Goal: Find specific page/section: Find specific page/section

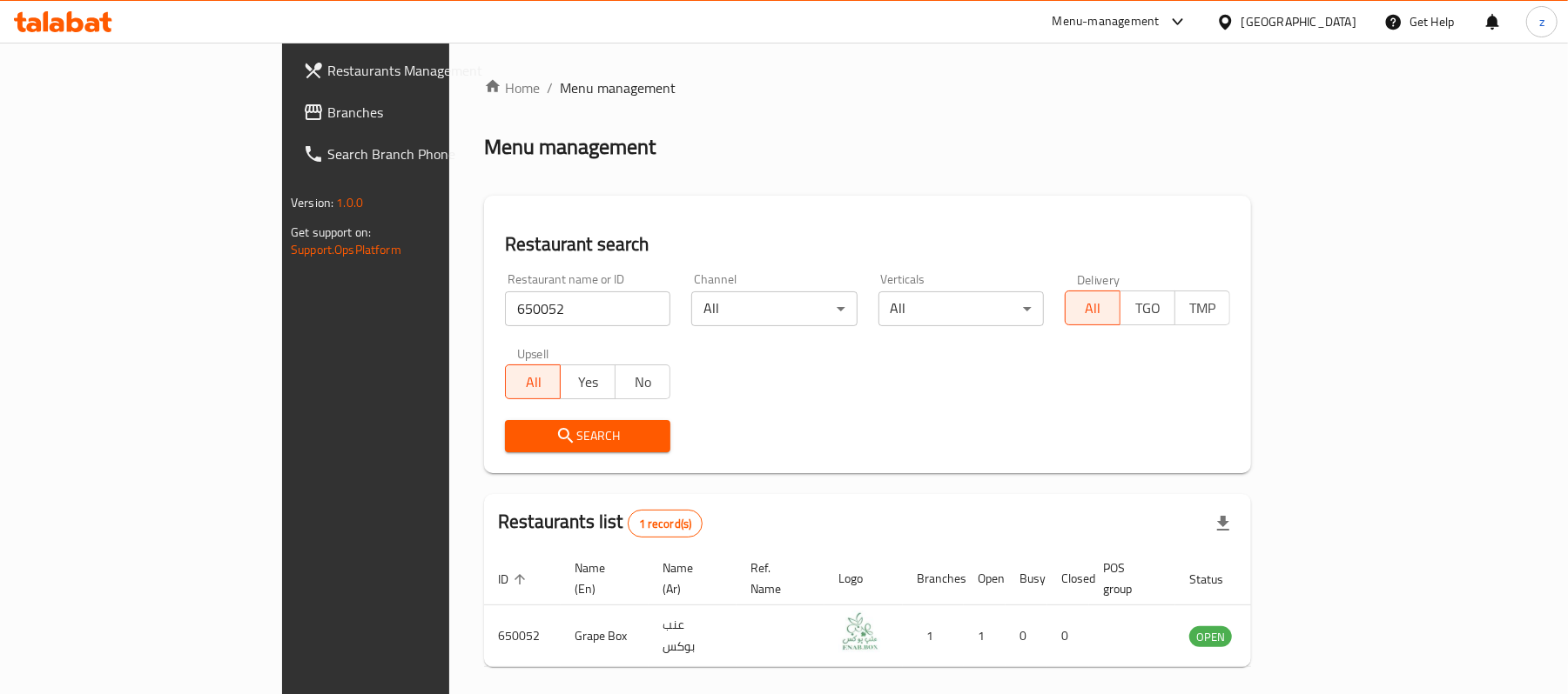
drag, startPoint x: 87, startPoint y: 88, endPoint x: 87, endPoint y: 98, distance: 10.0
click at [289, 88] on link "Restaurants Management" at bounding box center [416, 70] width 255 height 41
click at [327, 108] on span "Branches" at bounding box center [428, 112] width 203 height 21
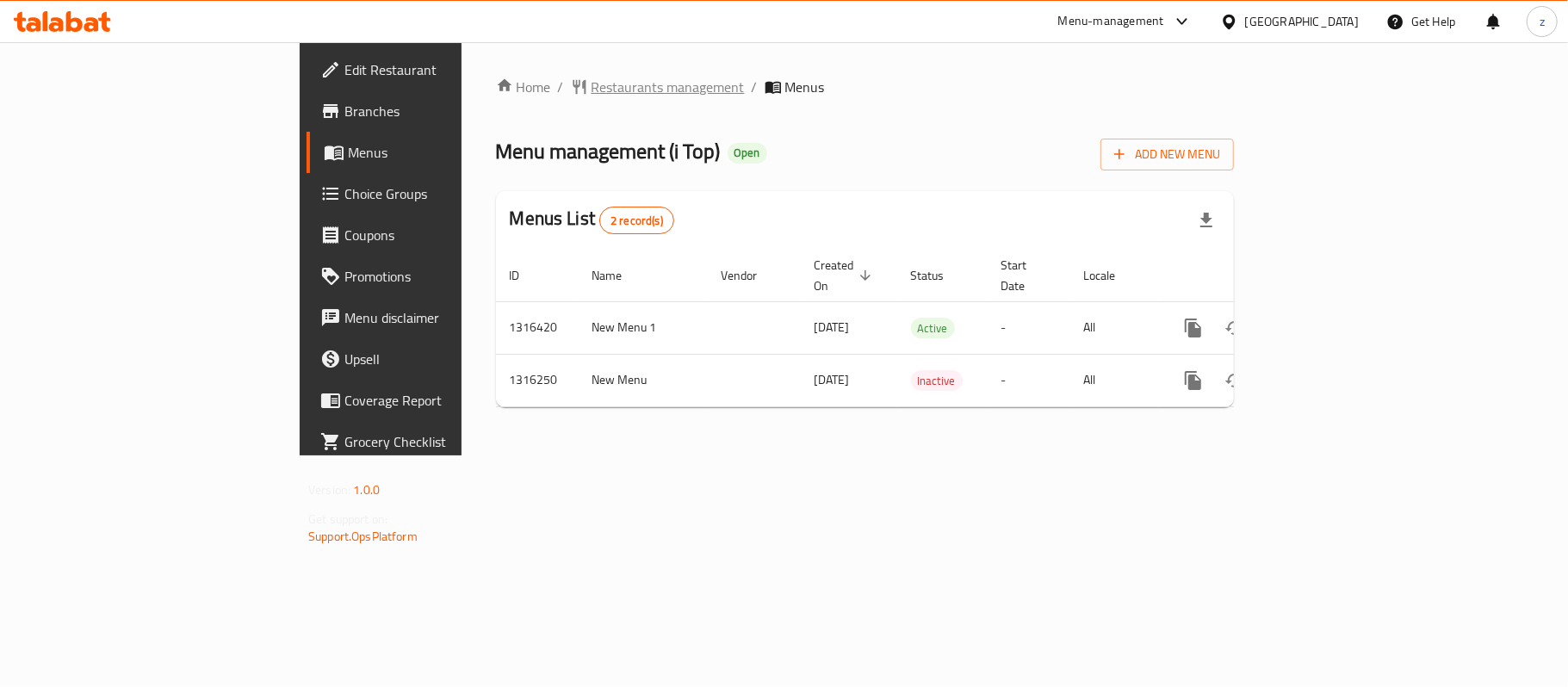
click at [591, 89] on span "Restaurants management" at bounding box center [667, 87] width 153 height 21
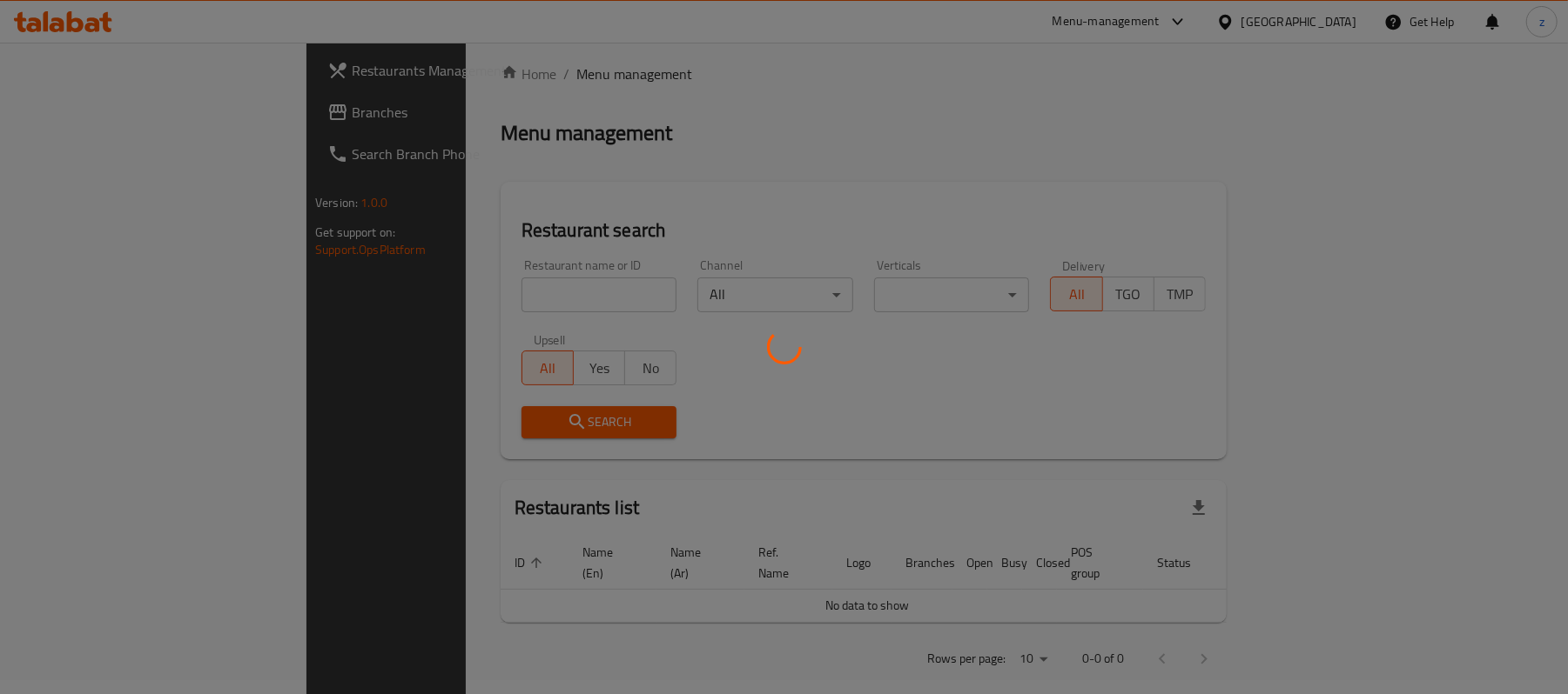
scroll to position [17, 0]
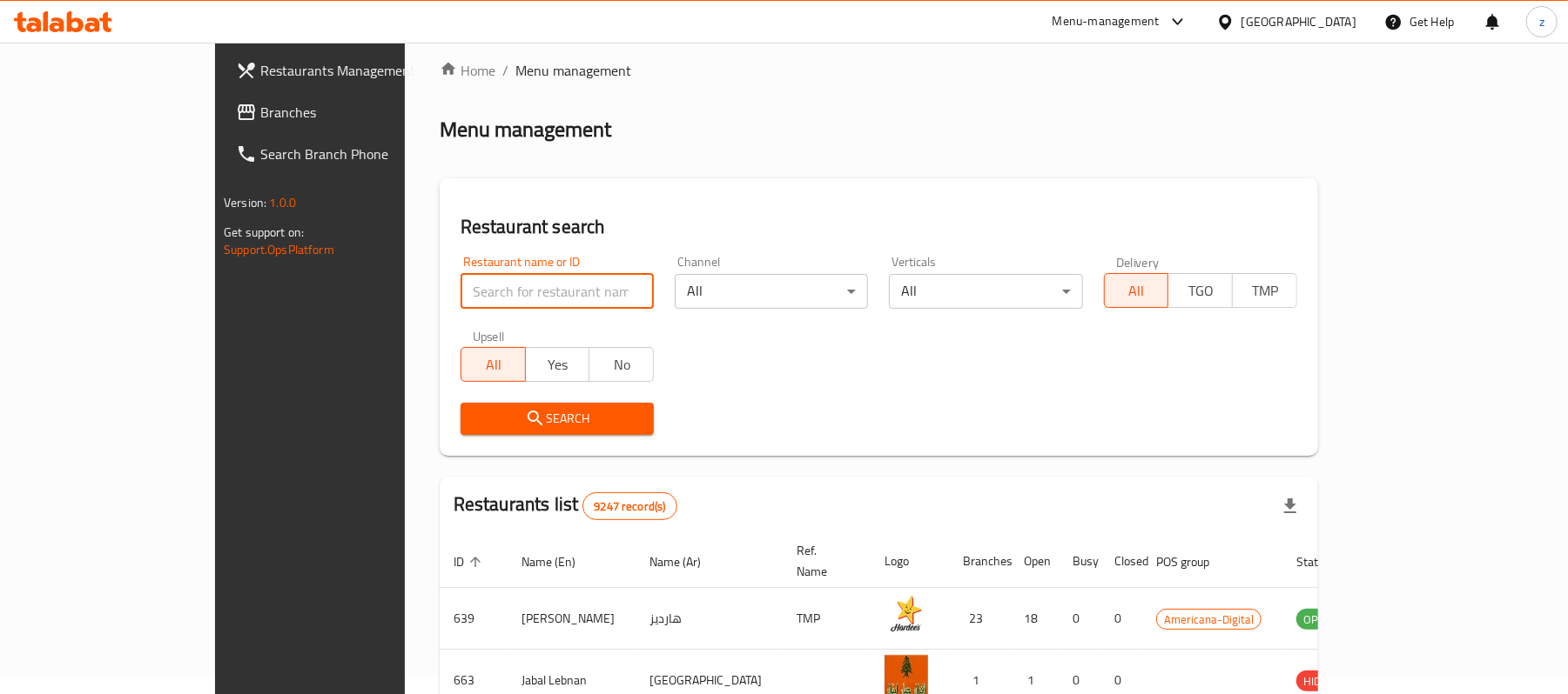
click at [460, 286] on input "search" at bounding box center [557, 292] width 193 height 35
paste input "706615"
type input "706615"
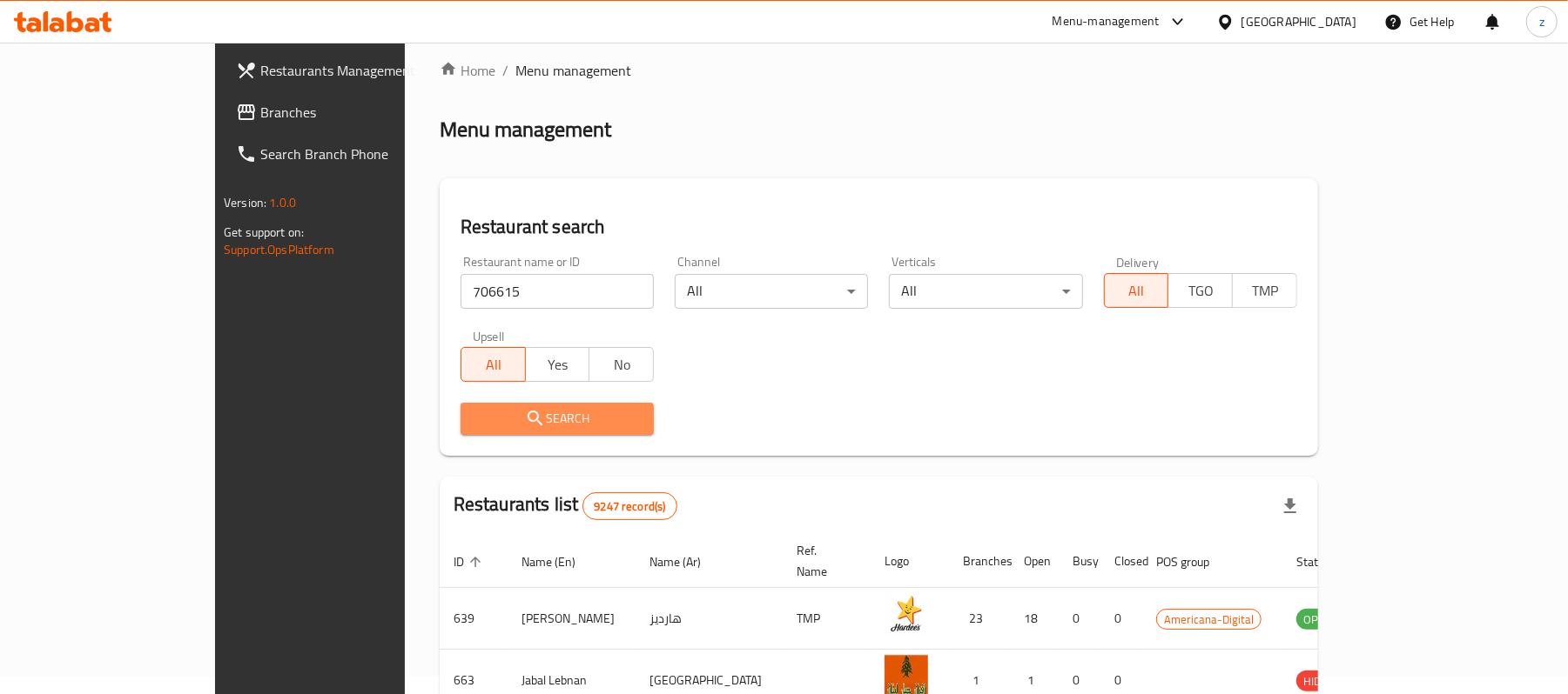
click at [482, 425] on span "Search" at bounding box center [557, 419] width 166 height 22
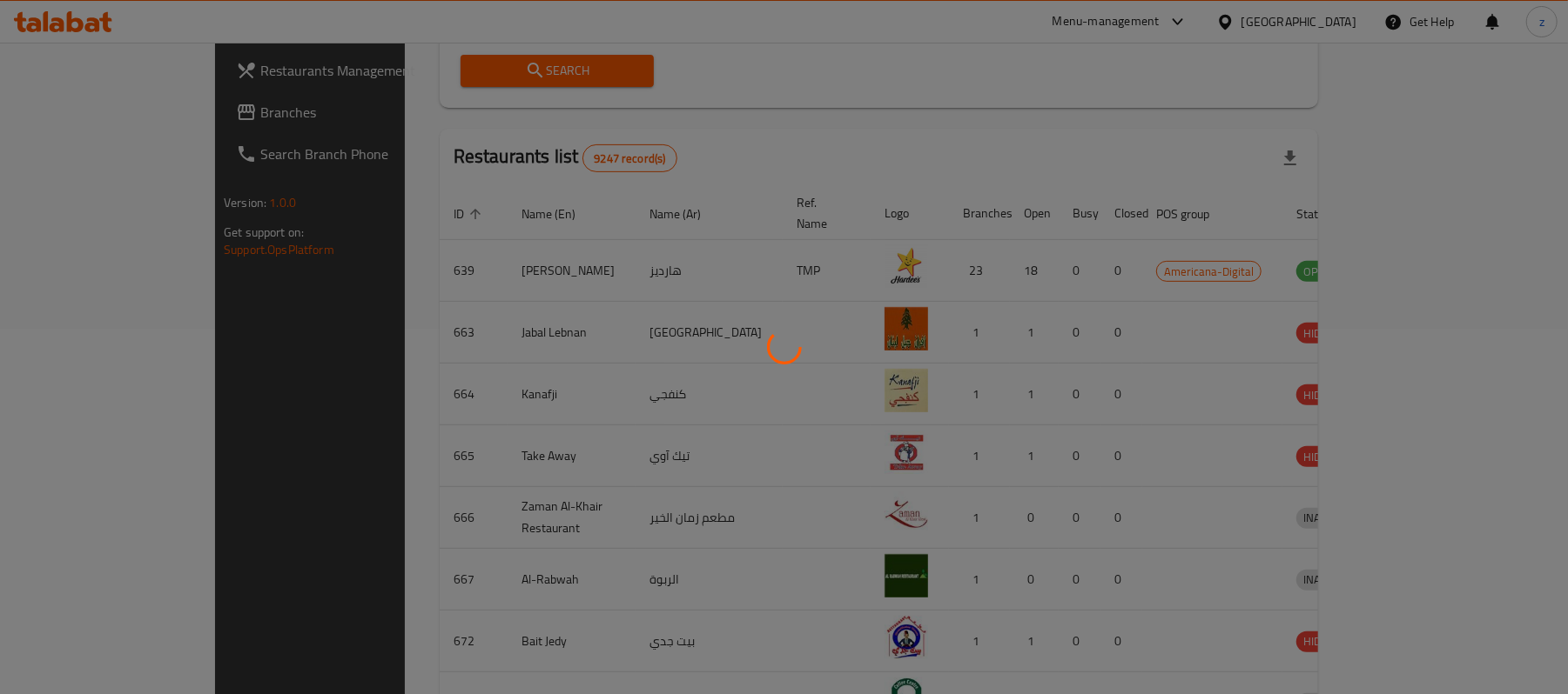
scroll to position [49, 0]
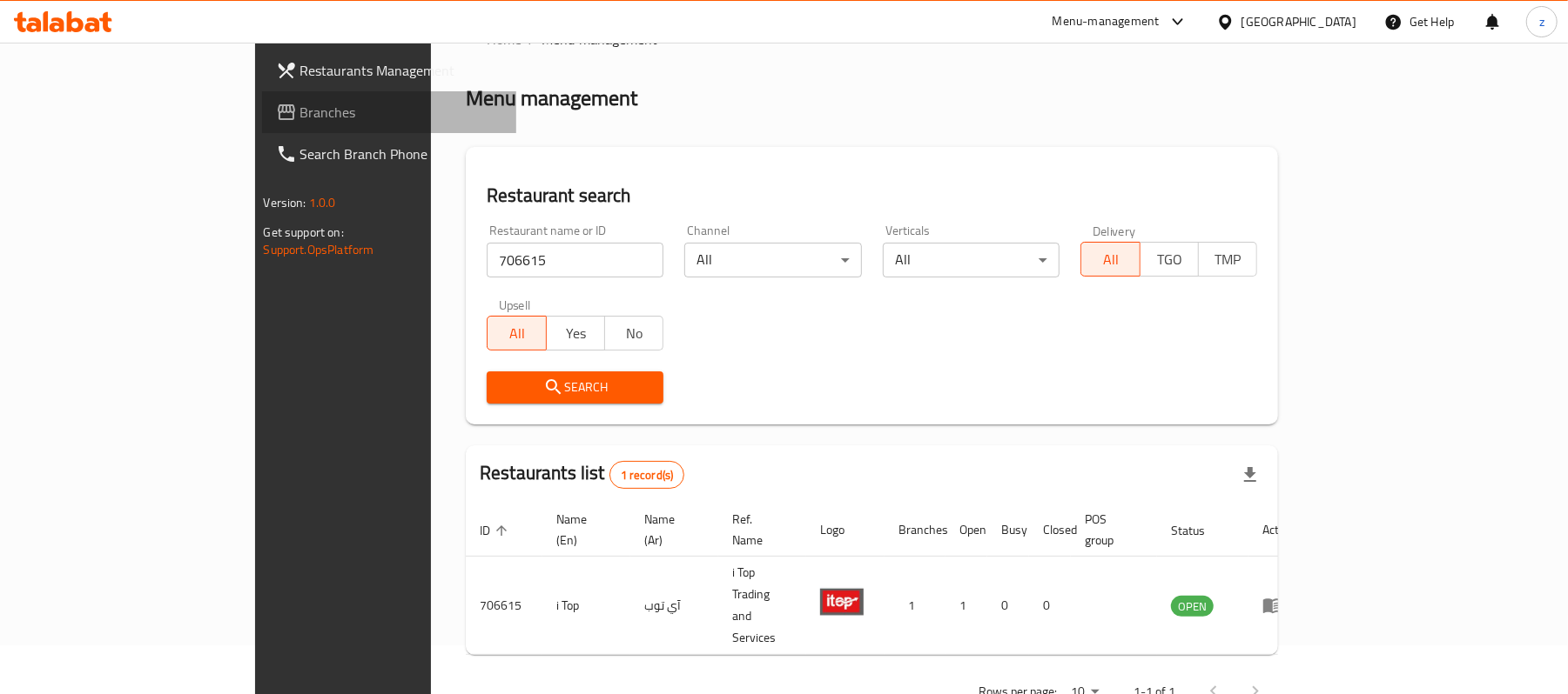
click at [262, 98] on link "Branches" at bounding box center [389, 111] width 255 height 41
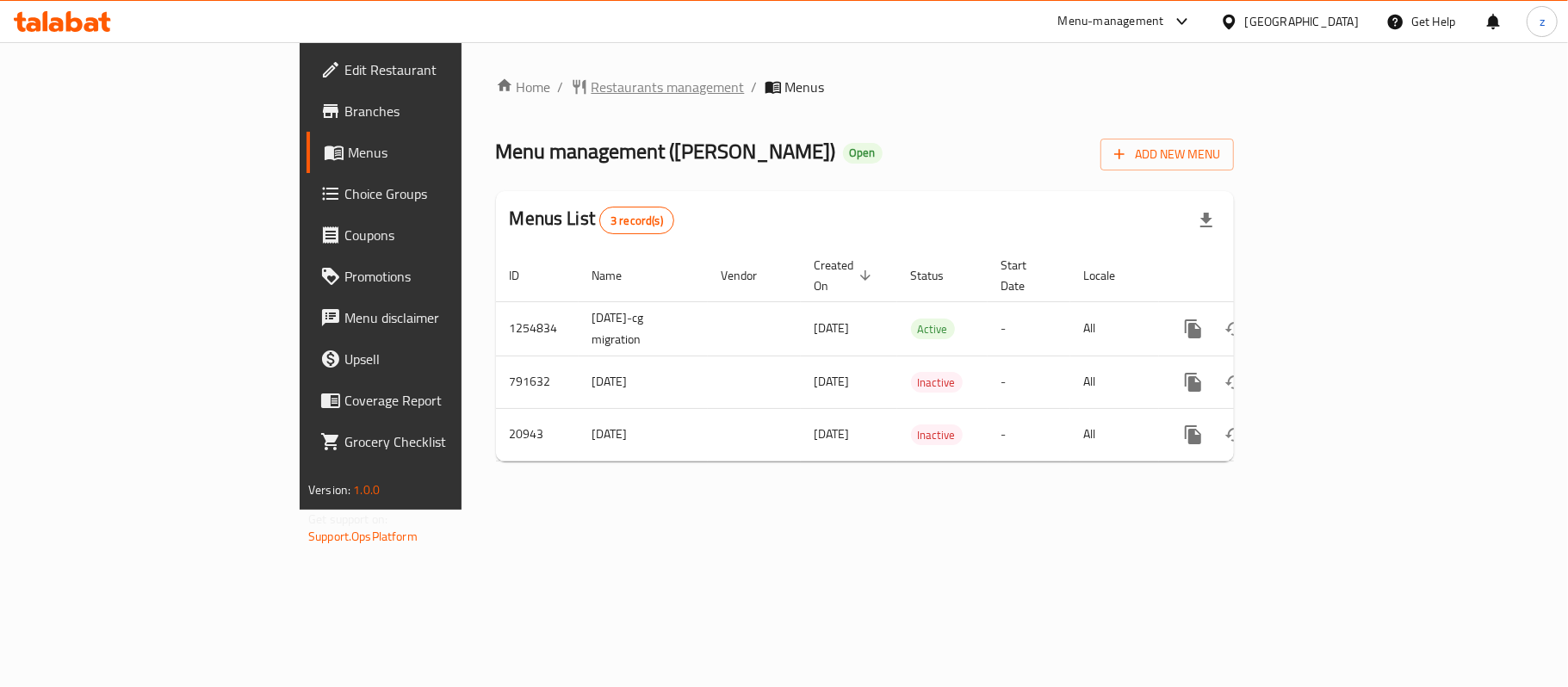
click at [591, 83] on span "Restaurants management" at bounding box center [667, 87] width 153 height 21
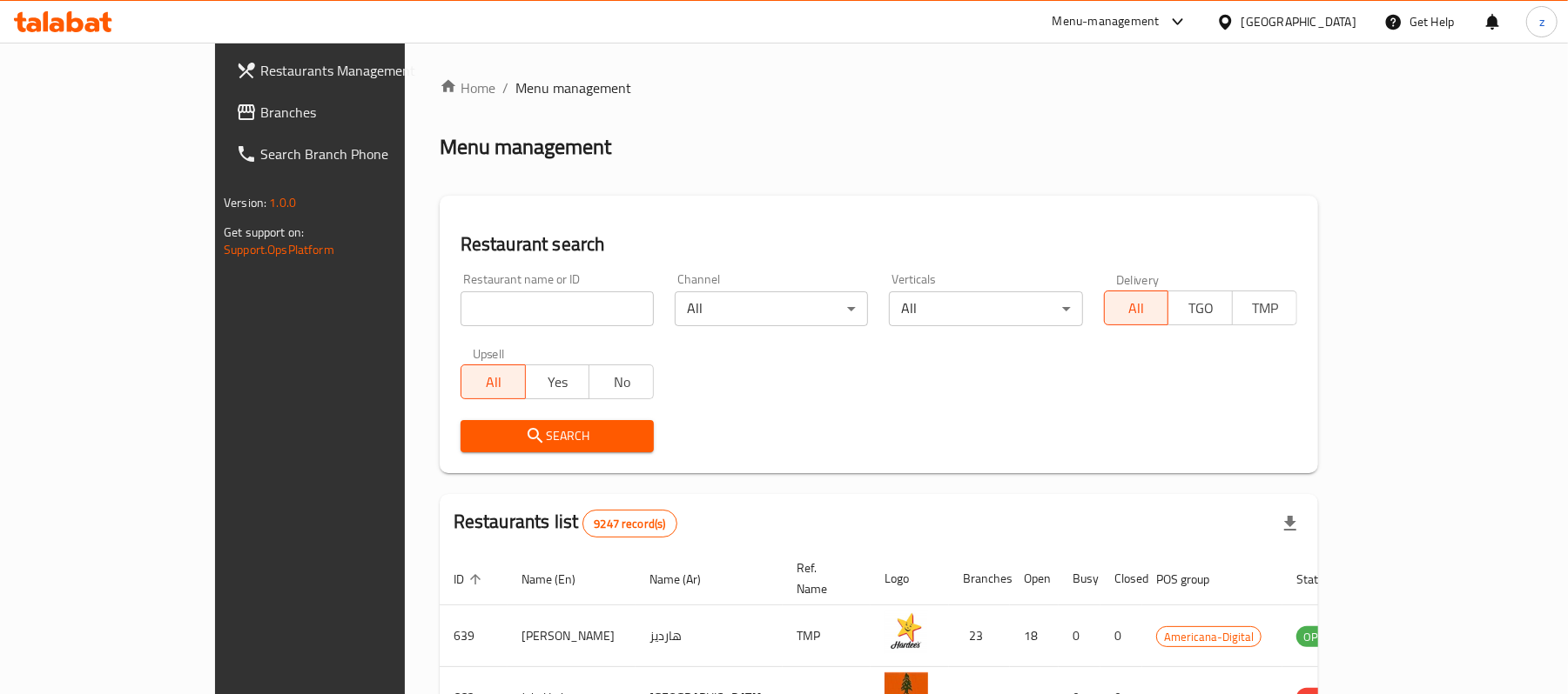
click at [460, 310] on input "search" at bounding box center [557, 309] width 193 height 35
paste input "11105"
type input "11105"
click at [492, 444] on span "Search" at bounding box center [557, 436] width 166 height 22
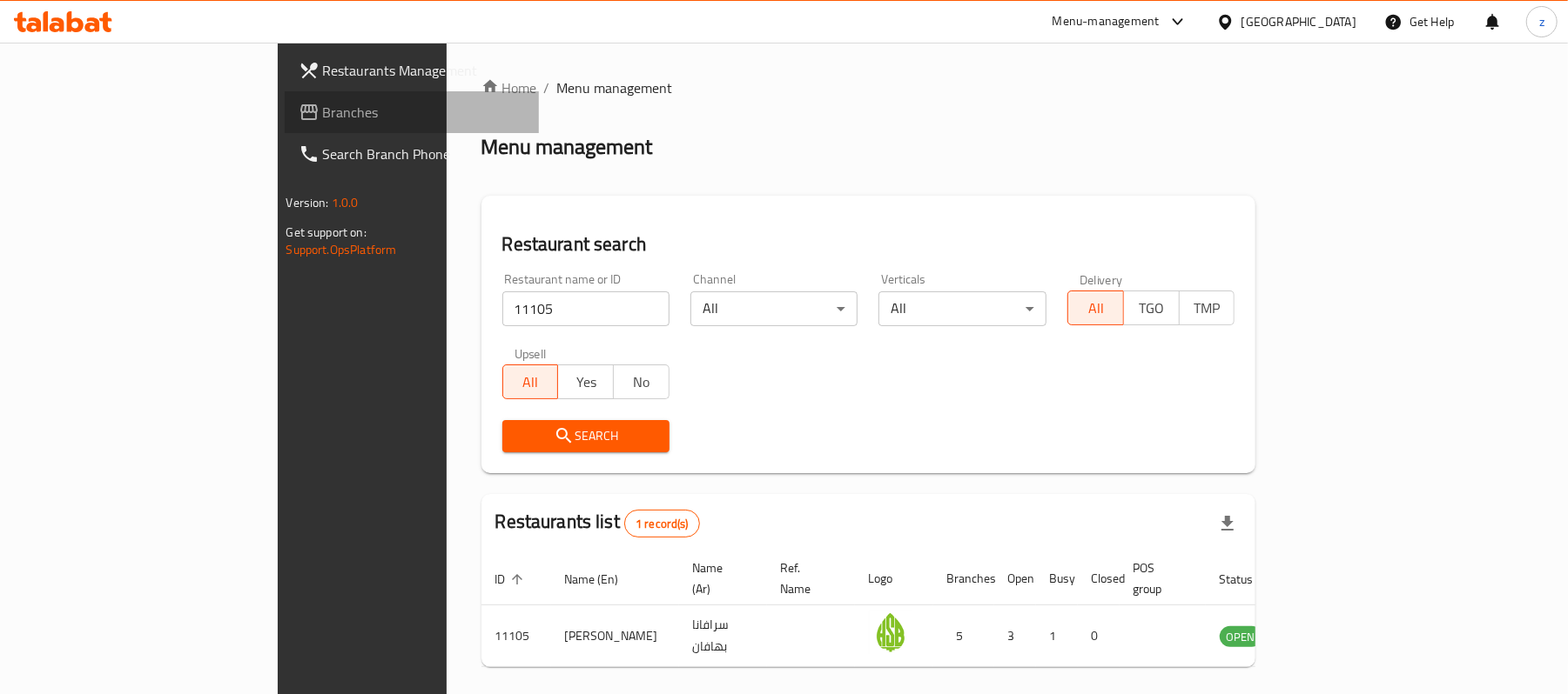
click at [323, 111] on span "Branches" at bounding box center [424, 112] width 203 height 21
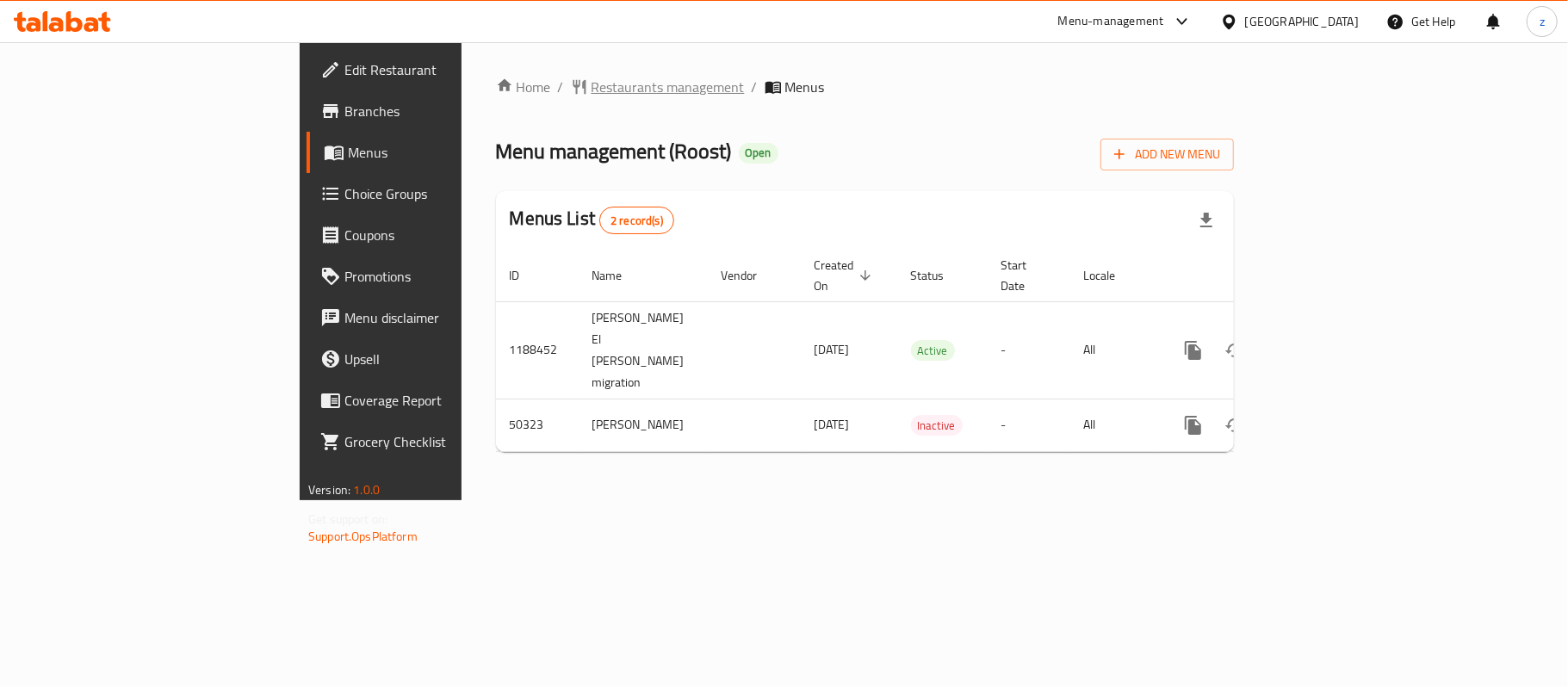
click at [591, 87] on span "Restaurants management" at bounding box center [667, 87] width 153 height 21
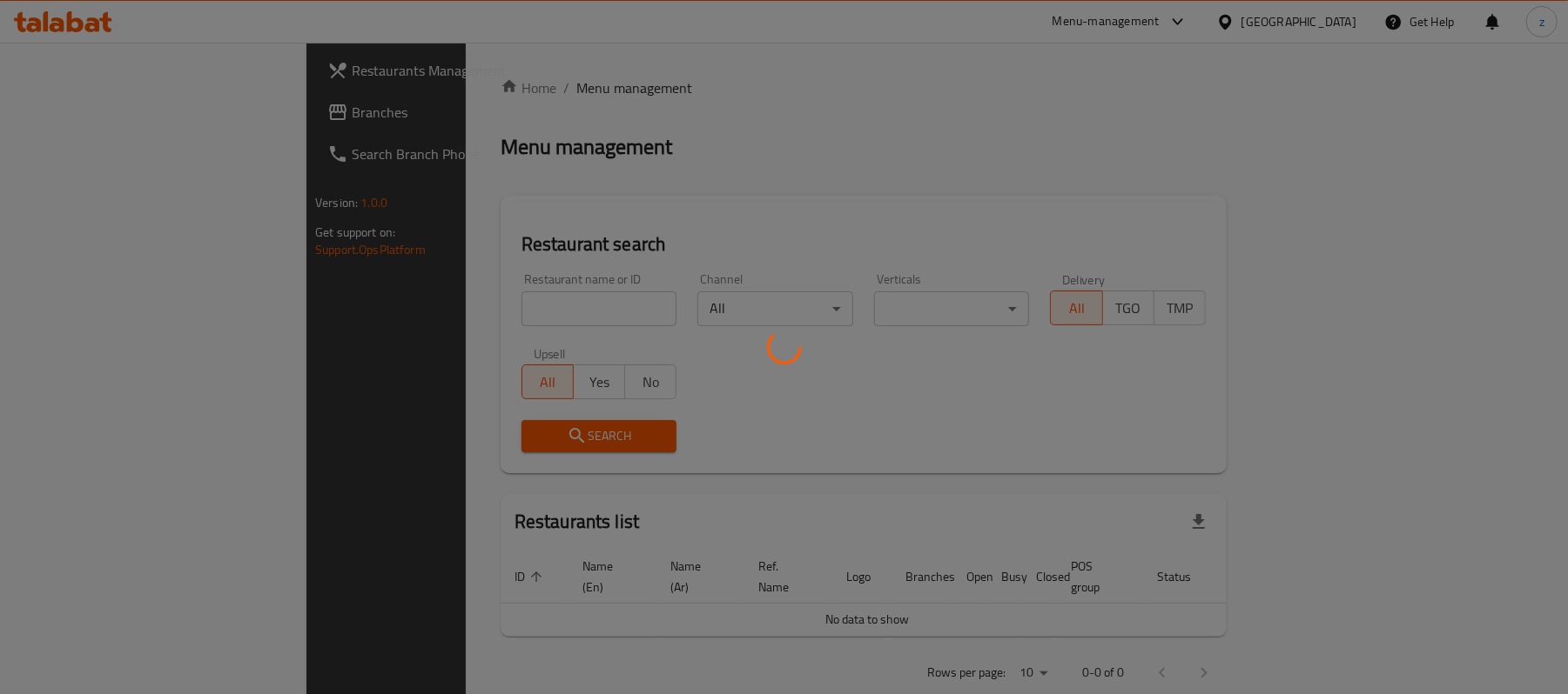
click at [694, 393] on div at bounding box center [784, 347] width 1568 height 694
click at [193, 387] on div at bounding box center [784, 347] width 1568 height 694
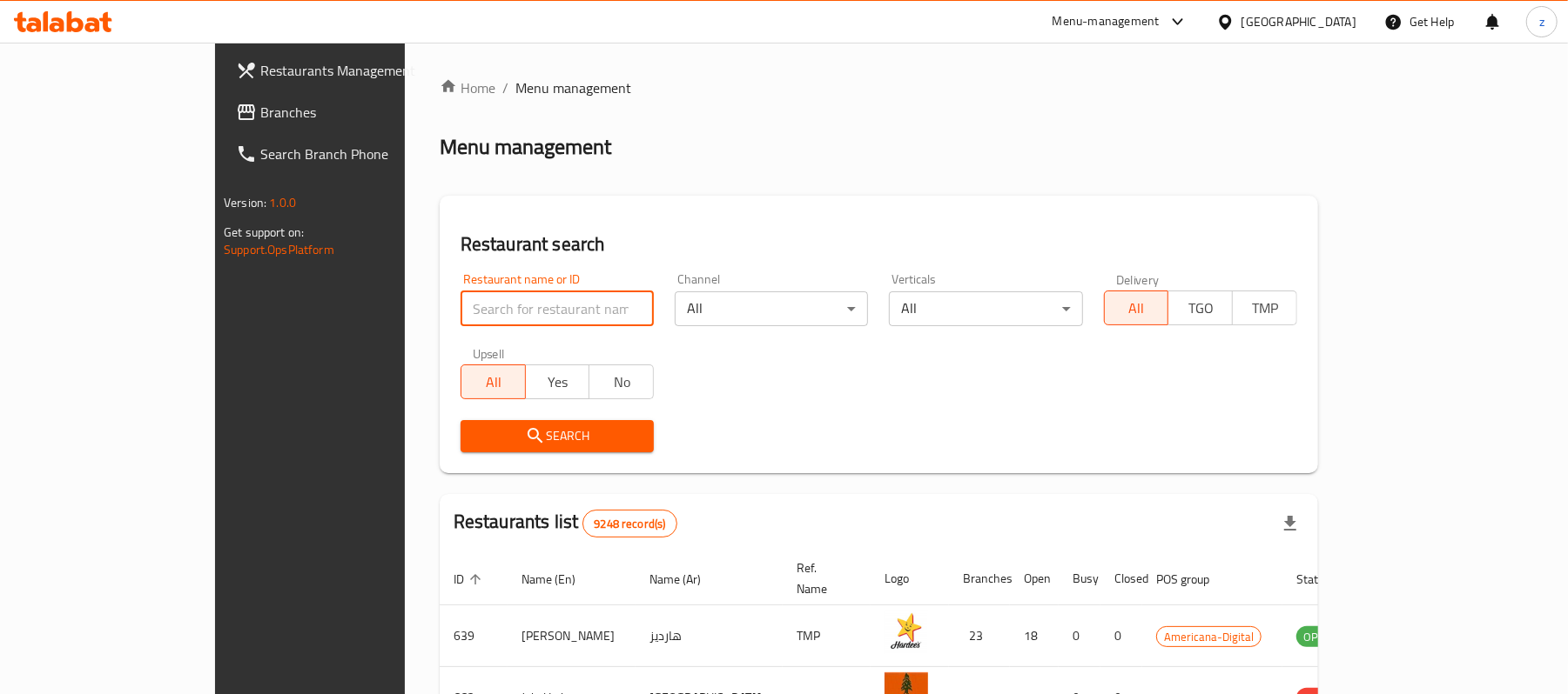
click at [460, 305] on input "search" at bounding box center [557, 309] width 193 height 35
paste input "25060"
type input "25060"
click at [493, 426] on span "Search" at bounding box center [557, 436] width 166 height 22
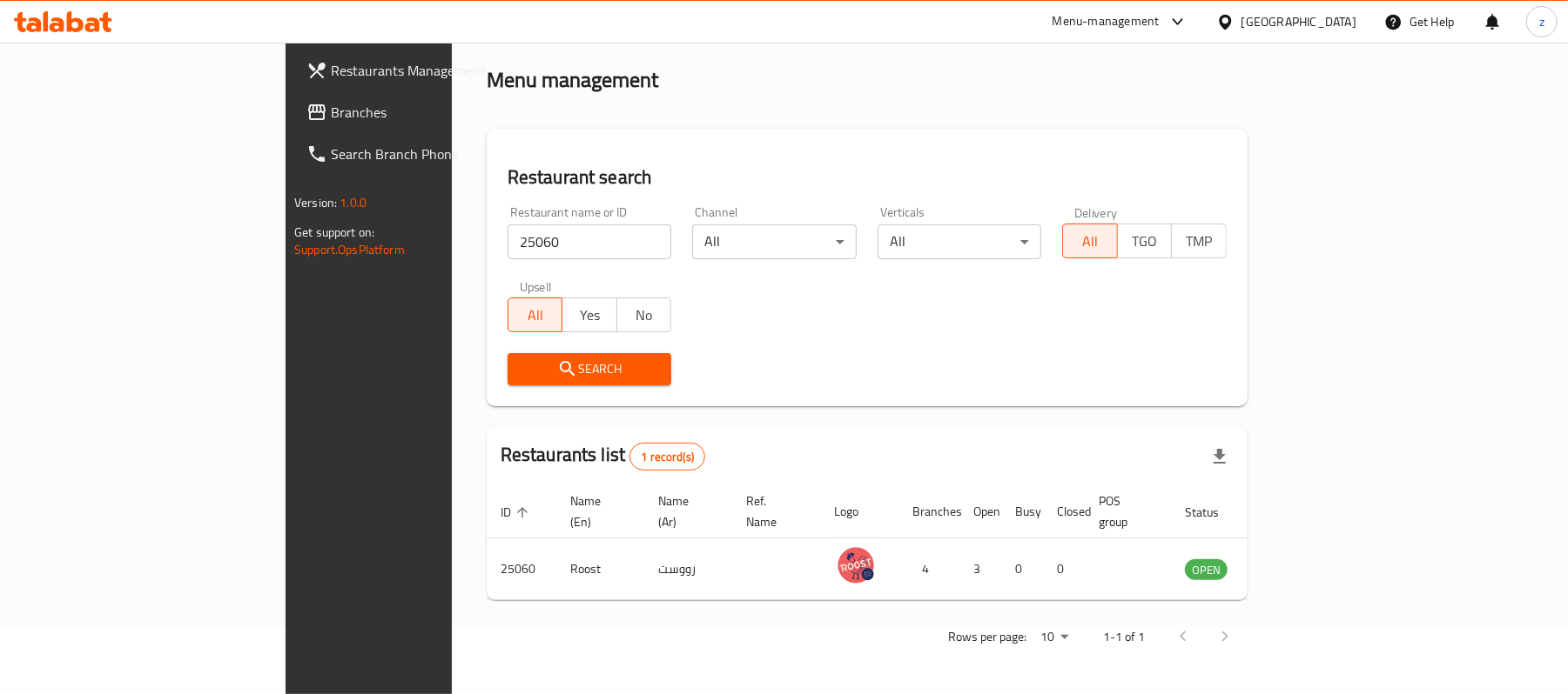
scroll to position [49, 0]
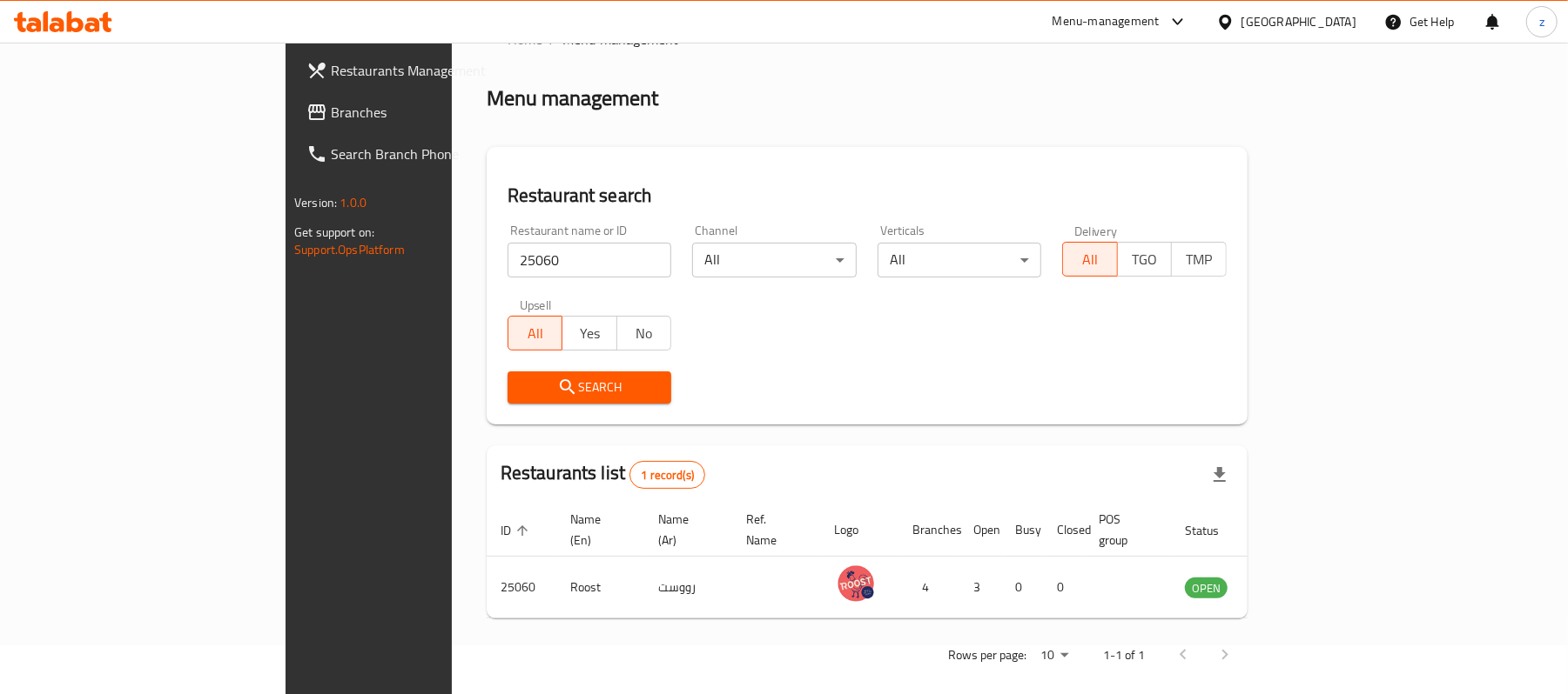
click at [331, 104] on span "Branches" at bounding box center [432, 112] width 203 height 21
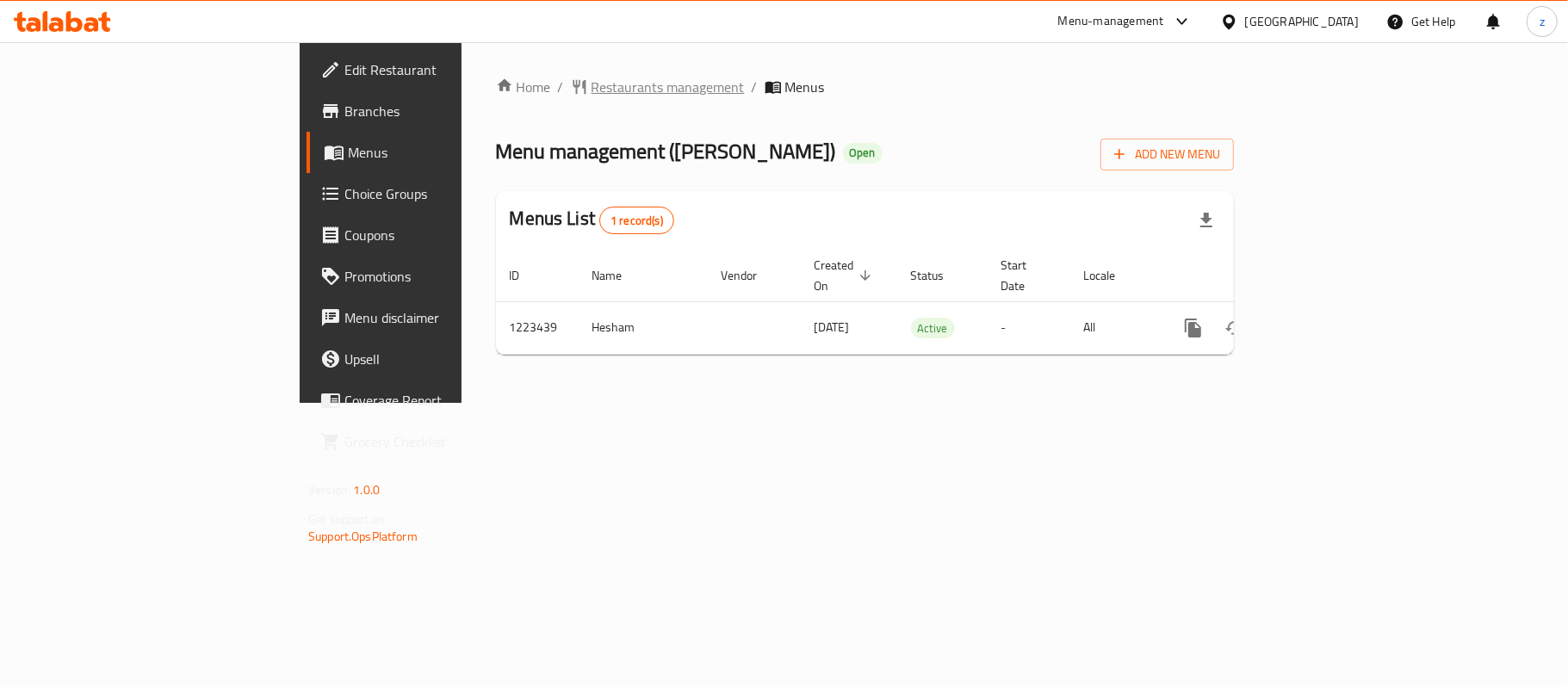
click at [591, 89] on span "Restaurants management" at bounding box center [667, 87] width 153 height 21
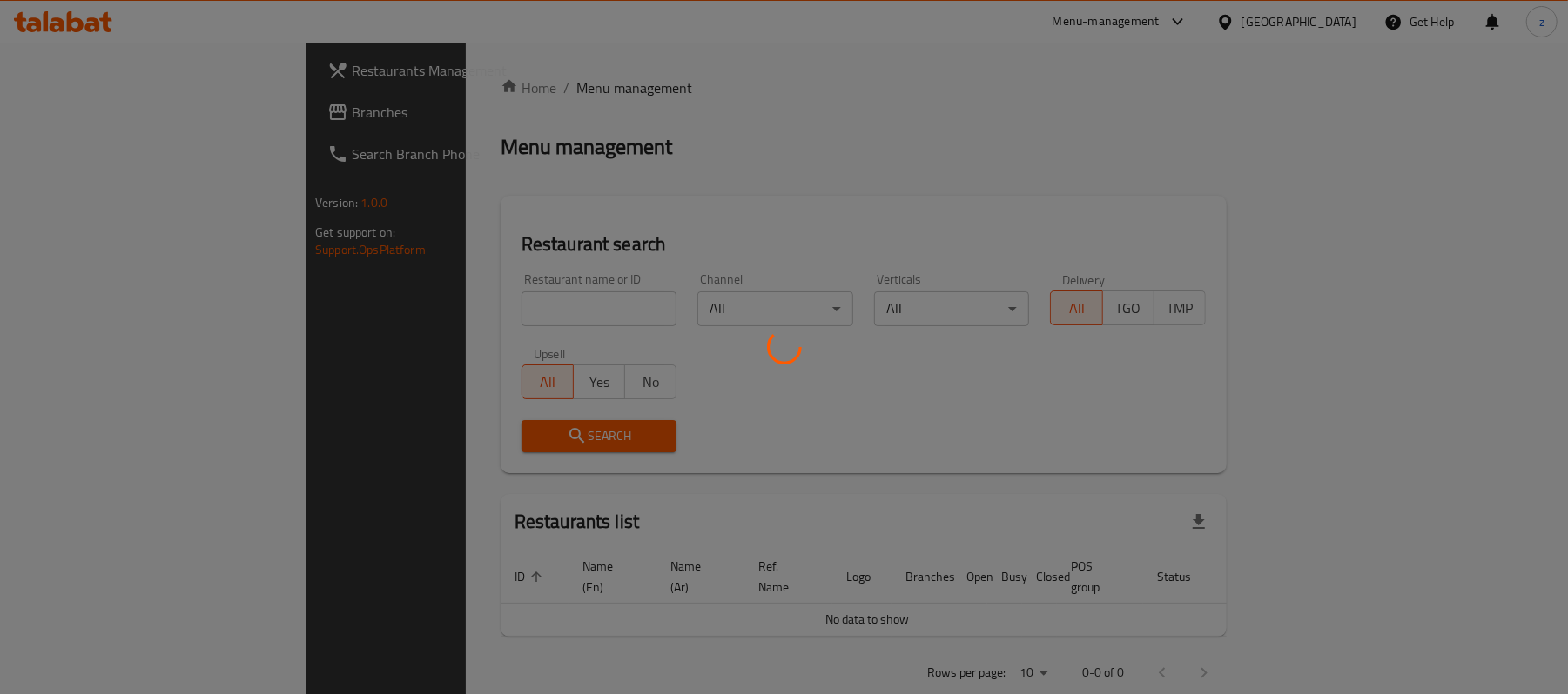
click at [598, 356] on div at bounding box center [784, 347] width 1568 height 694
click at [700, 419] on div at bounding box center [784, 347] width 1568 height 694
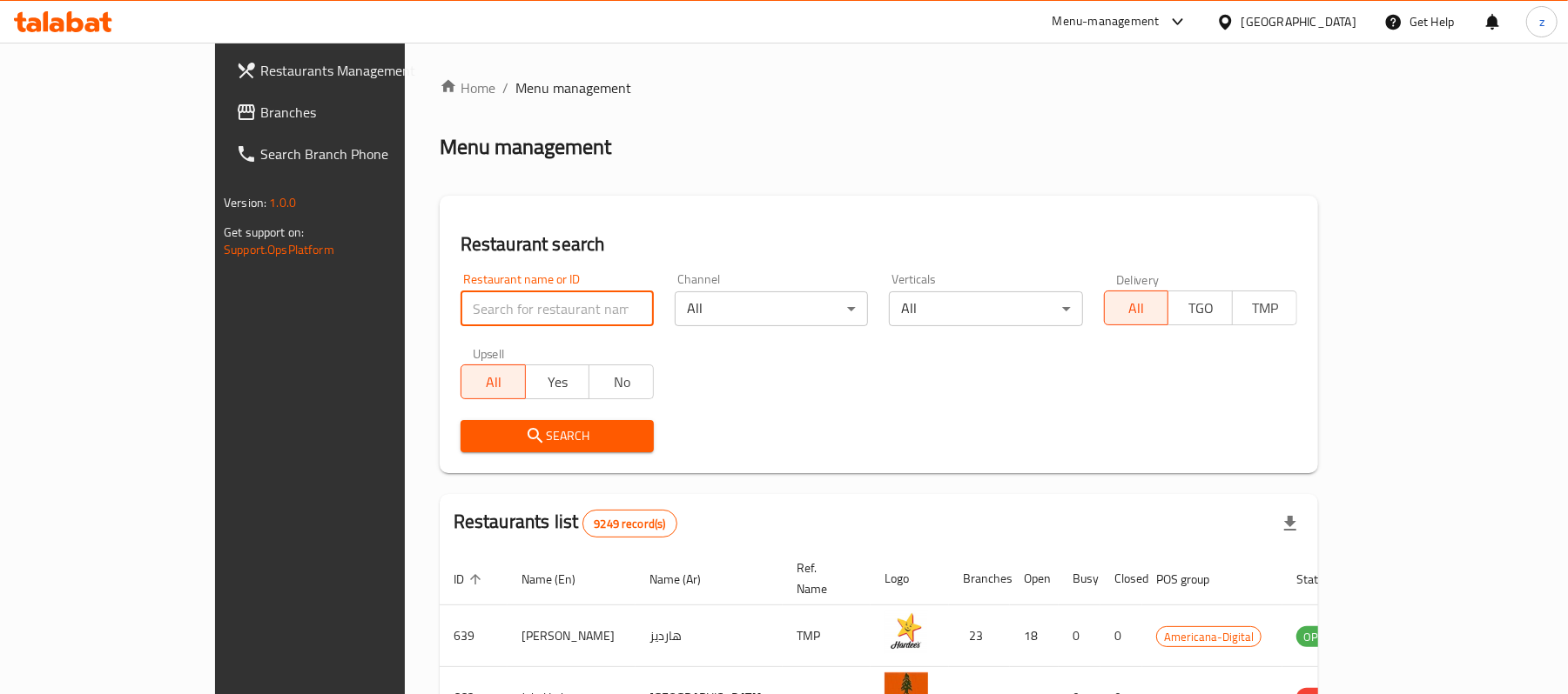
click at [460, 308] on input "search" at bounding box center [557, 309] width 193 height 35
paste input "674418"
type input "674418"
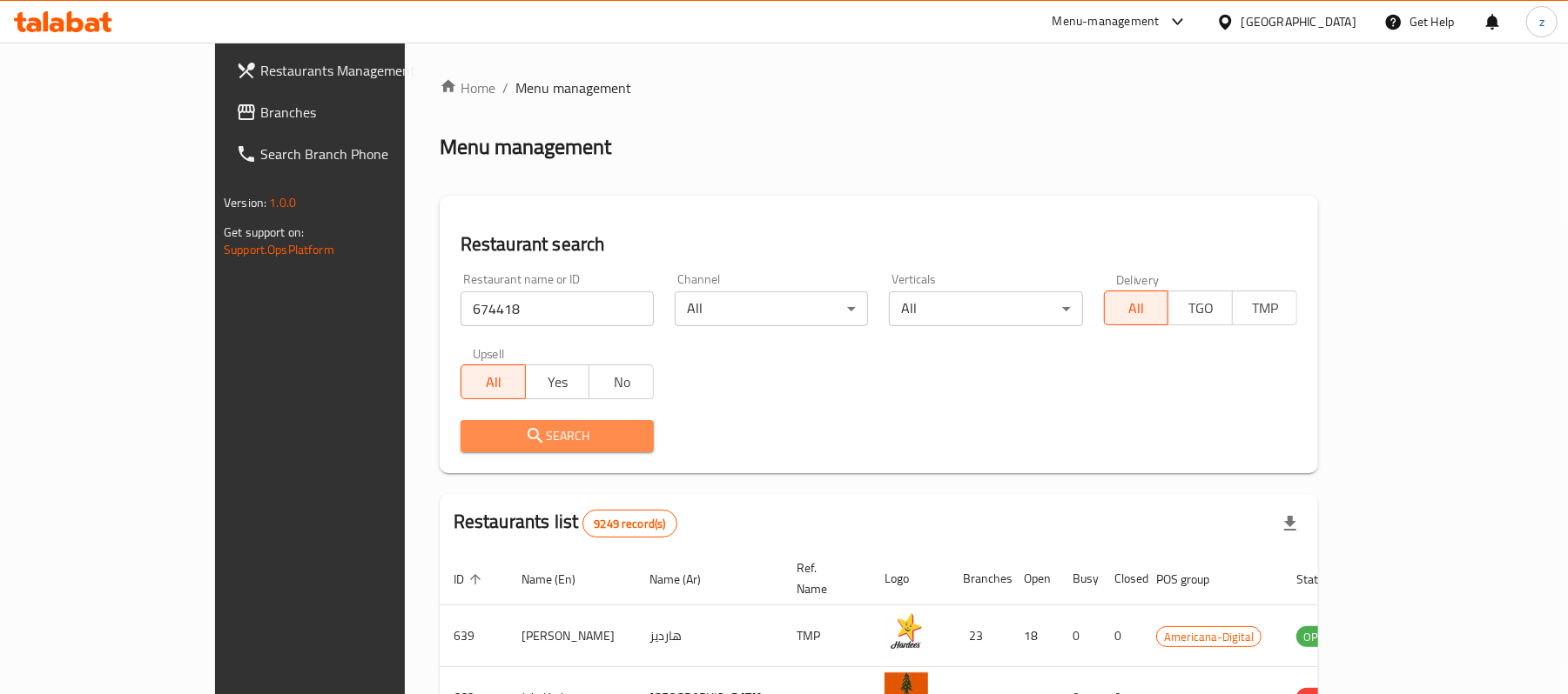
drag, startPoint x: 486, startPoint y: 446, endPoint x: 499, endPoint y: 450, distance: 13.6
click at [487, 446] on span "Search" at bounding box center [557, 436] width 166 height 22
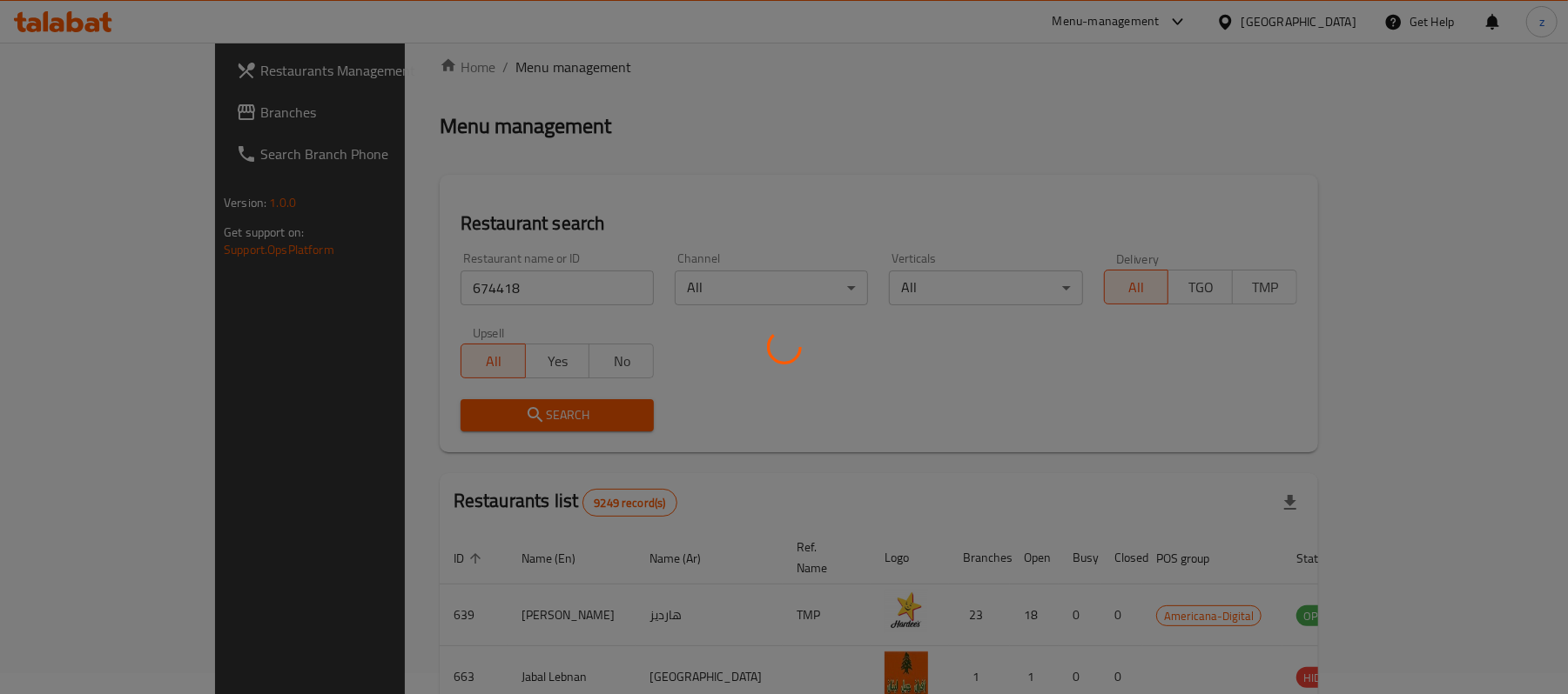
scroll to position [49, 0]
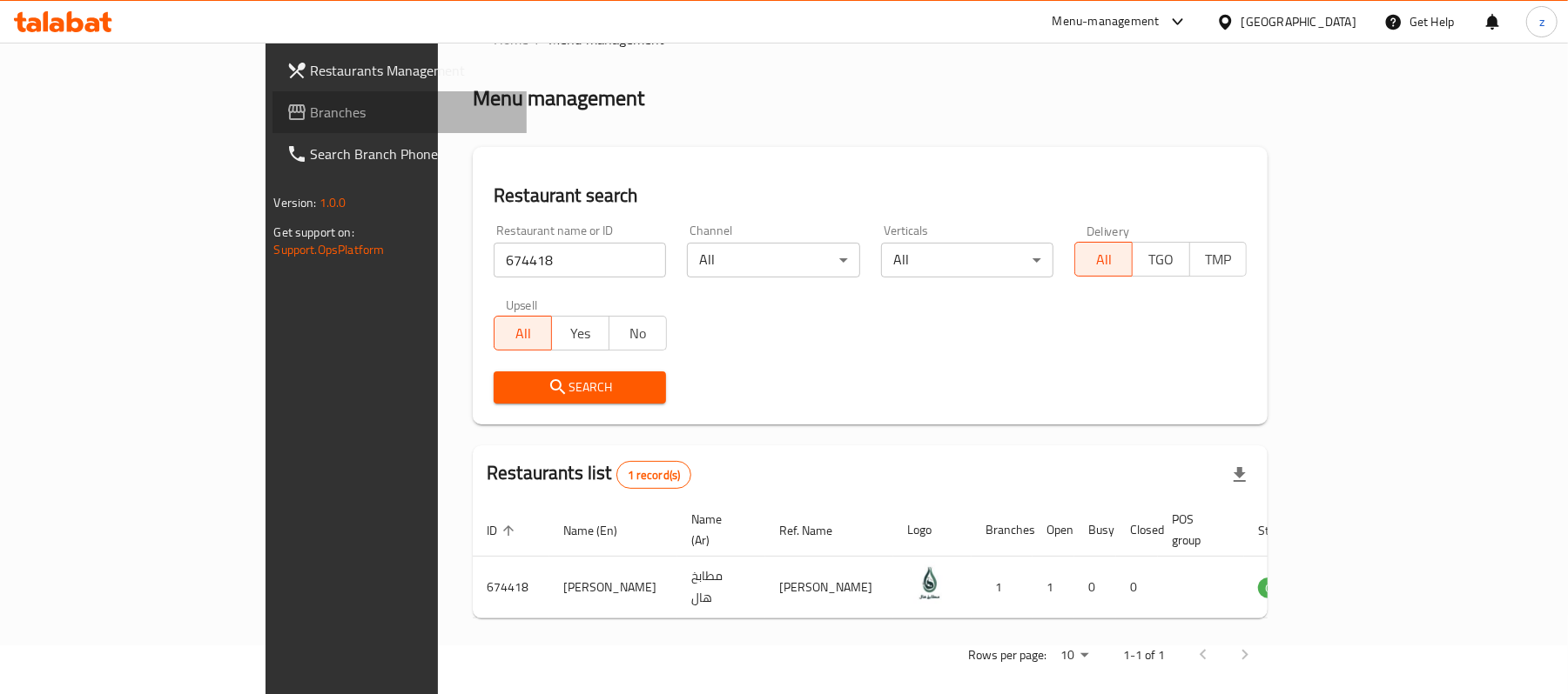
click at [273, 123] on link "Branches" at bounding box center [400, 111] width 255 height 41
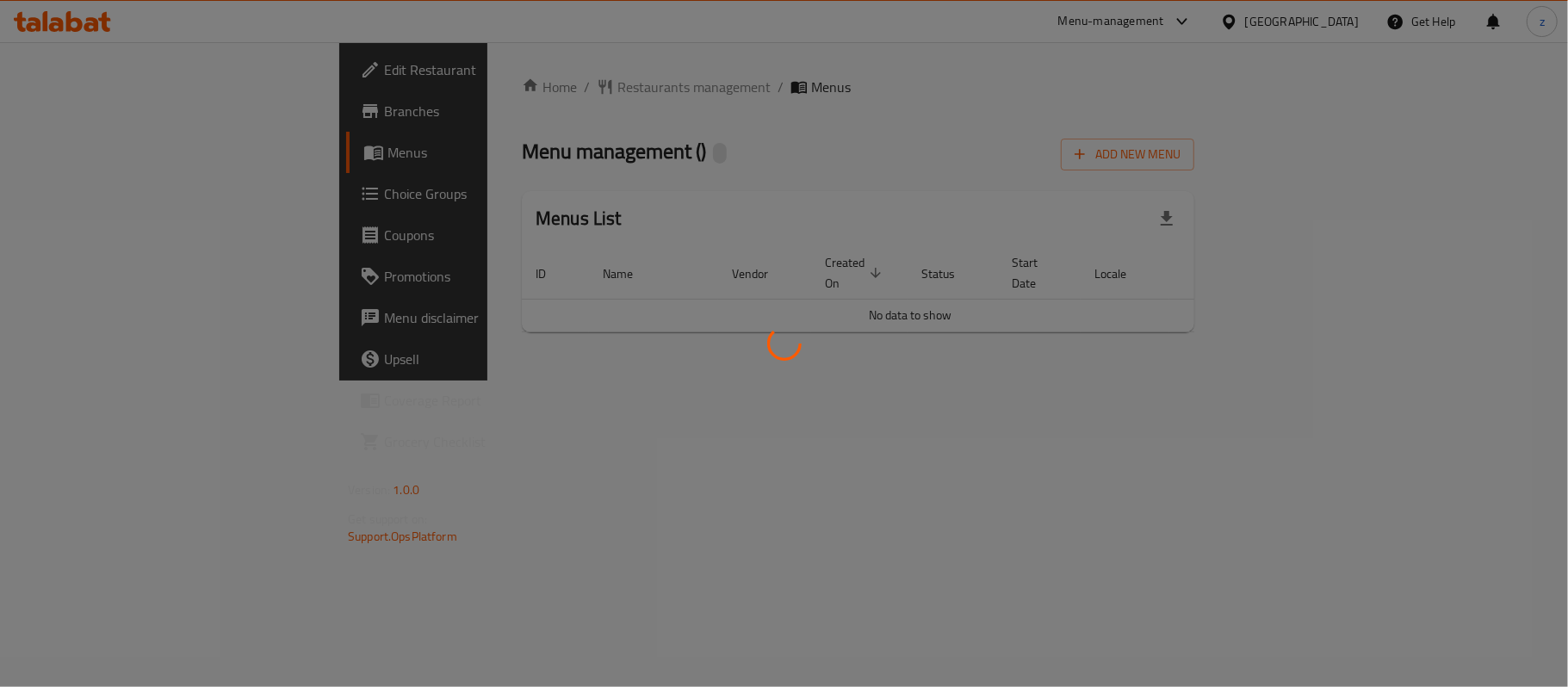
click at [555, 141] on div at bounding box center [784, 344] width 1568 height 687
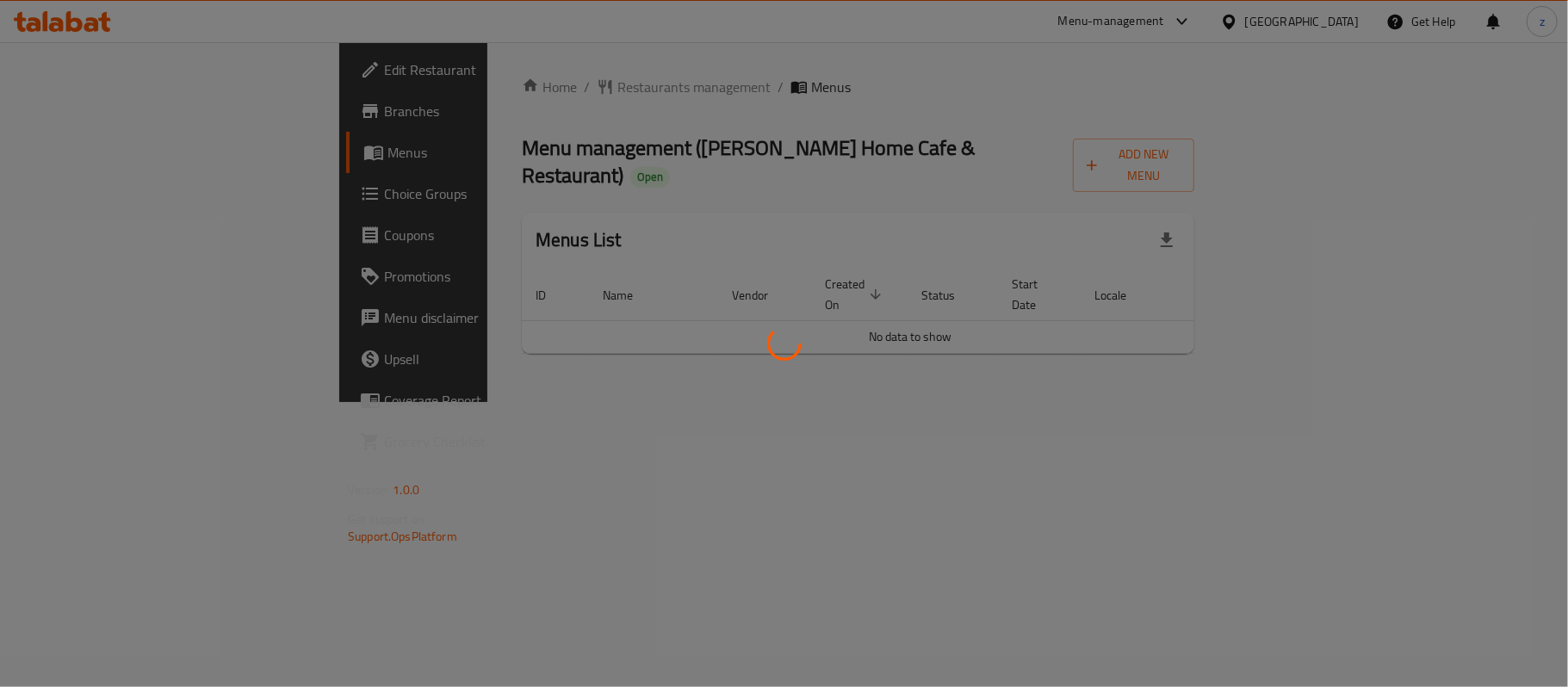
click at [600, 218] on div at bounding box center [784, 344] width 1568 height 687
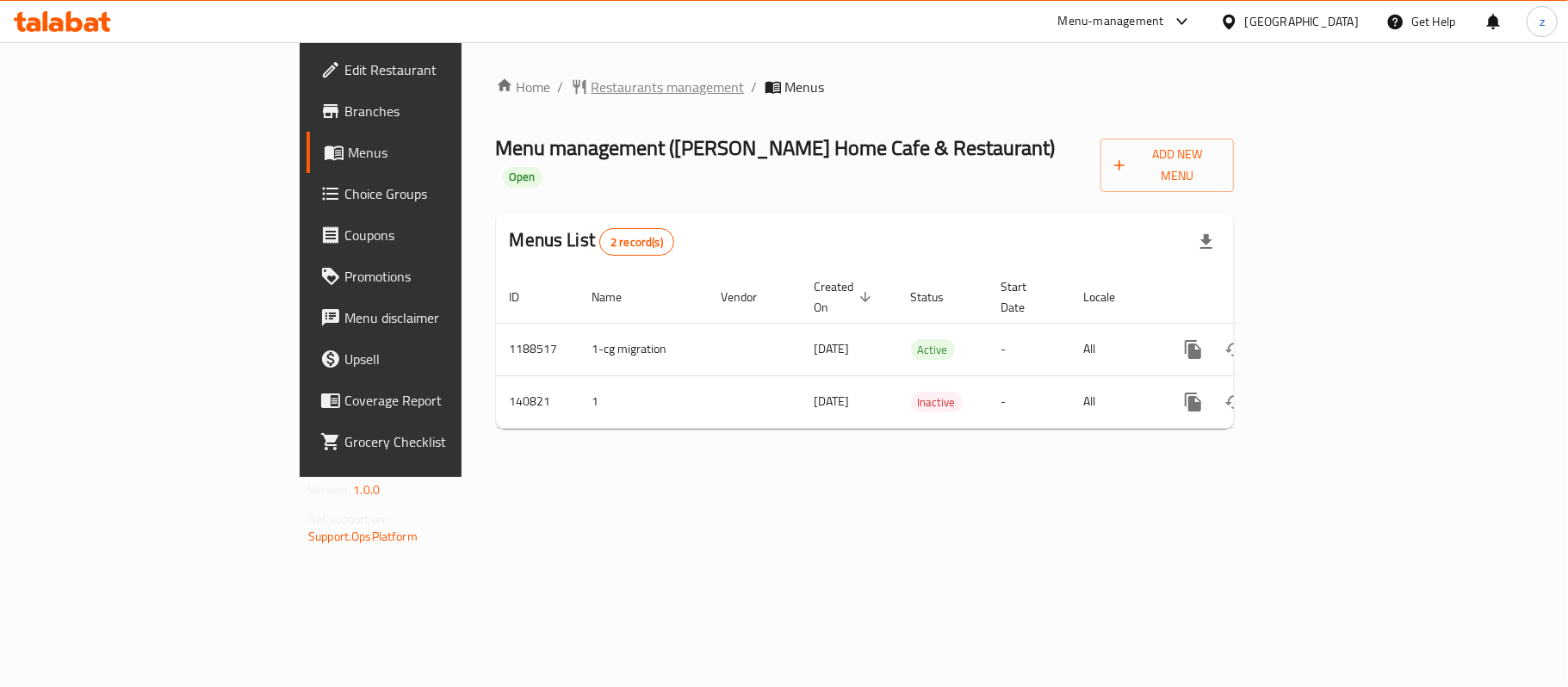
click at [591, 77] on span "Restaurants management" at bounding box center [667, 87] width 153 height 21
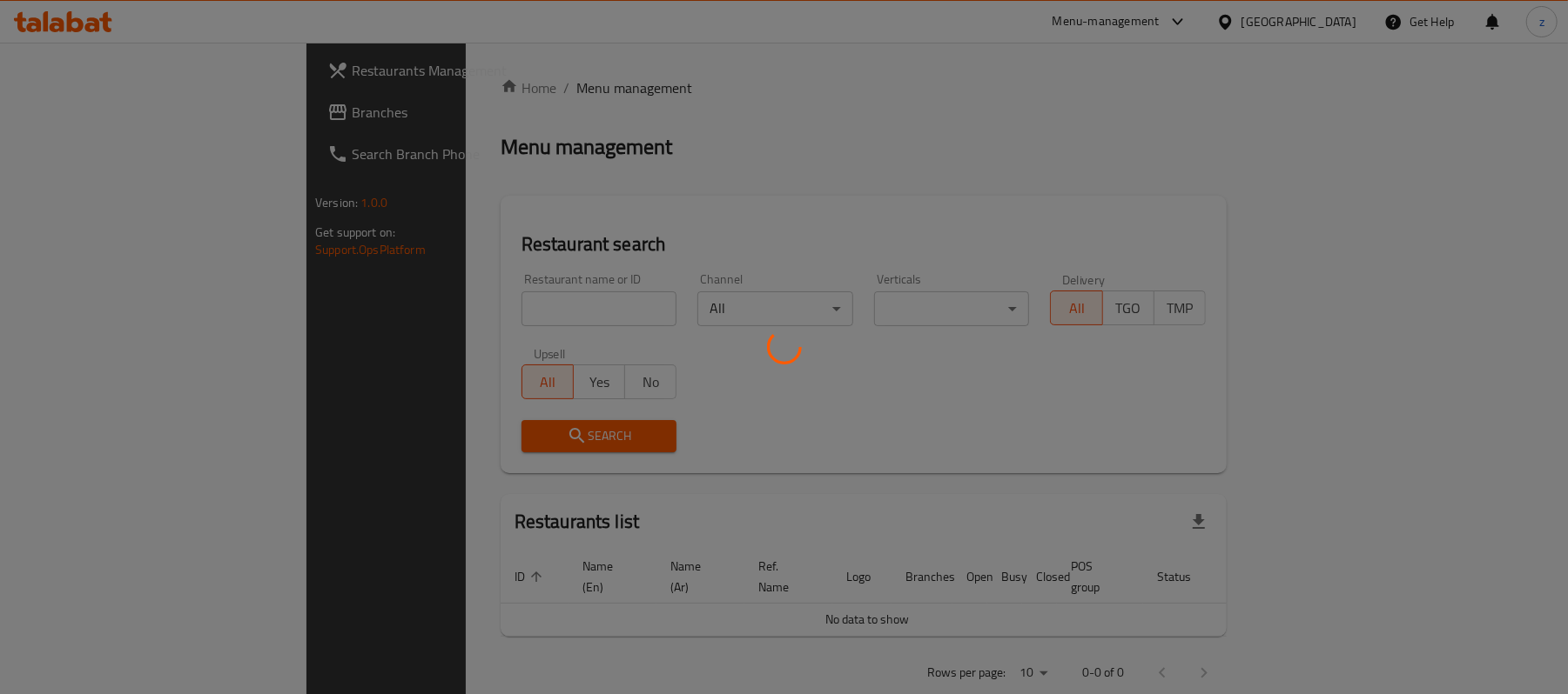
click at [460, 305] on div at bounding box center [784, 347] width 1568 height 694
click at [517, 256] on div at bounding box center [784, 347] width 1568 height 694
click at [726, 408] on div at bounding box center [784, 347] width 1568 height 694
click at [712, 430] on div at bounding box center [784, 347] width 1568 height 694
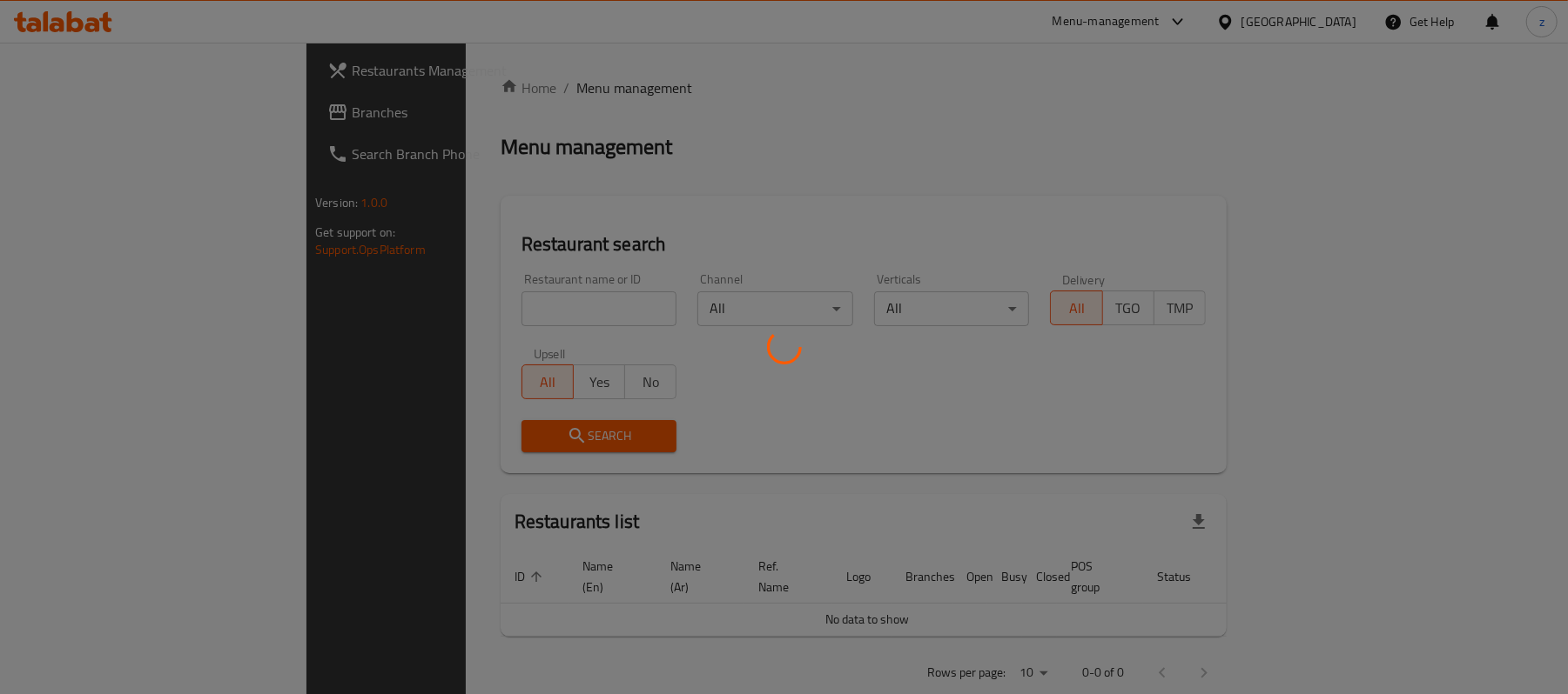
click at [1153, 387] on div at bounding box center [784, 347] width 1568 height 694
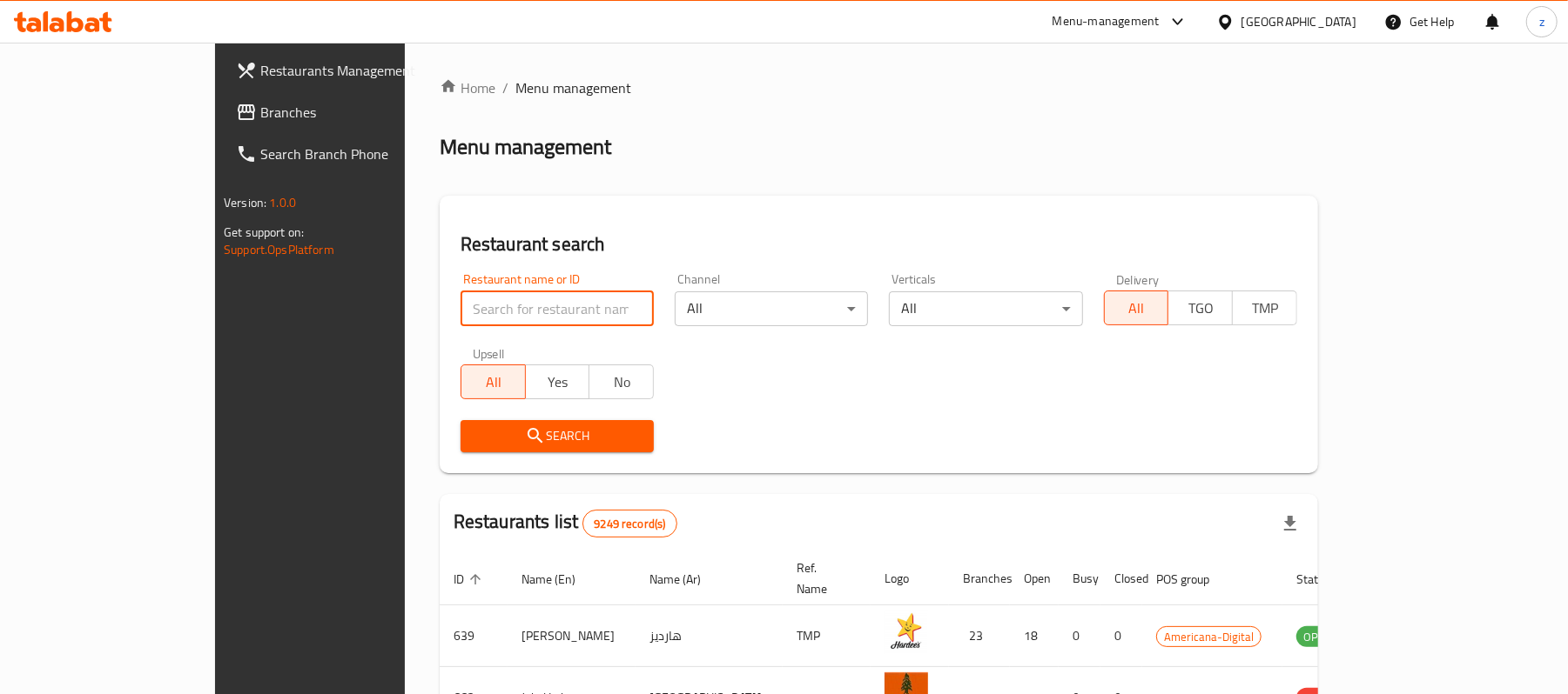
click at [460, 318] on input "search" at bounding box center [557, 309] width 193 height 35
paste input "611968"
type input "611968"
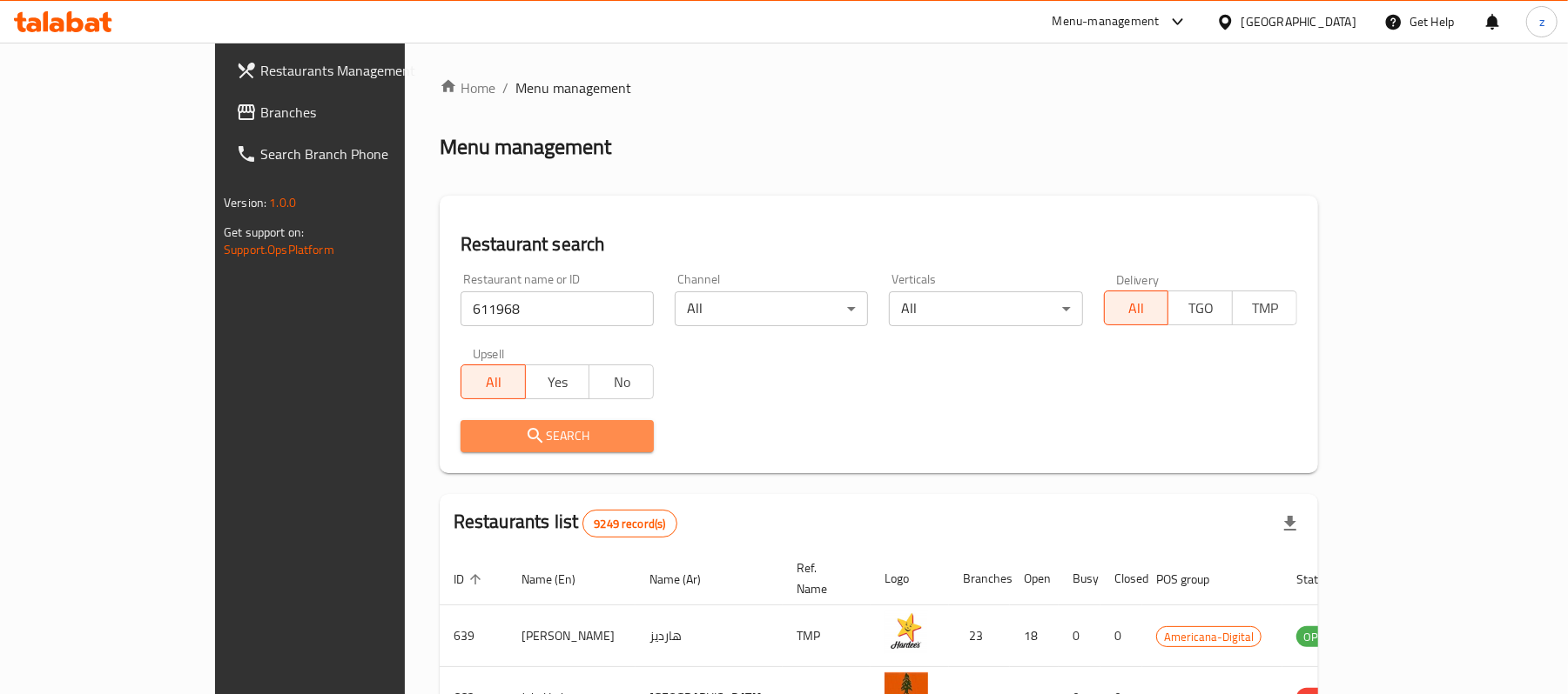
click at [510, 451] on button "Search" at bounding box center [557, 436] width 193 height 32
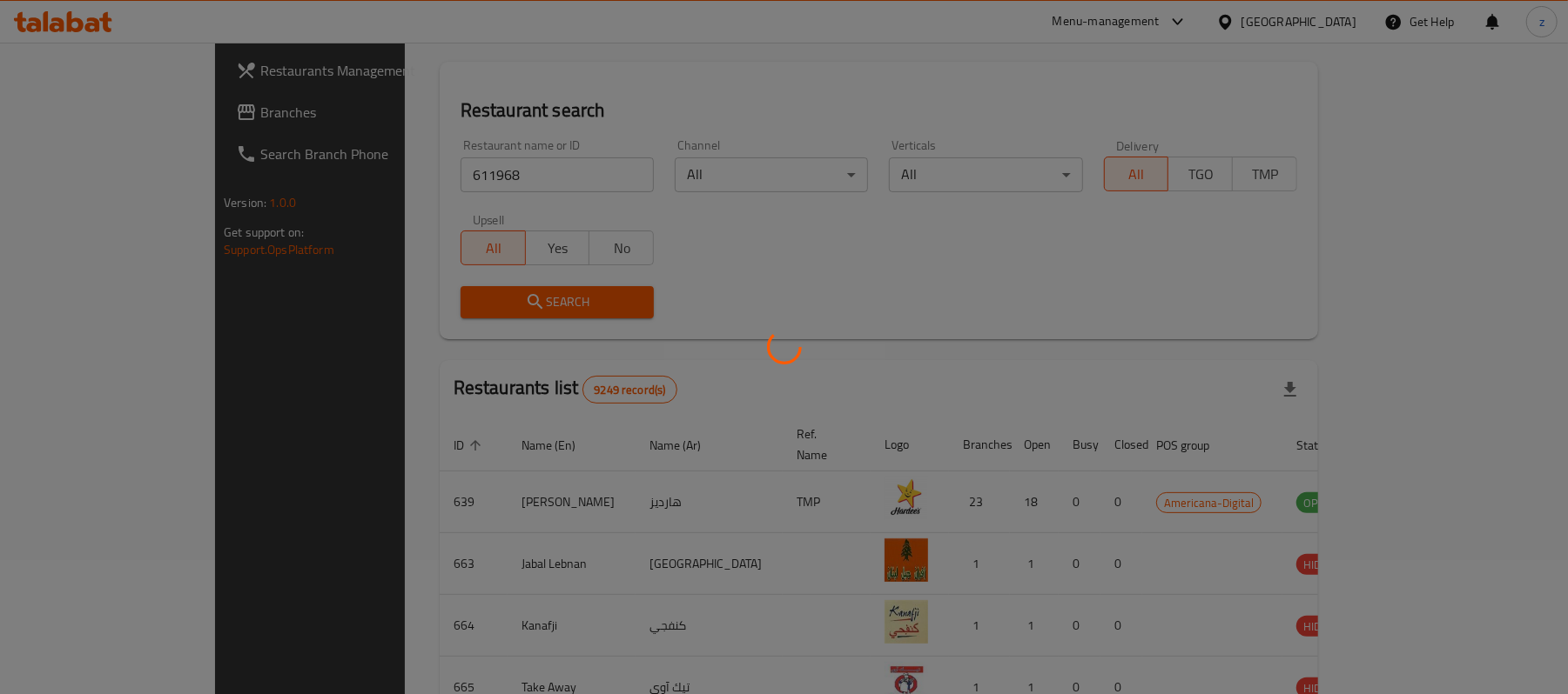
scroll to position [116, 0]
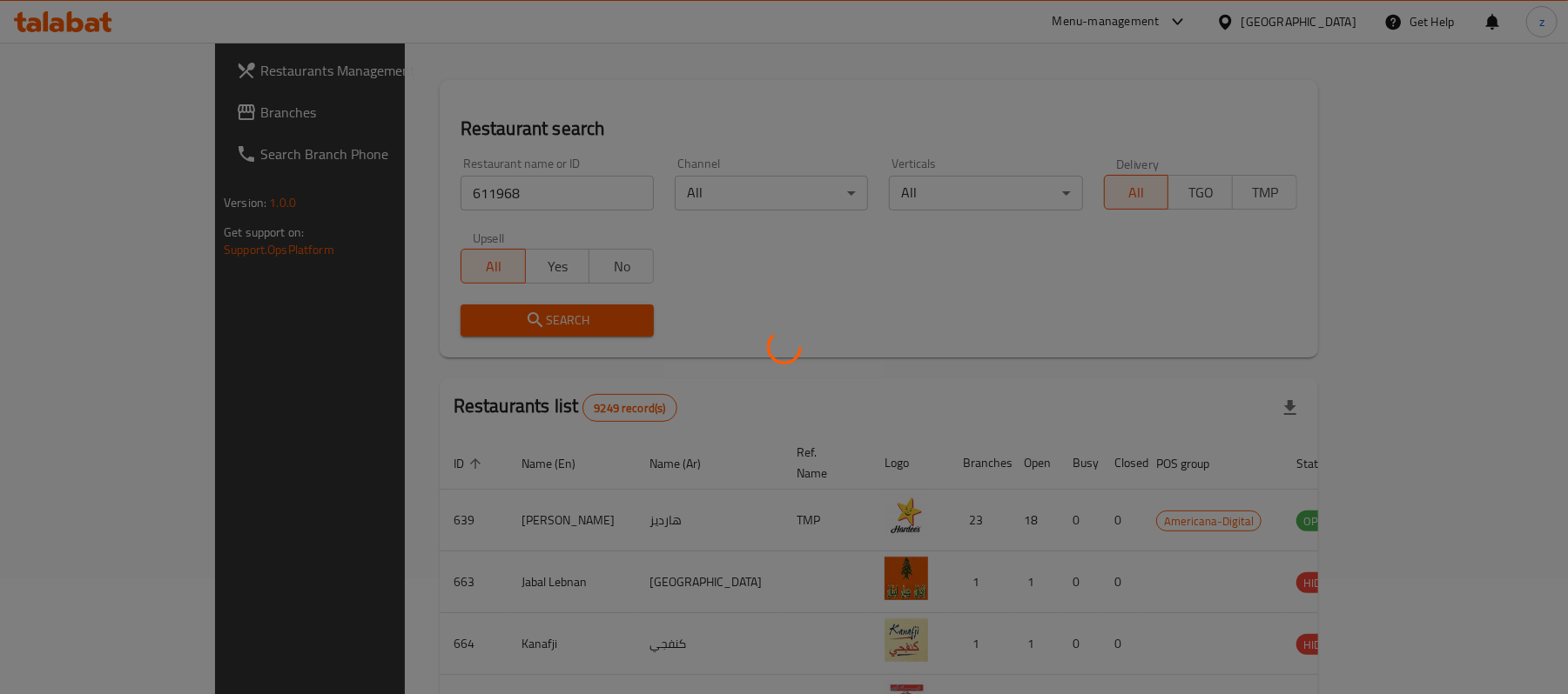
click at [816, 328] on div at bounding box center [784, 347] width 1568 height 694
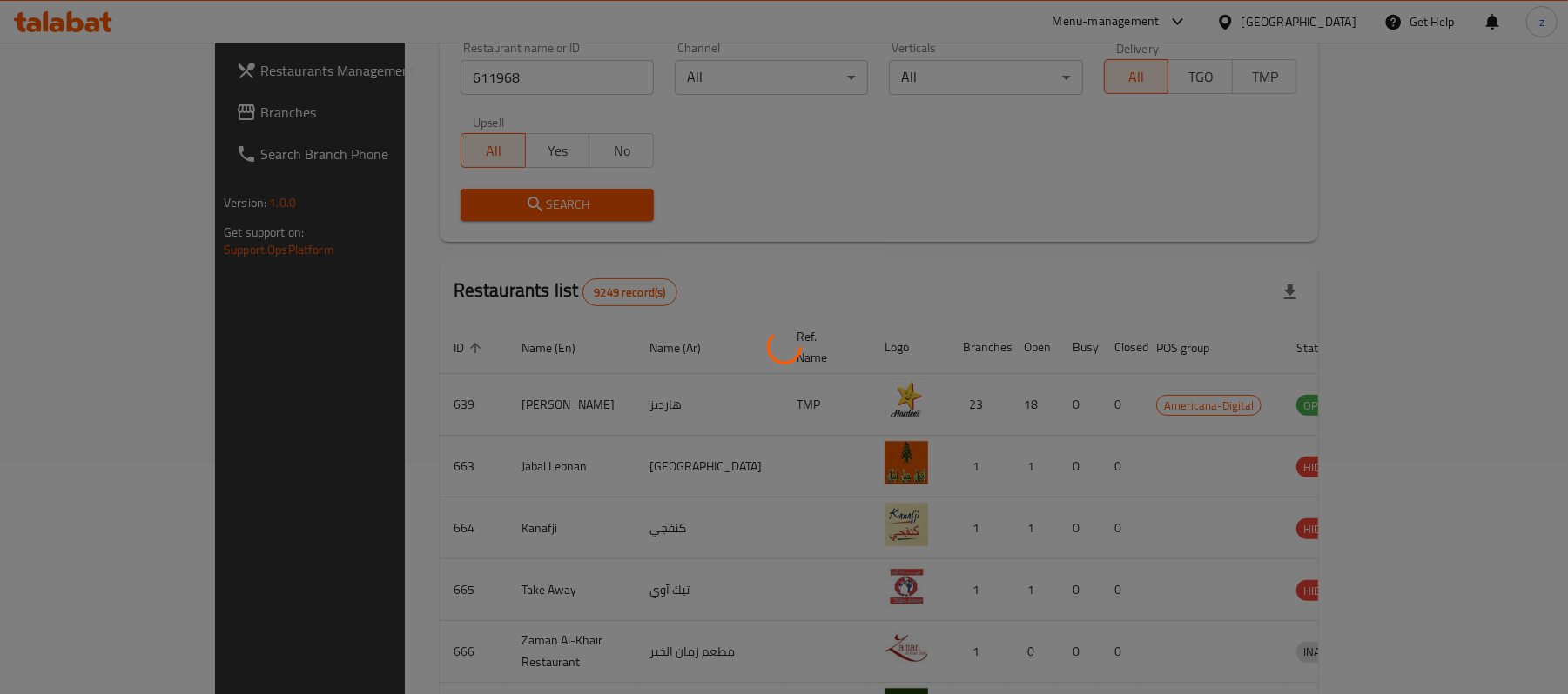
click at [802, 336] on div at bounding box center [784, 347] width 1568 height 694
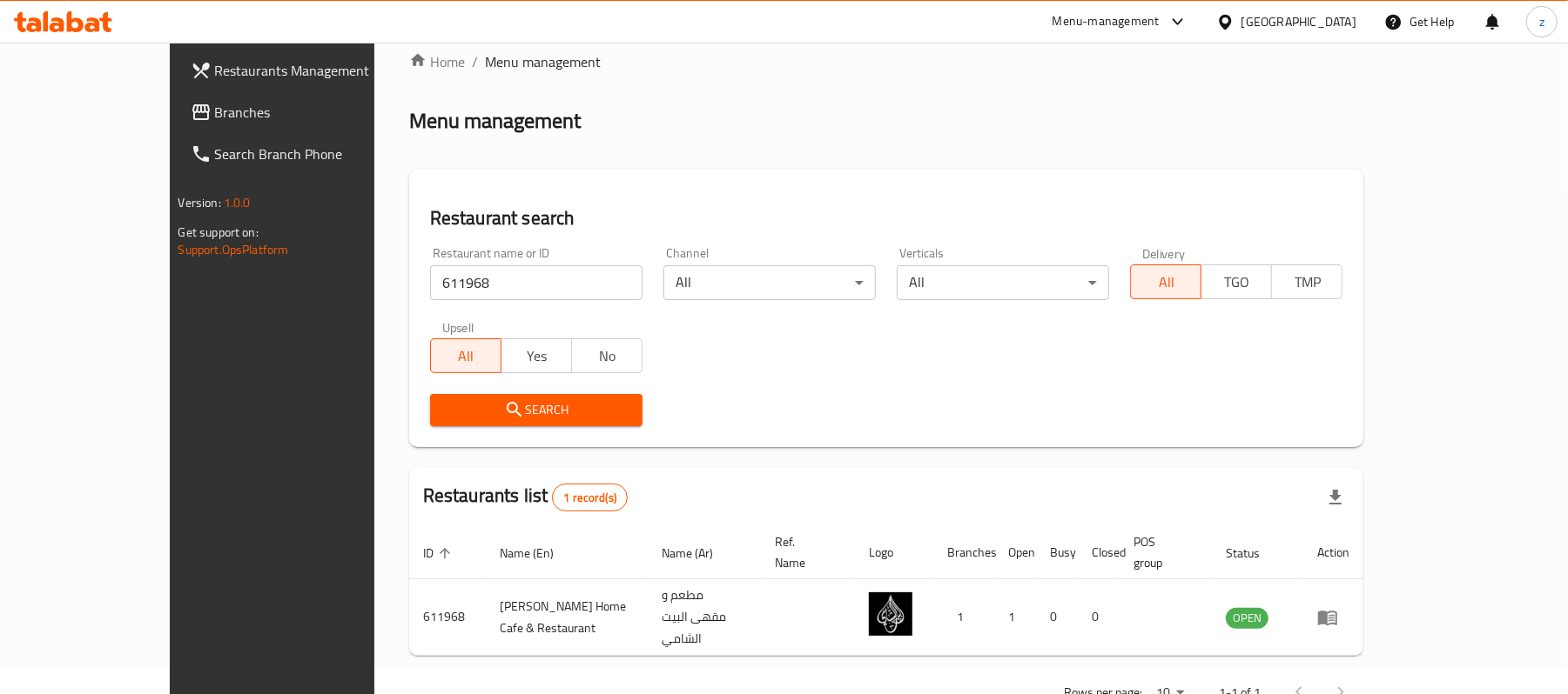
scroll to position [49, 0]
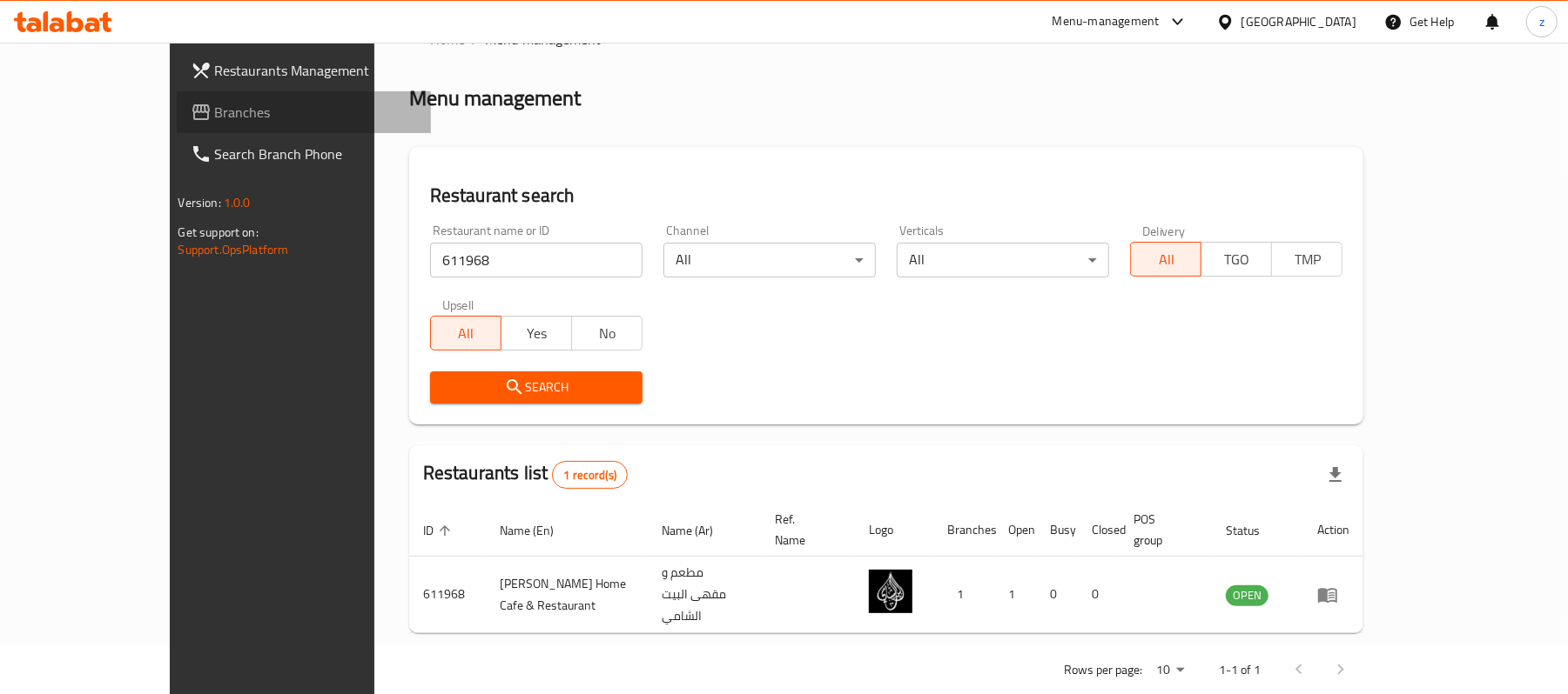
click at [215, 113] on span "Branches" at bounding box center [317, 112] width 203 height 21
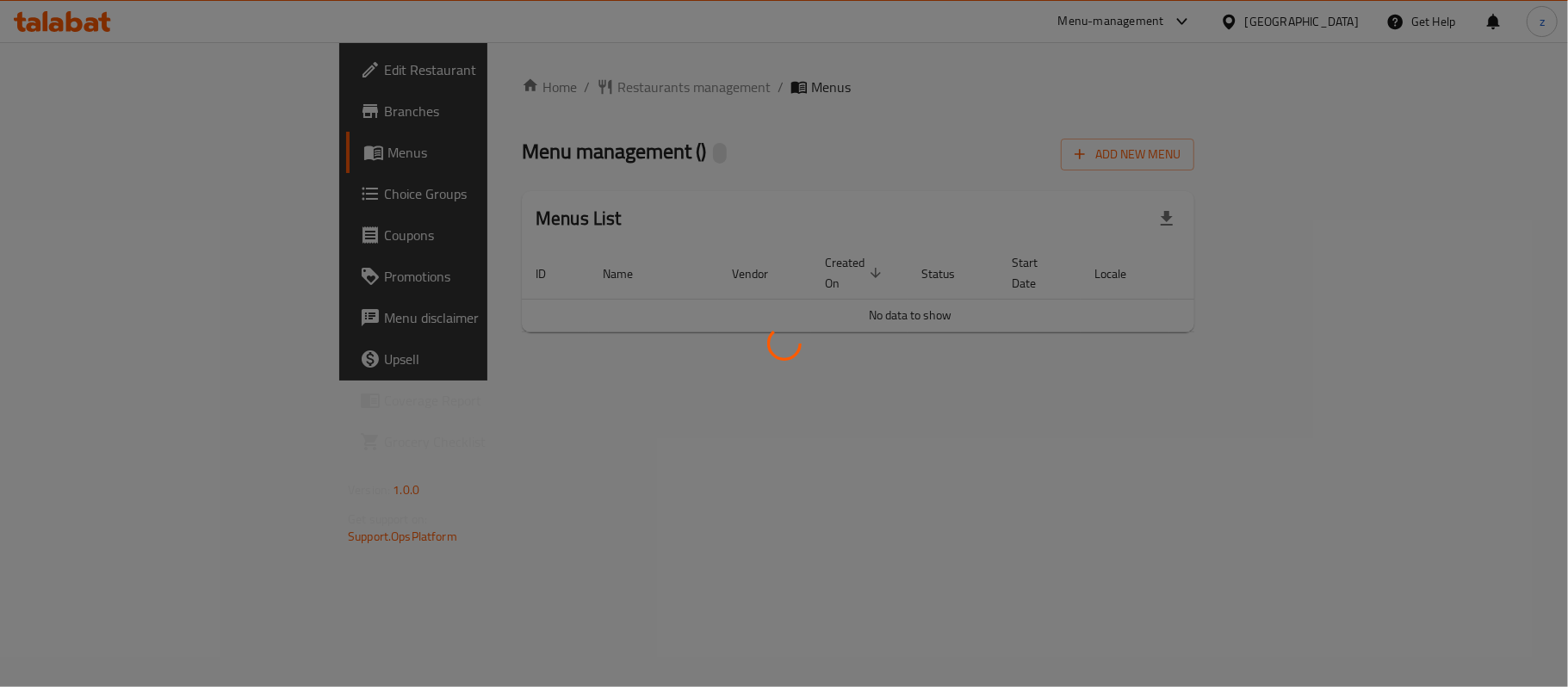
click at [704, 95] on div at bounding box center [784, 344] width 1568 height 687
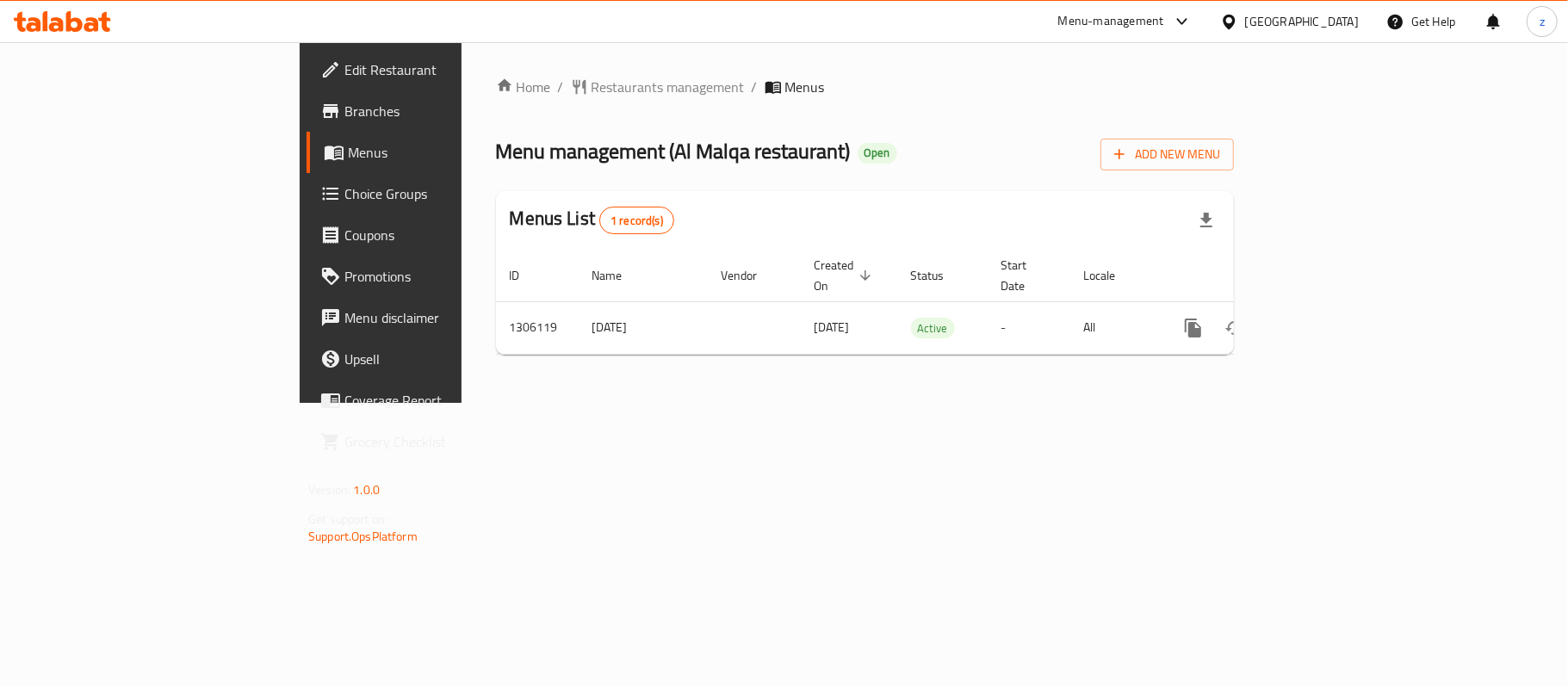
click at [689, 95] on ol "Home / Restaurants management / Menus" at bounding box center [865, 87] width 738 height 21
click at [591, 77] on span "Restaurants management" at bounding box center [667, 87] width 153 height 21
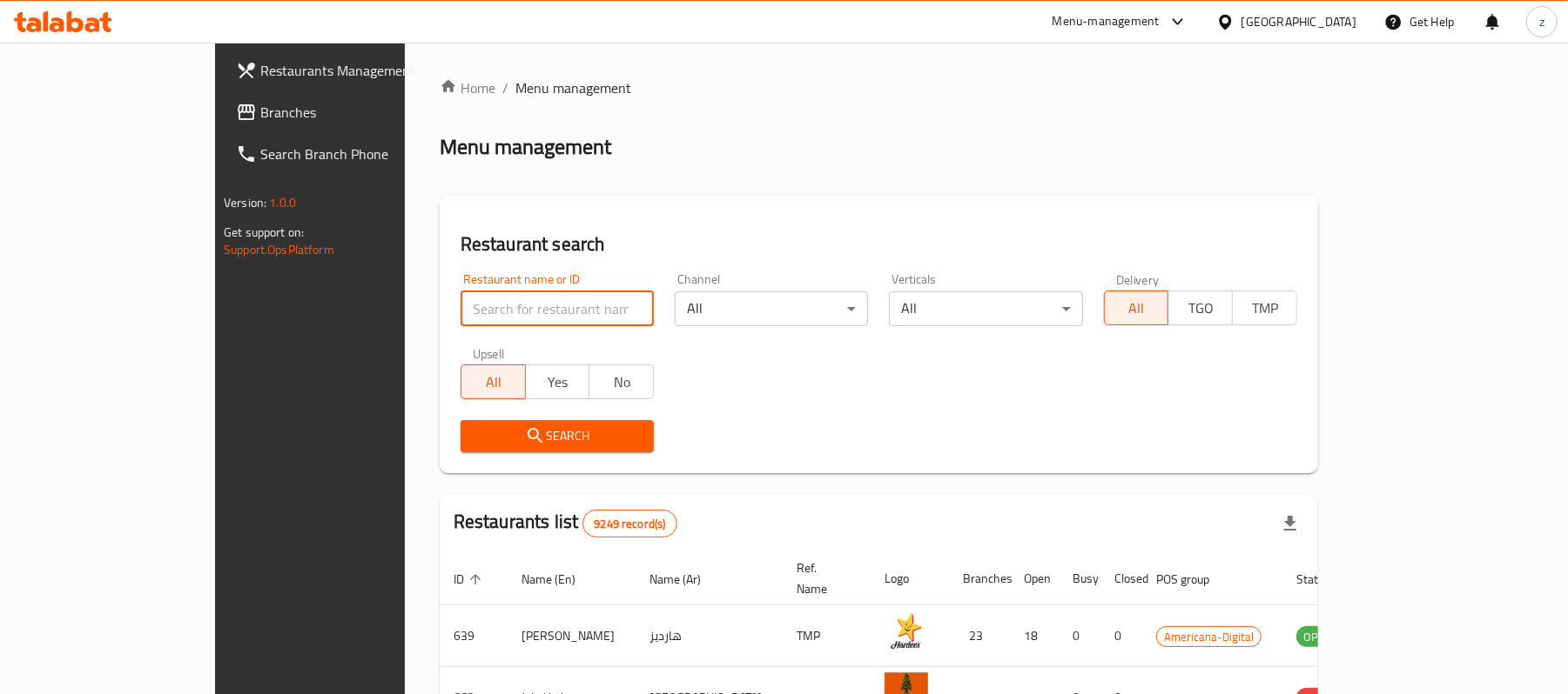
click at [460, 304] on input "search" at bounding box center [557, 309] width 193 height 35
paste input "703982"
type input "703982"
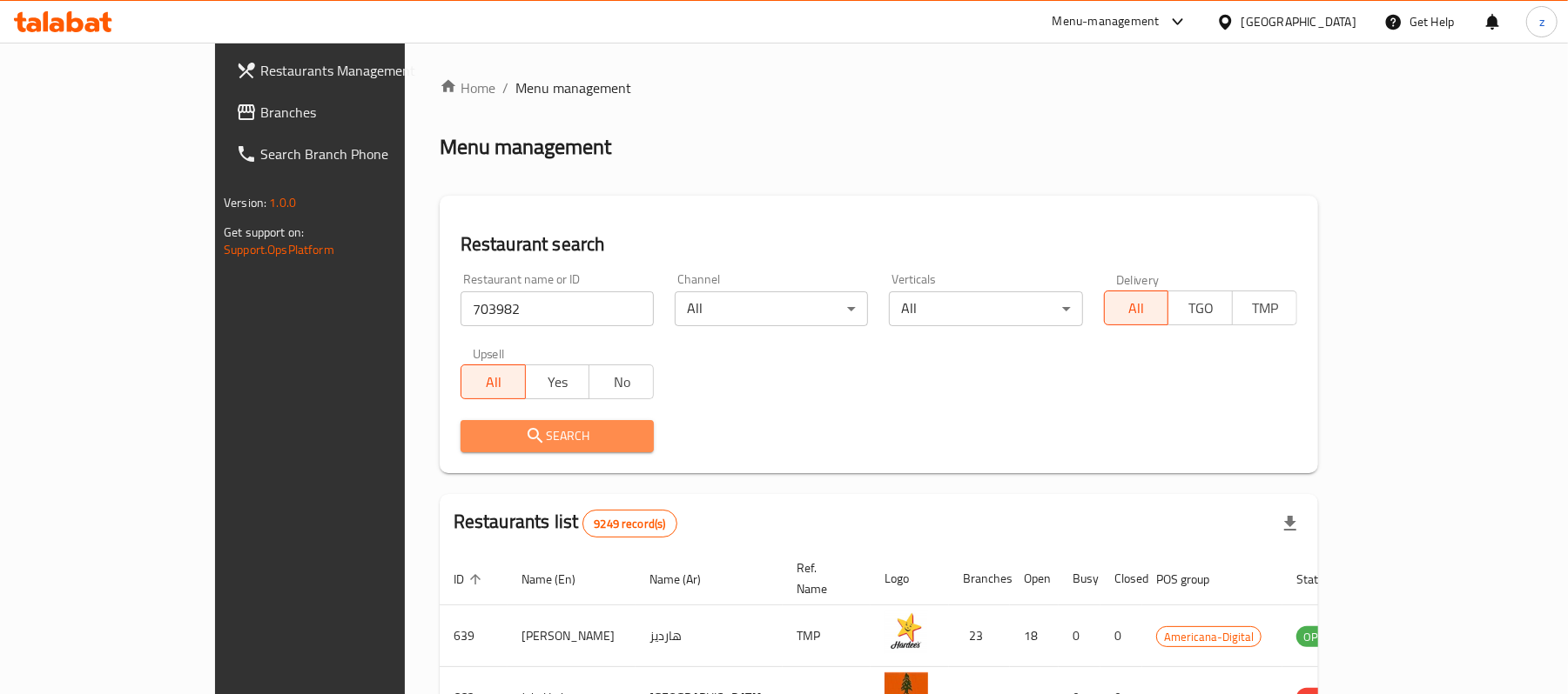
click at [529, 449] on button "Search" at bounding box center [557, 436] width 193 height 32
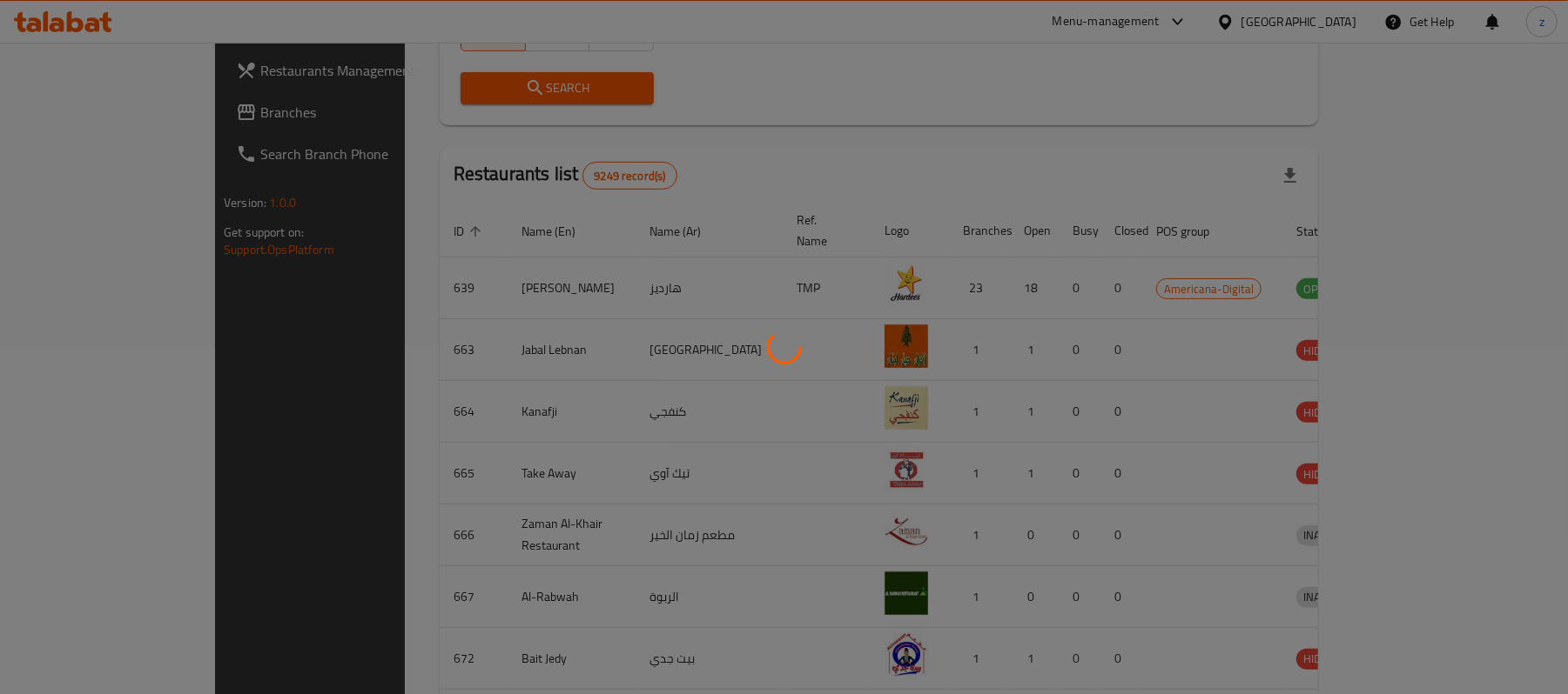
scroll to position [49, 0]
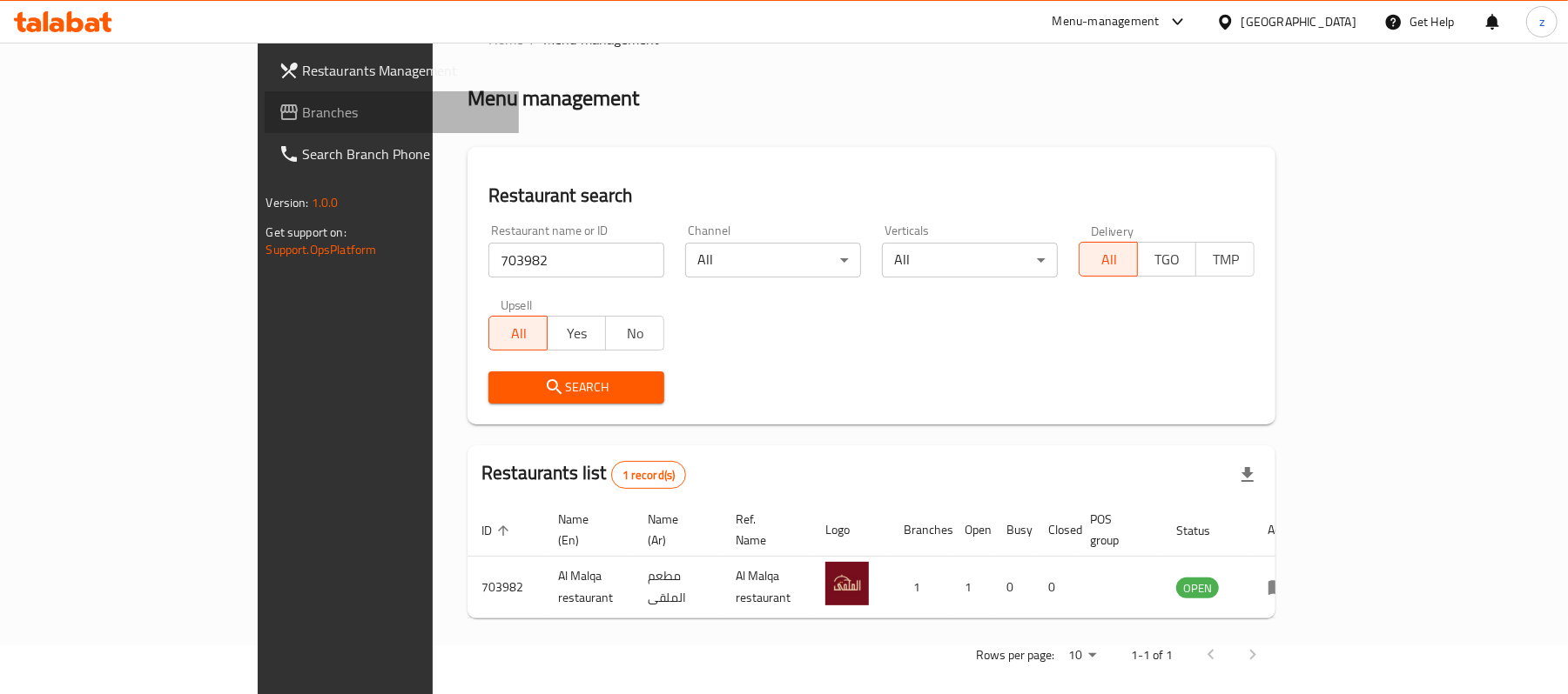
click at [264, 95] on link "Branches" at bounding box center [391, 111] width 255 height 41
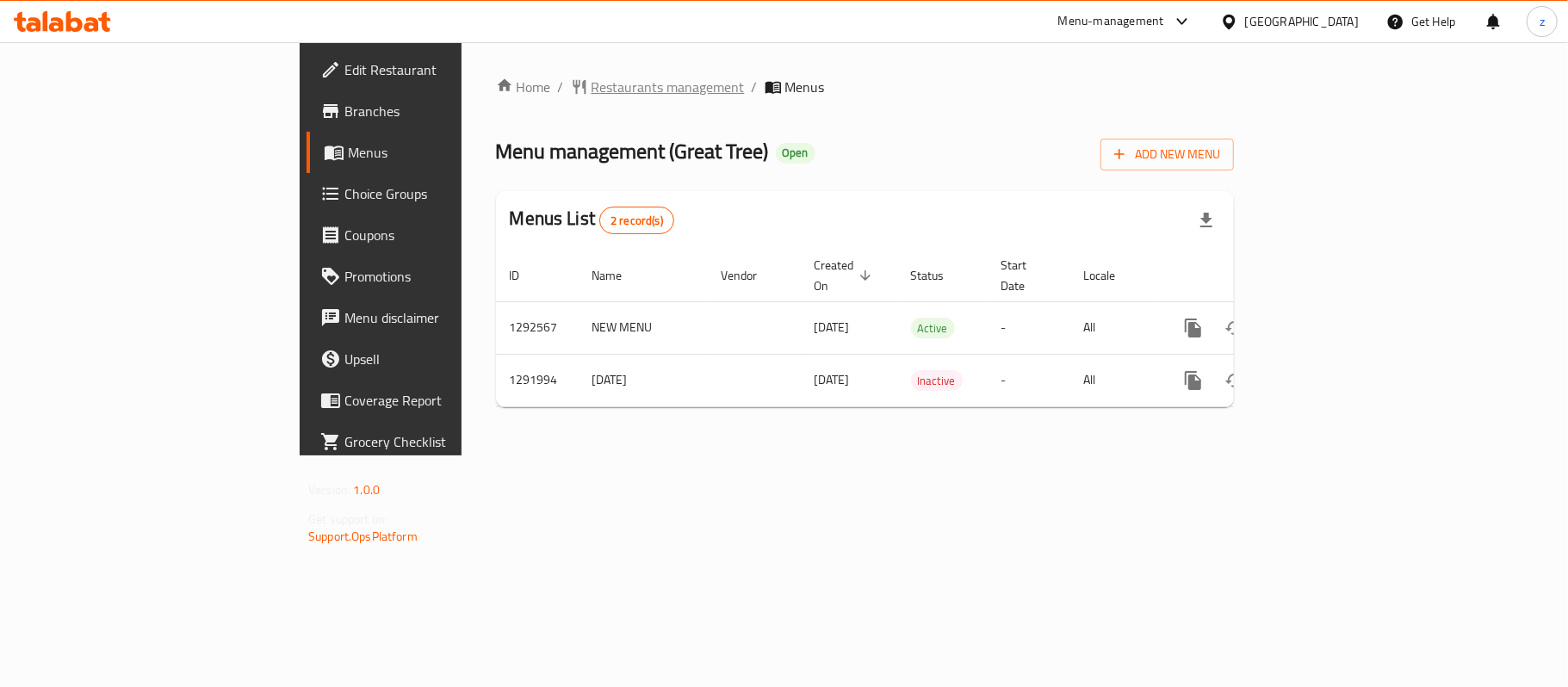
click at [591, 87] on span "Restaurants management" at bounding box center [667, 87] width 153 height 21
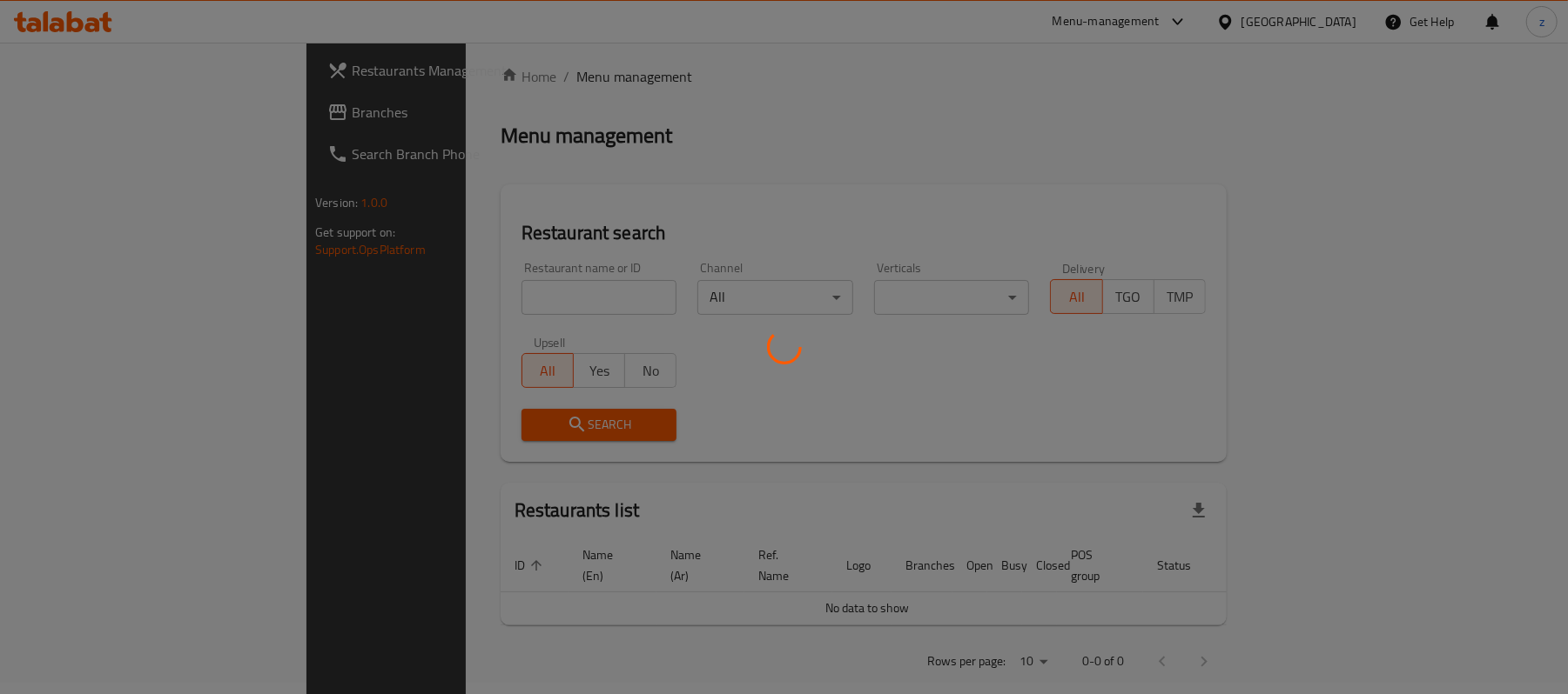
scroll to position [17, 0]
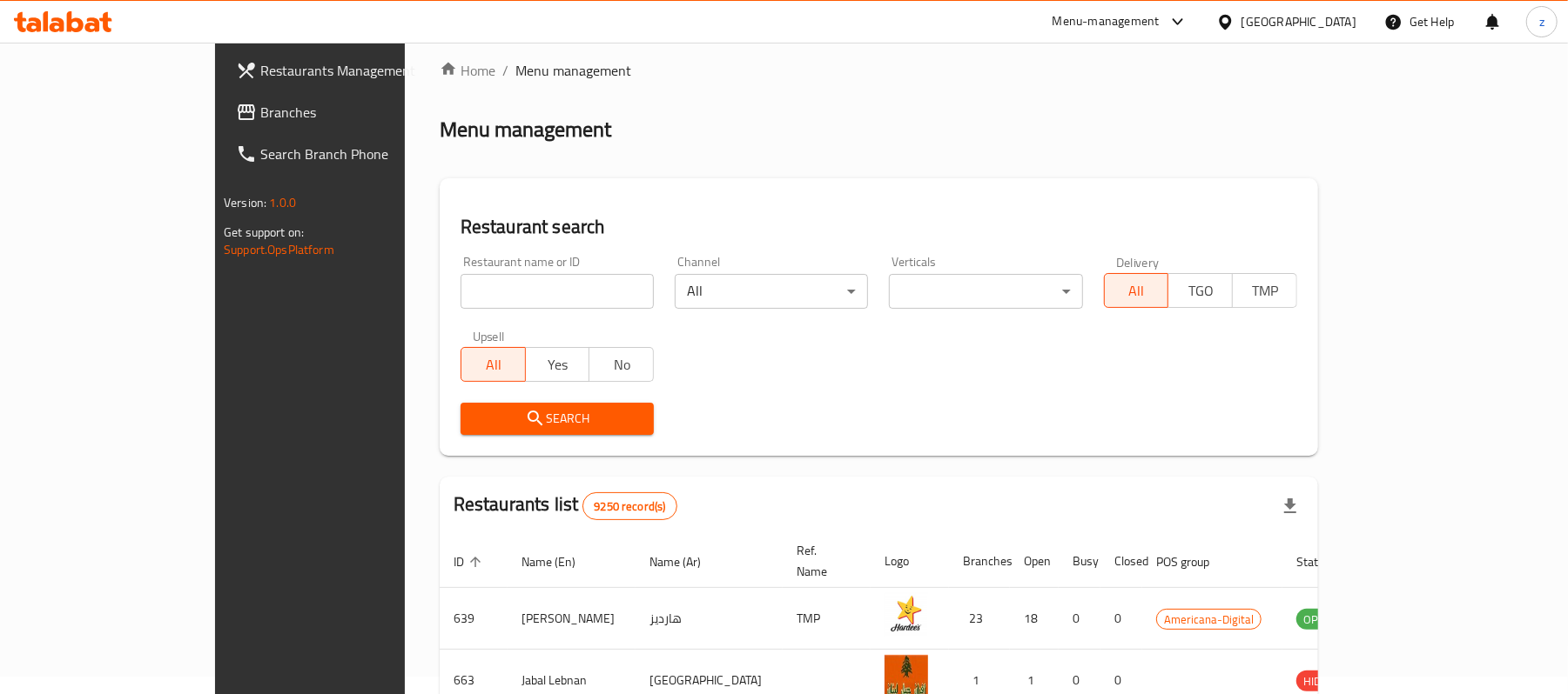
click at [469, 305] on input "search" at bounding box center [557, 292] width 193 height 35
paste input "698930"
type input "698930"
click at [482, 425] on span "Search" at bounding box center [557, 419] width 166 height 22
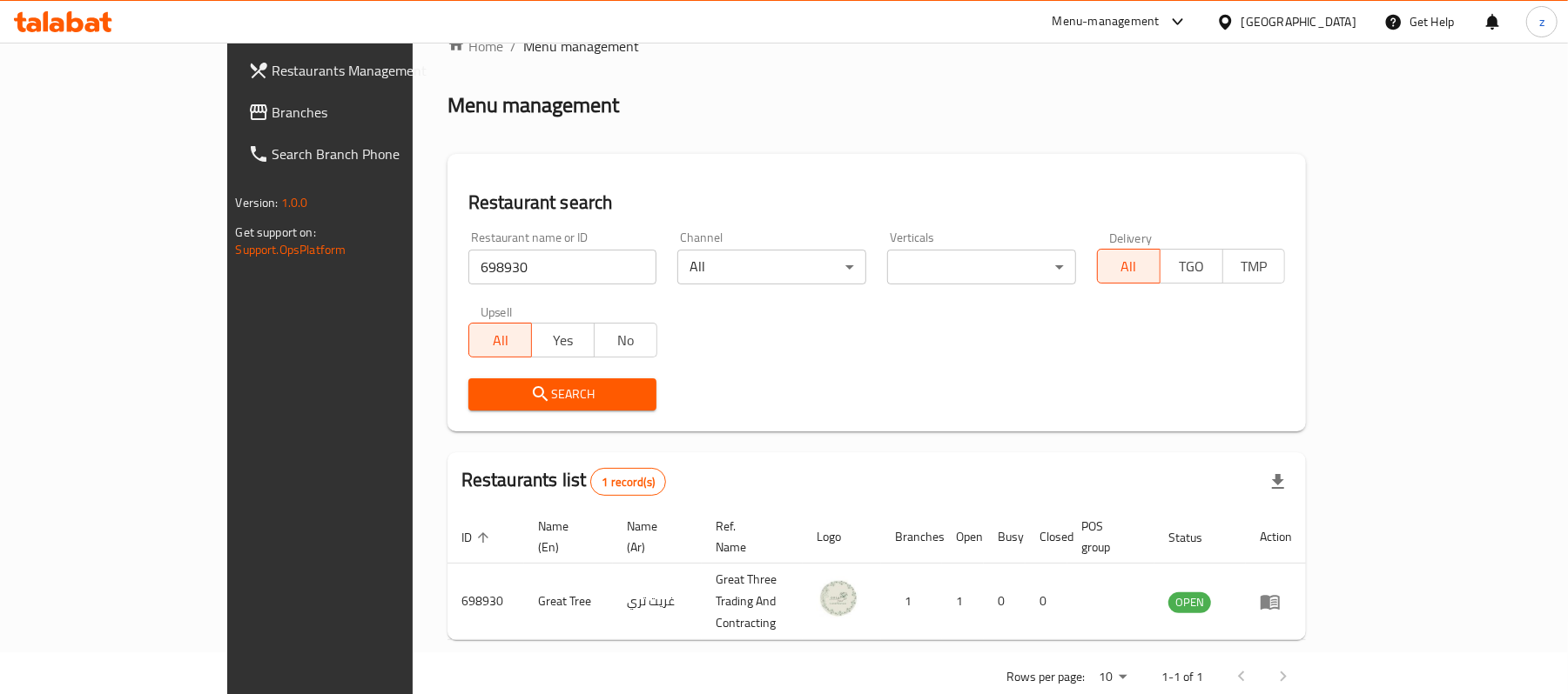
scroll to position [49, 0]
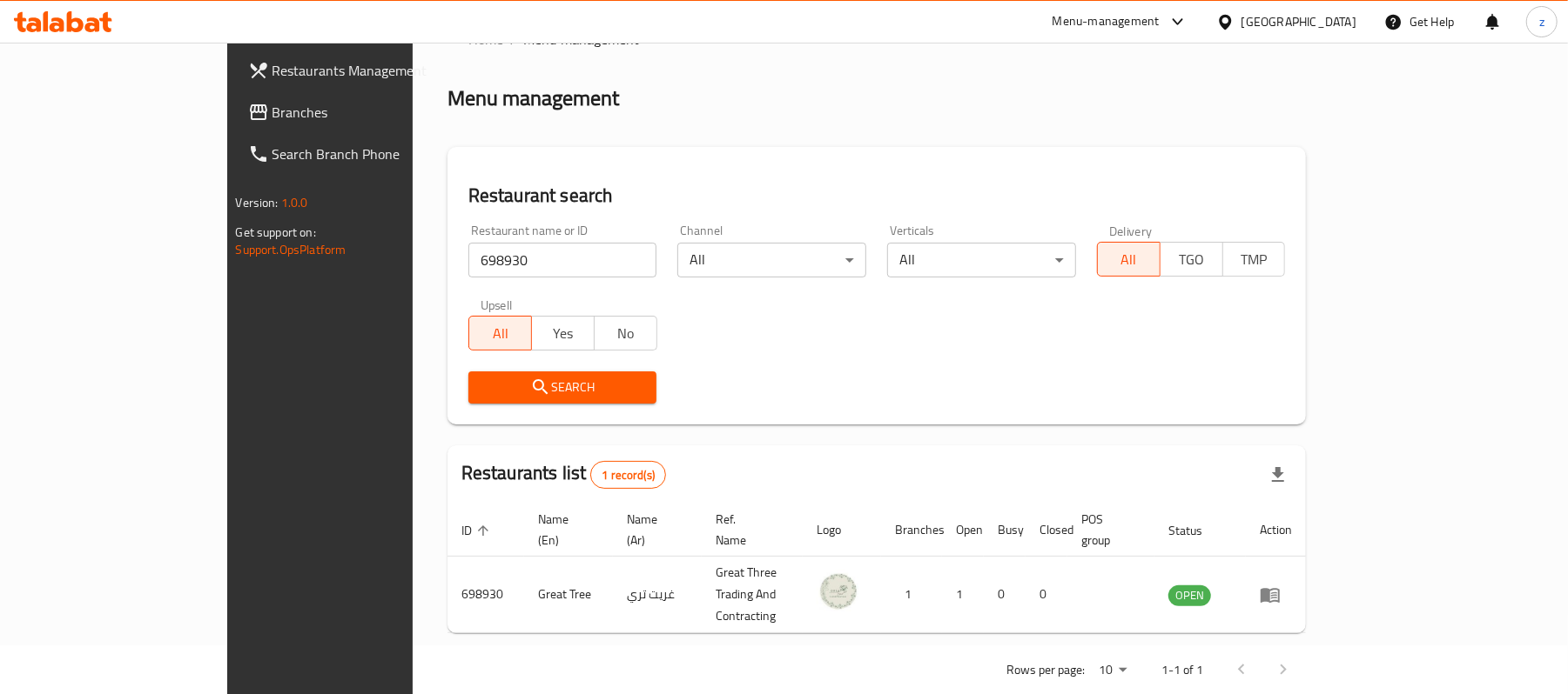
click at [273, 112] on span "Branches" at bounding box center [374, 112] width 203 height 21
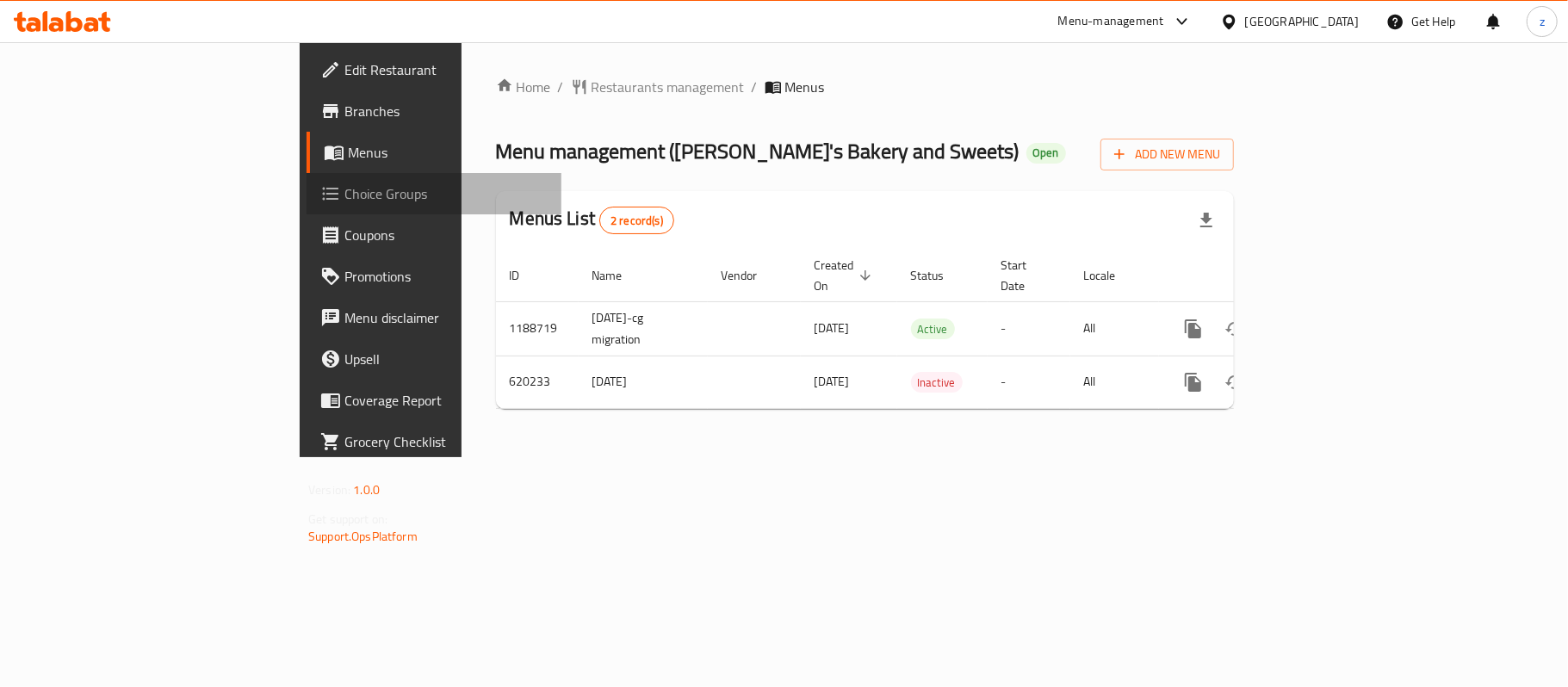
click at [344, 190] on span "Choice Groups" at bounding box center [445, 193] width 203 height 21
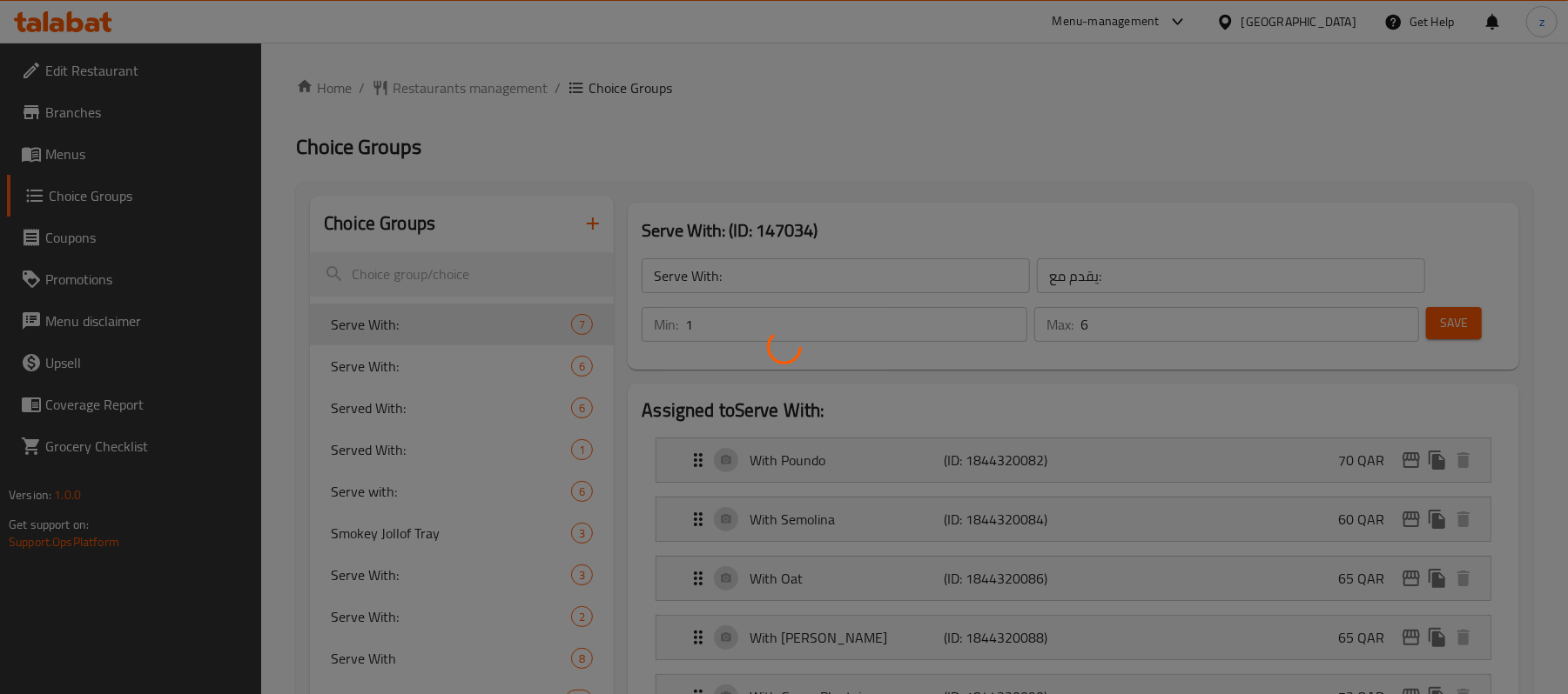
click at [447, 103] on div at bounding box center [784, 347] width 1568 height 694
click at [962, 220] on div at bounding box center [784, 347] width 1568 height 694
click at [948, 241] on div at bounding box center [784, 347] width 1568 height 694
click at [940, 246] on div at bounding box center [784, 347] width 1568 height 694
drag, startPoint x: 805, startPoint y: 341, endPoint x: 794, endPoint y: 339, distance: 11.2
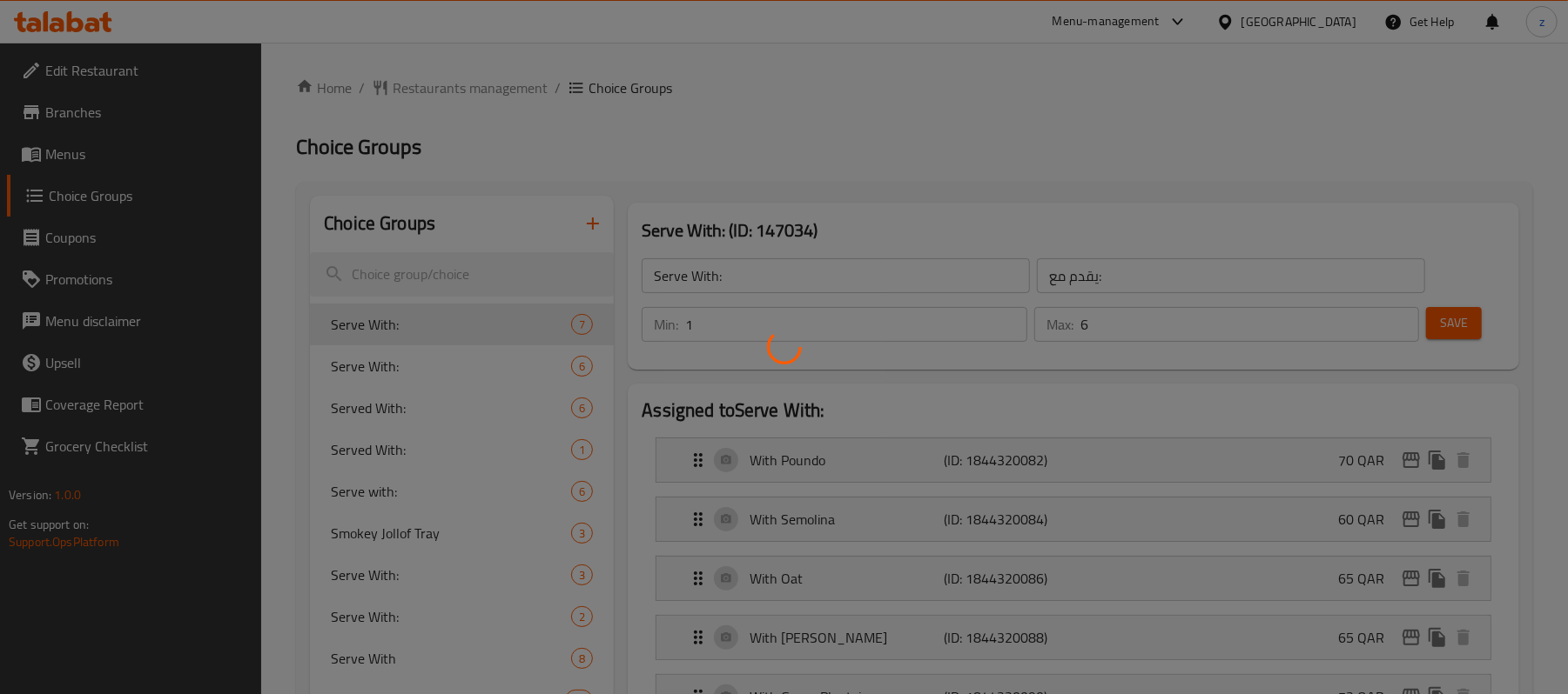
click at [796, 342] on div at bounding box center [784, 347] width 1568 height 694
click at [797, 326] on div at bounding box center [784, 347] width 1568 height 694
click at [669, 344] on div at bounding box center [784, 347] width 1568 height 694
click at [596, 374] on div at bounding box center [784, 347] width 1568 height 694
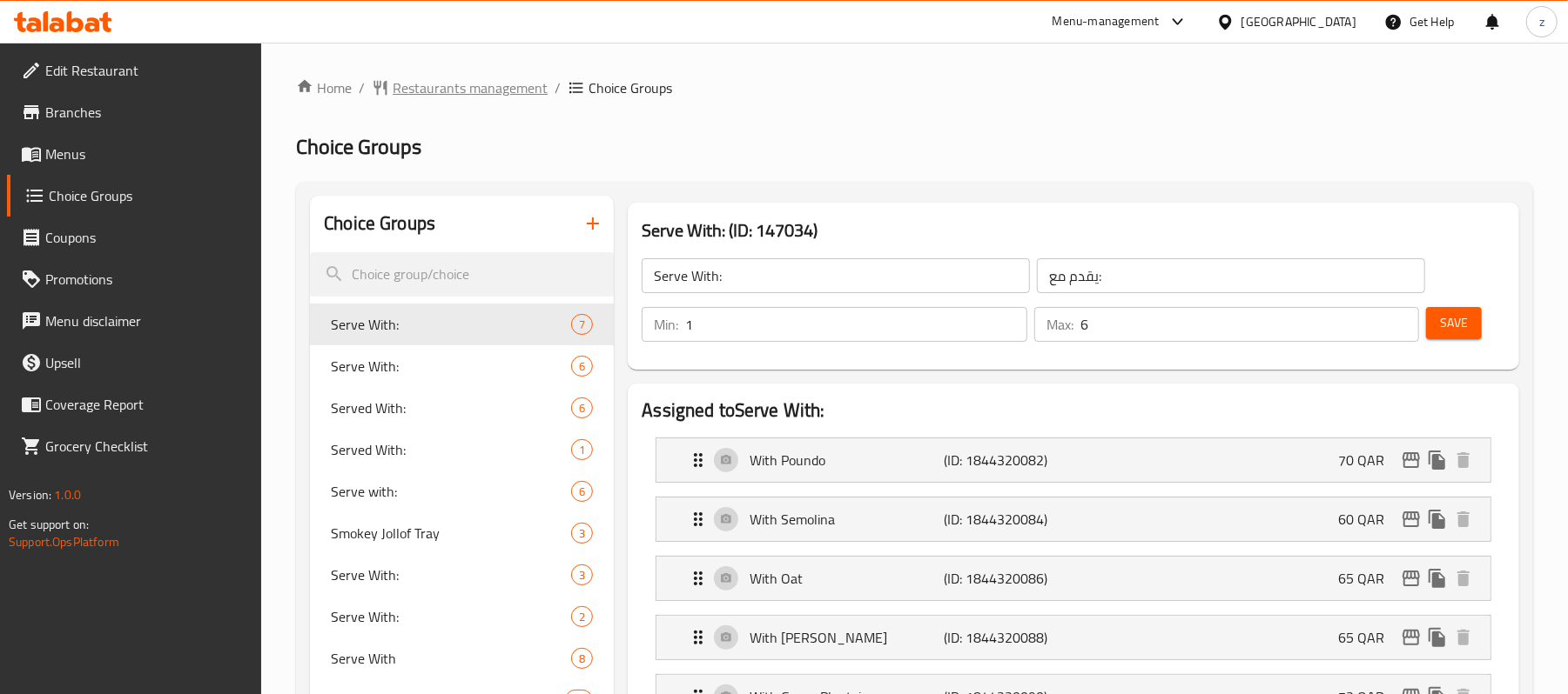
click at [416, 92] on span "Restaurants management" at bounding box center [470, 87] width 155 height 21
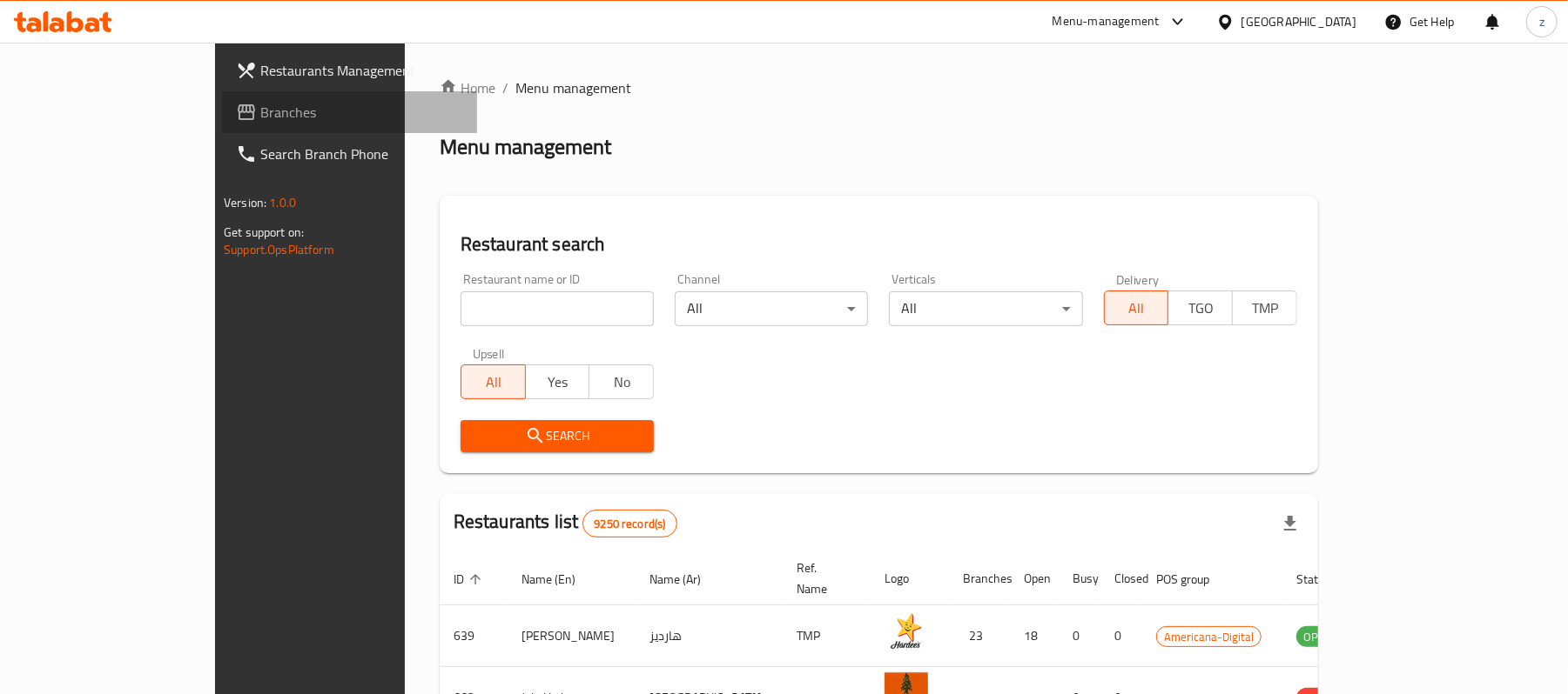
click at [261, 116] on span "Branches" at bounding box center [362, 112] width 203 height 21
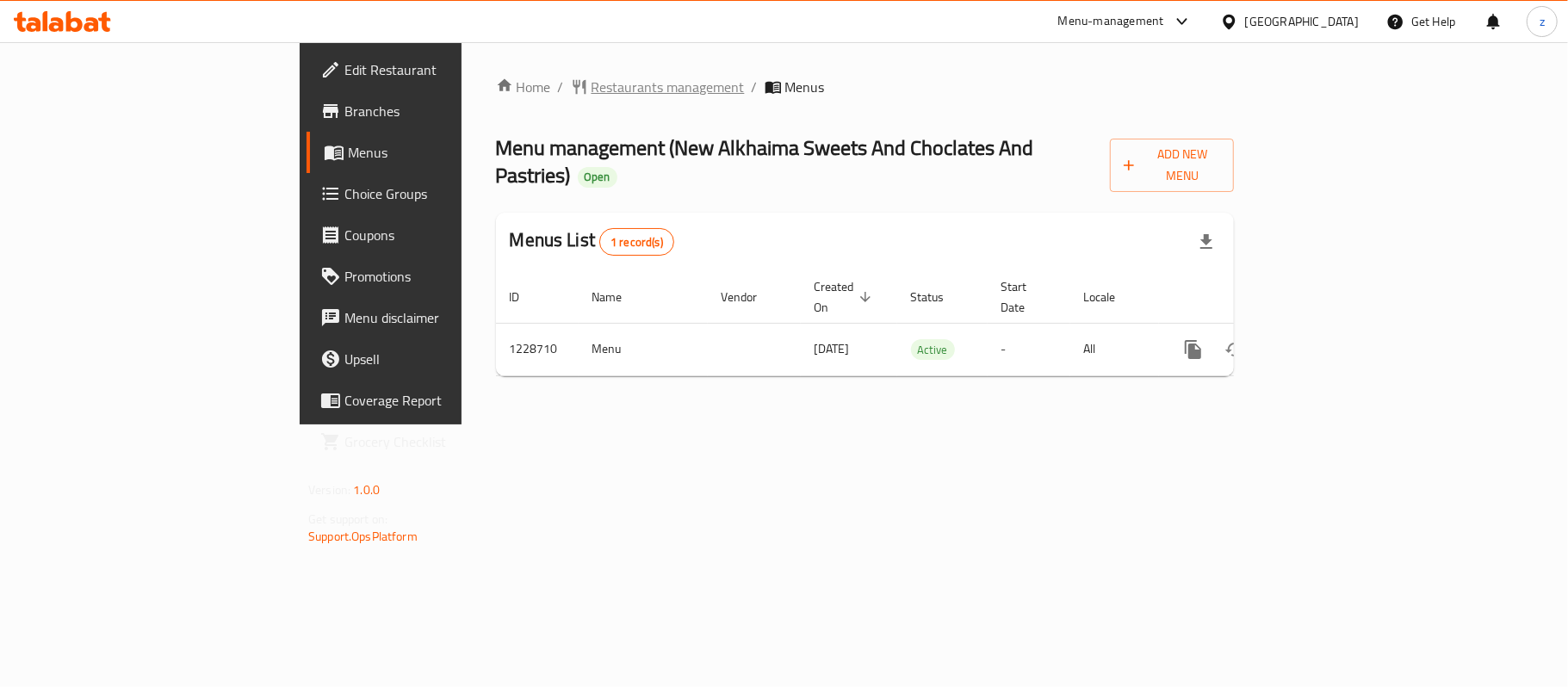
click at [591, 77] on span "Restaurants management" at bounding box center [667, 87] width 153 height 21
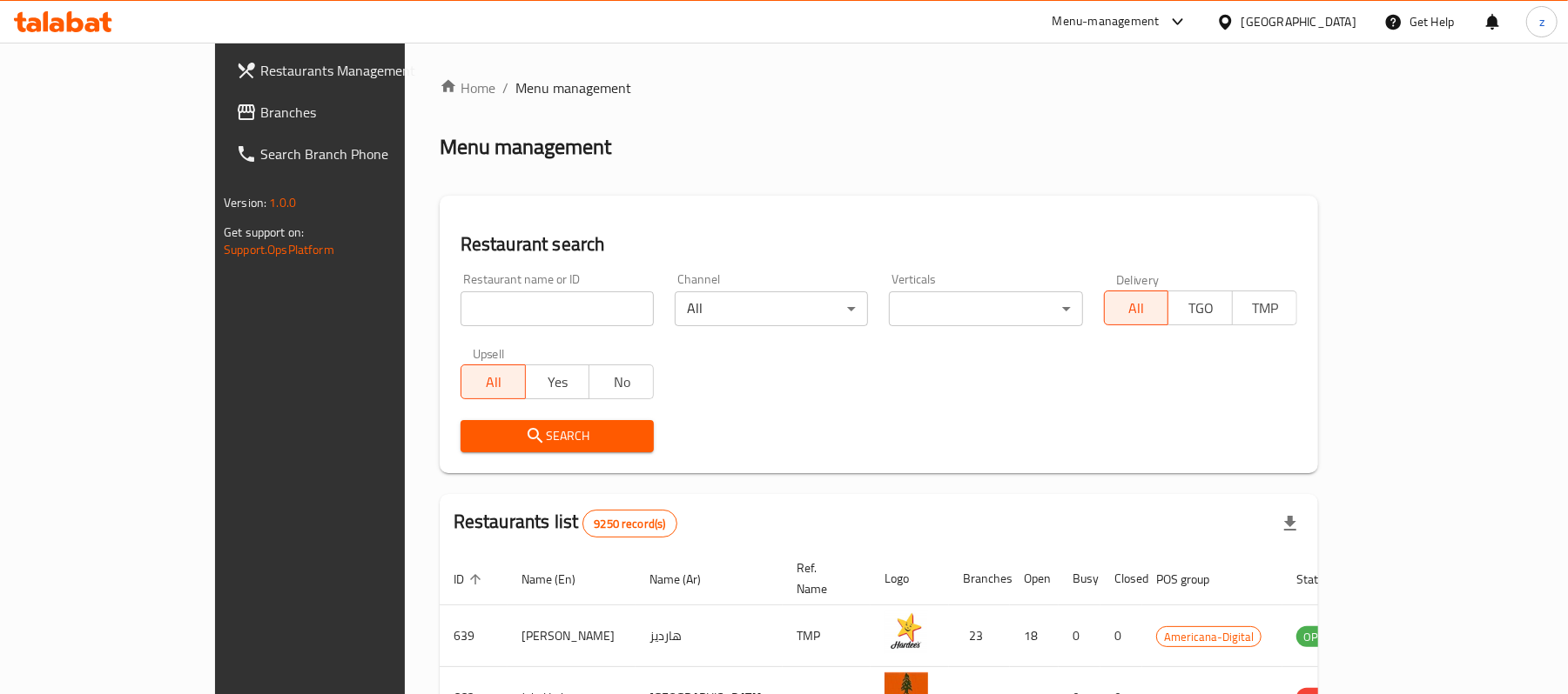
click at [460, 310] on input "search" at bounding box center [557, 309] width 193 height 35
paste input "676533"
type input "676533"
click at [450, 419] on div "Search" at bounding box center [557, 436] width 215 height 53
click at [460, 422] on button "Search" at bounding box center [557, 436] width 193 height 32
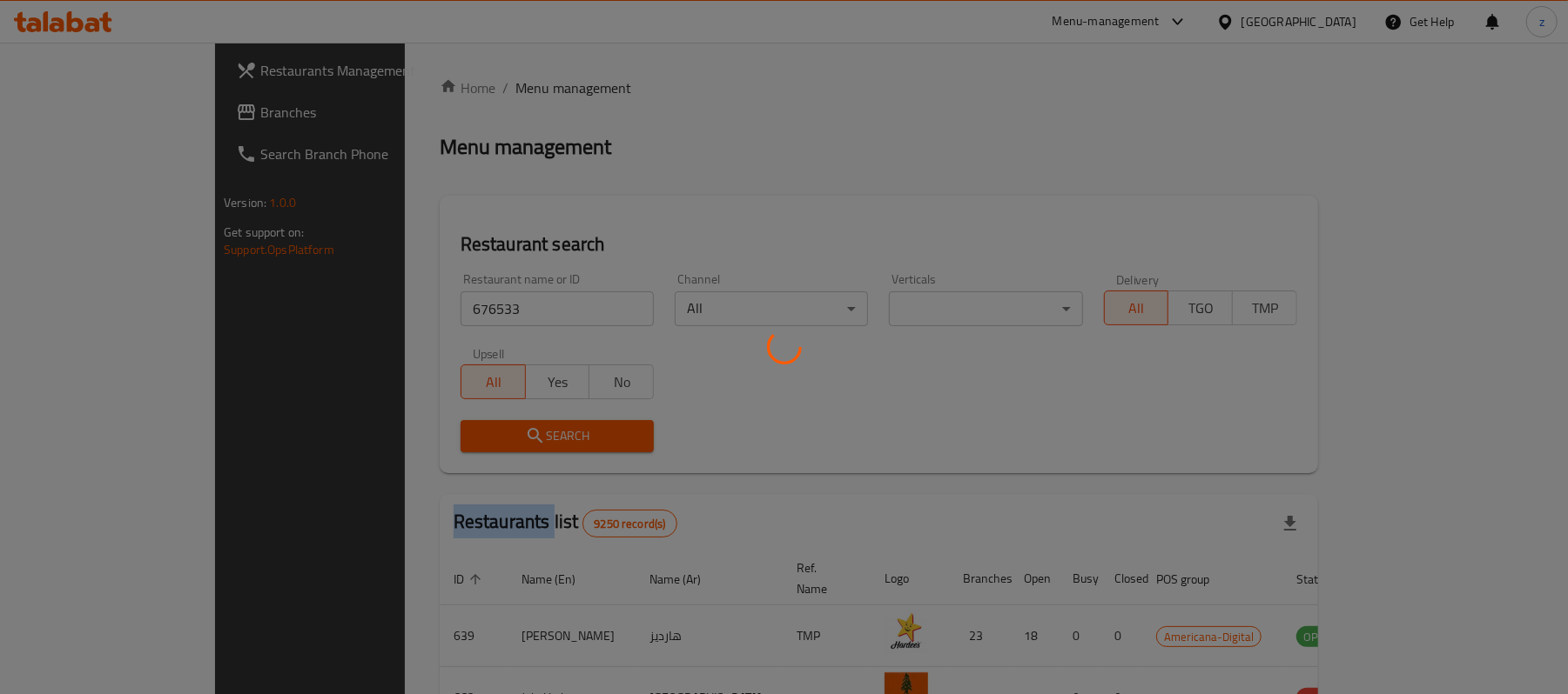
click at [437, 422] on div at bounding box center [784, 347] width 1568 height 694
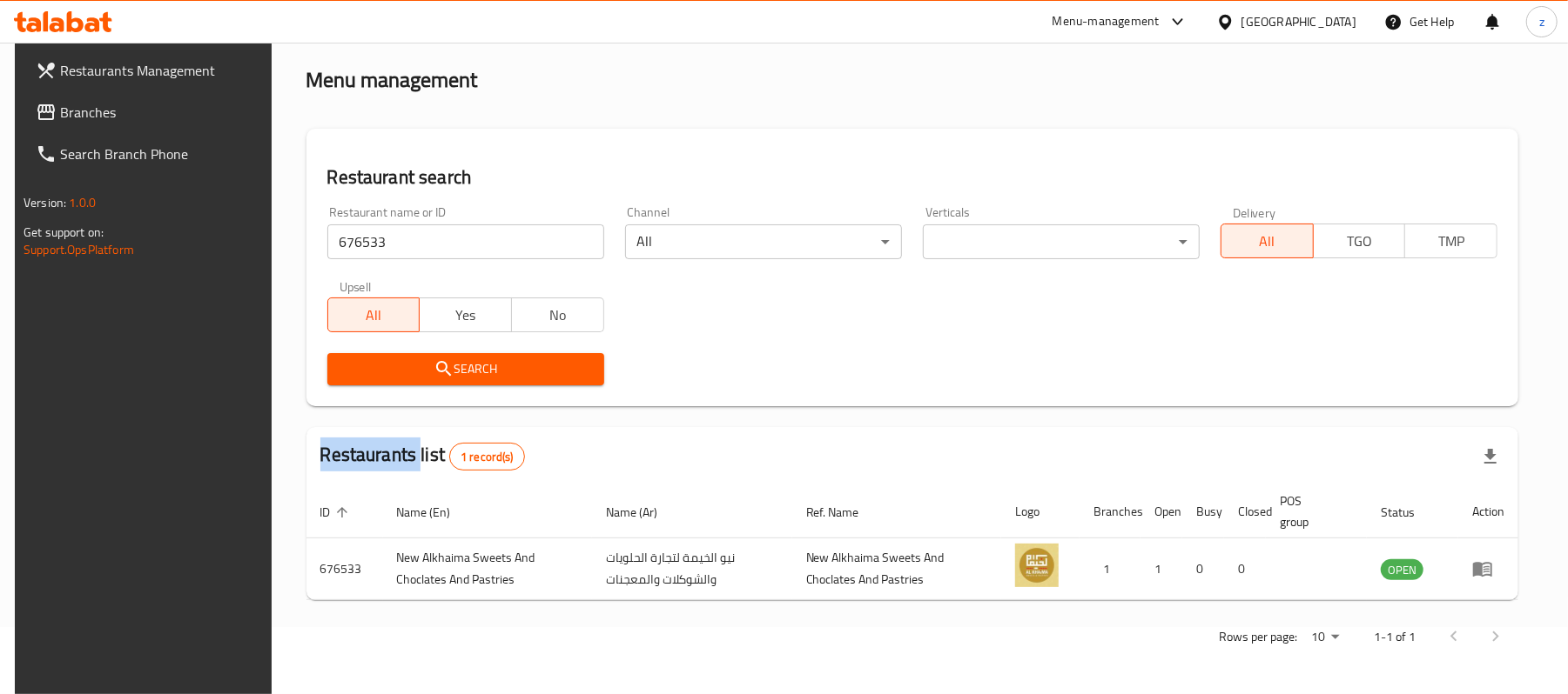
scroll to position [67, 0]
click at [120, 113] on span "Branches" at bounding box center [161, 112] width 203 height 21
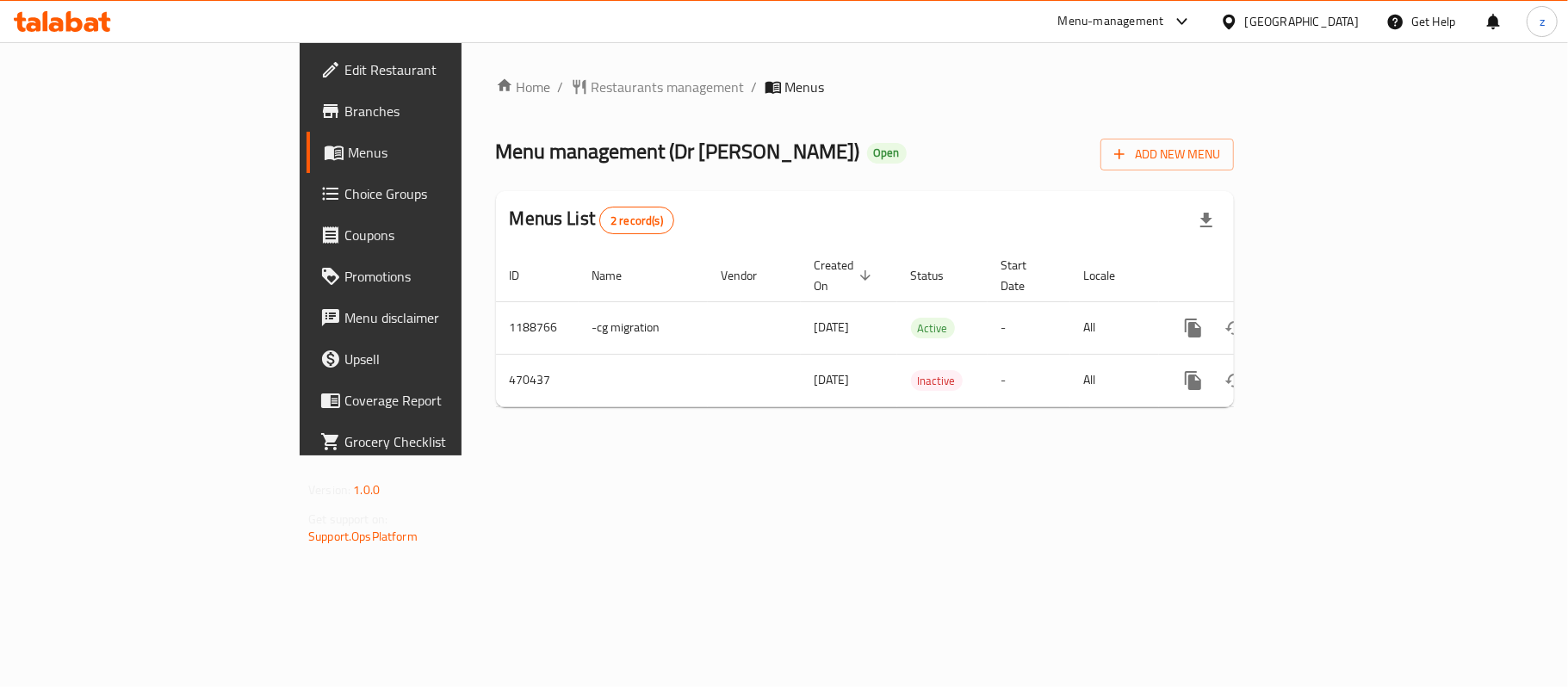
click at [607, 134] on div "Menu management ( Dr [PERSON_NAME] ) Open Add New Menu" at bounding box center [865, 151] width 738 height 39
click at [591, 97] on span "Restaurants management" at bounding box center [667, 87] width 153 height 21
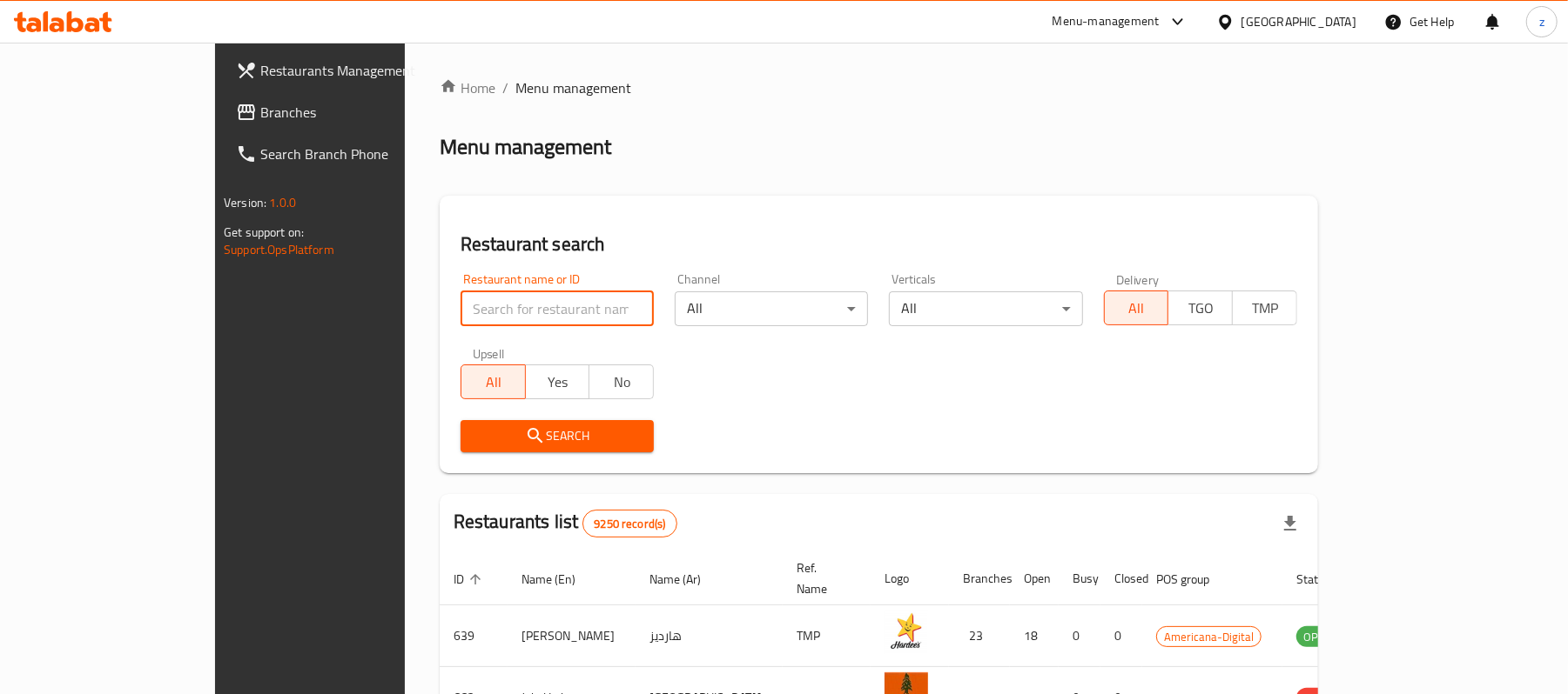
click at [482, 296] on input "search" at bounding box center [557, 309] width 193 height 35
paste input "633655"
type input "633655"
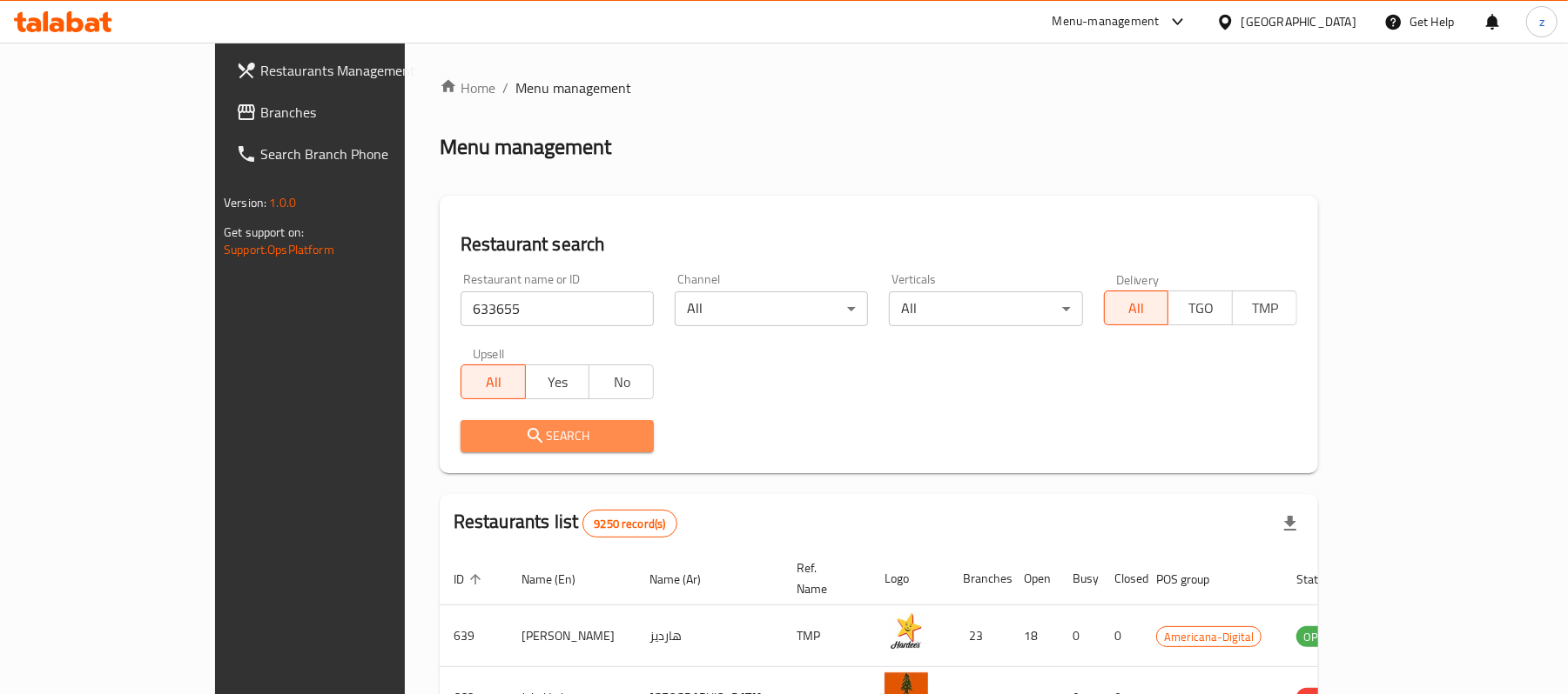
click at [474, 433] on span "Search" at bounding box center [557, 436] width 166 height 22
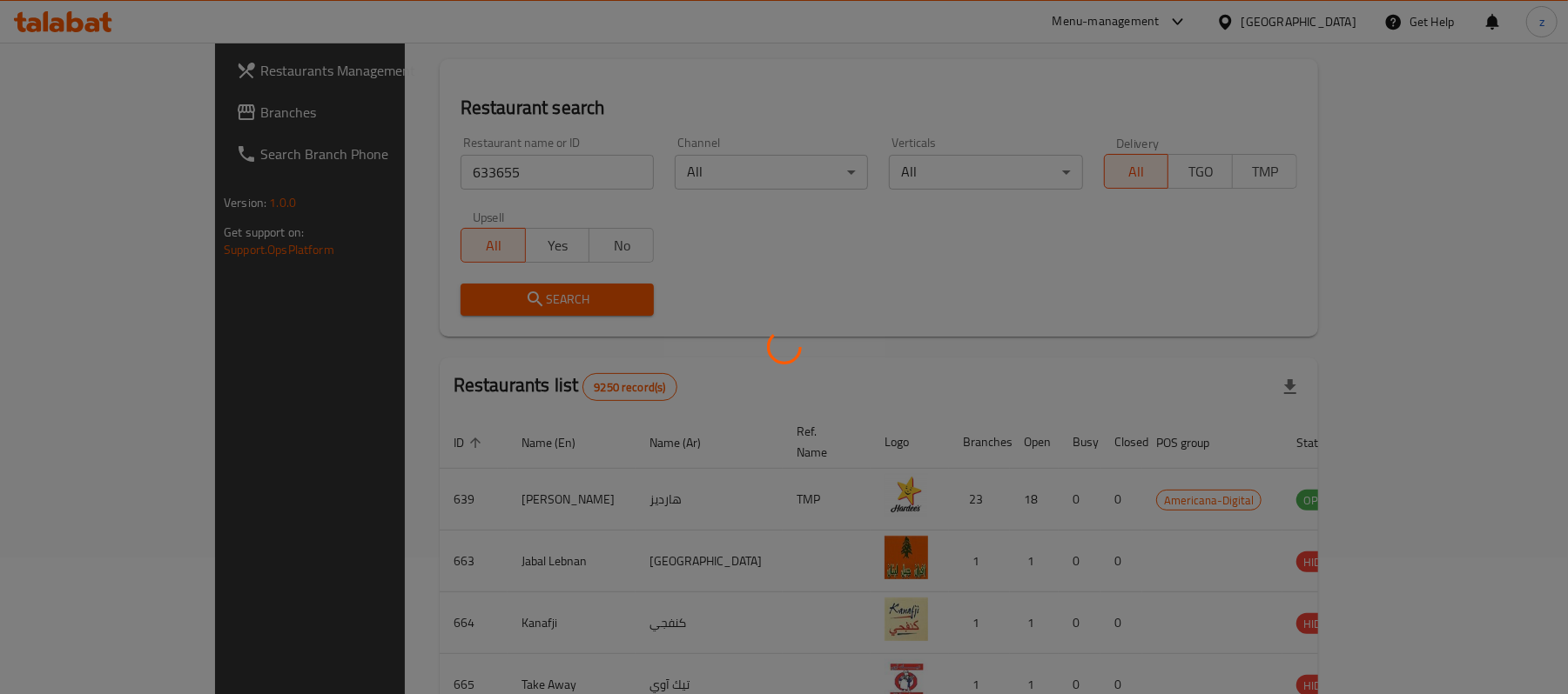
scroll to position [49, 0]
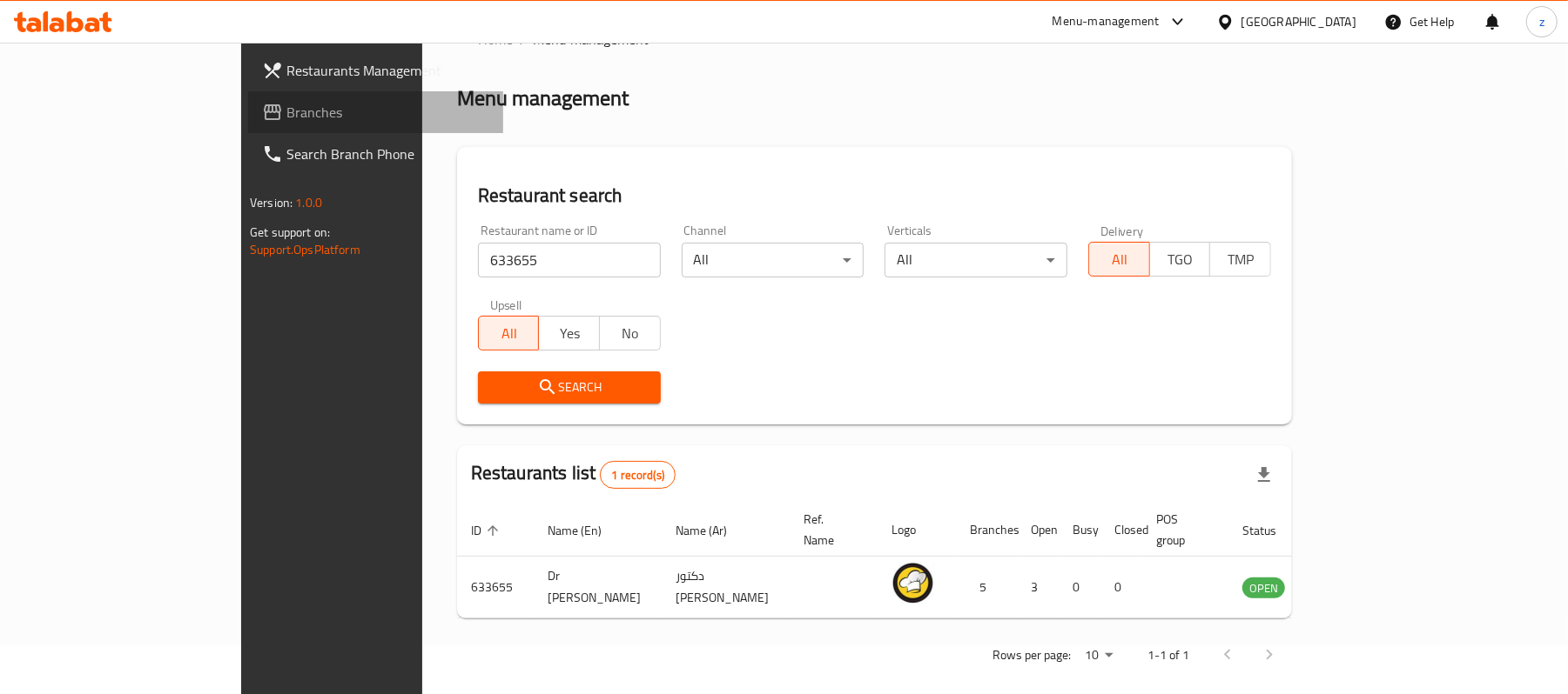
click at [248, 125] on link "Branches" at bounding box center [375, 111] width 255 height 41
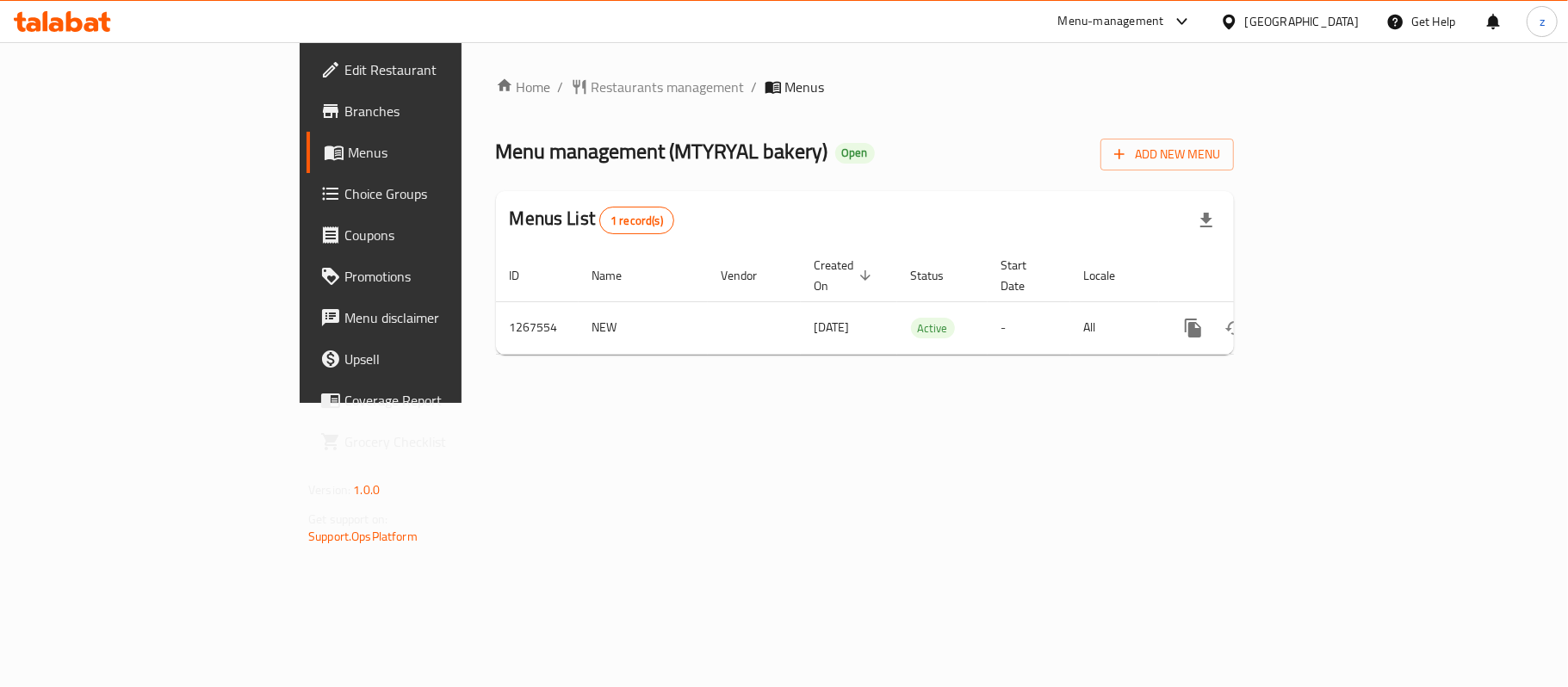
click at [697, 74] on div "Home / Restaurants management / Menus Menu management ( MTYRYAL bakery ) Open A…" at bounding box center [865, 222] width 807 height 361
click at [496, 112] on div "Home / Restaurants management / Menus Menu management ( MTYRYAL bakery ) Open A…" at bounding box center [865, 222] width 738 height 292
click at [591, 95] on span "Restaurants management" at bounding box center [667, 87] width 153 height 21
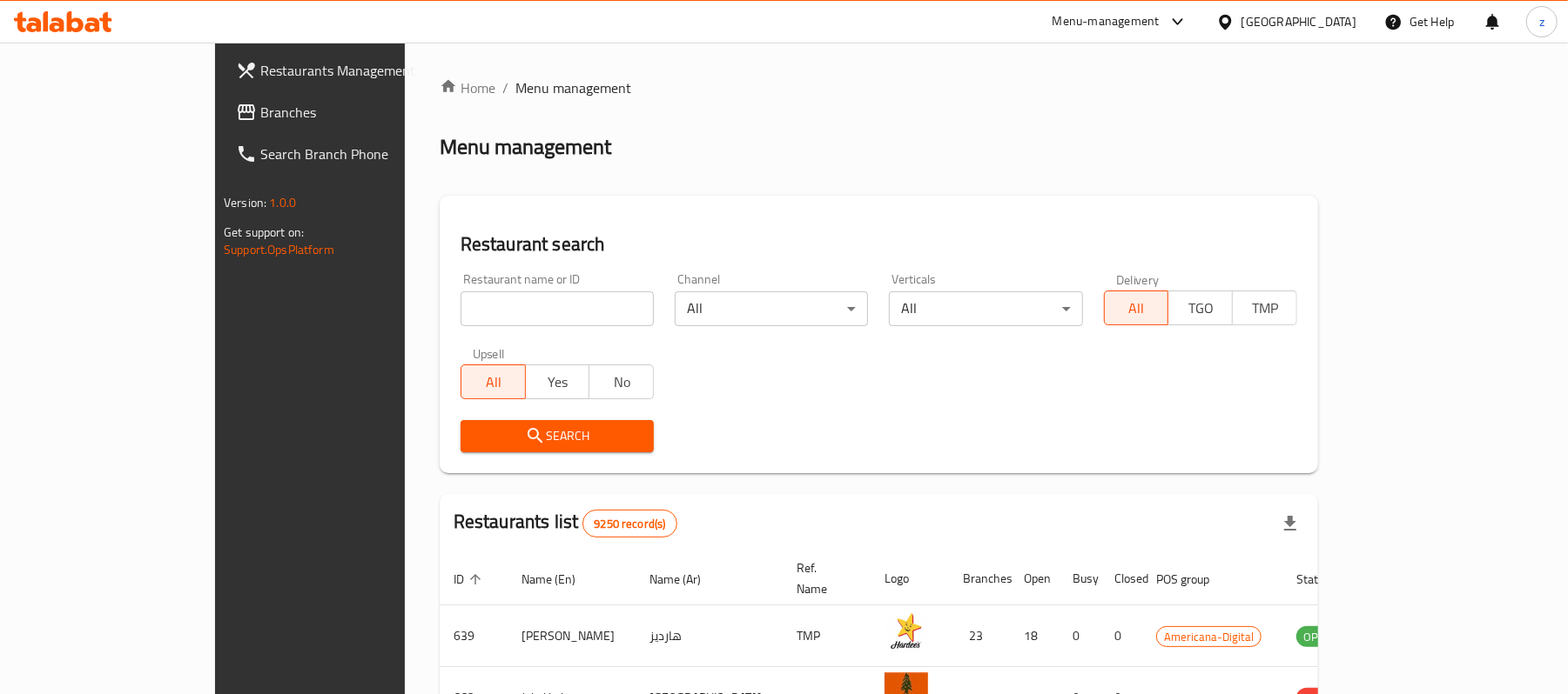
click at [460, 314] on input "search" at bounding box center [557, 309] width 193 height 35
paste input "687707"
type input "687707"
click at [458, 457] on div "Search" at bounding box center [557, 436] width 215 height 53
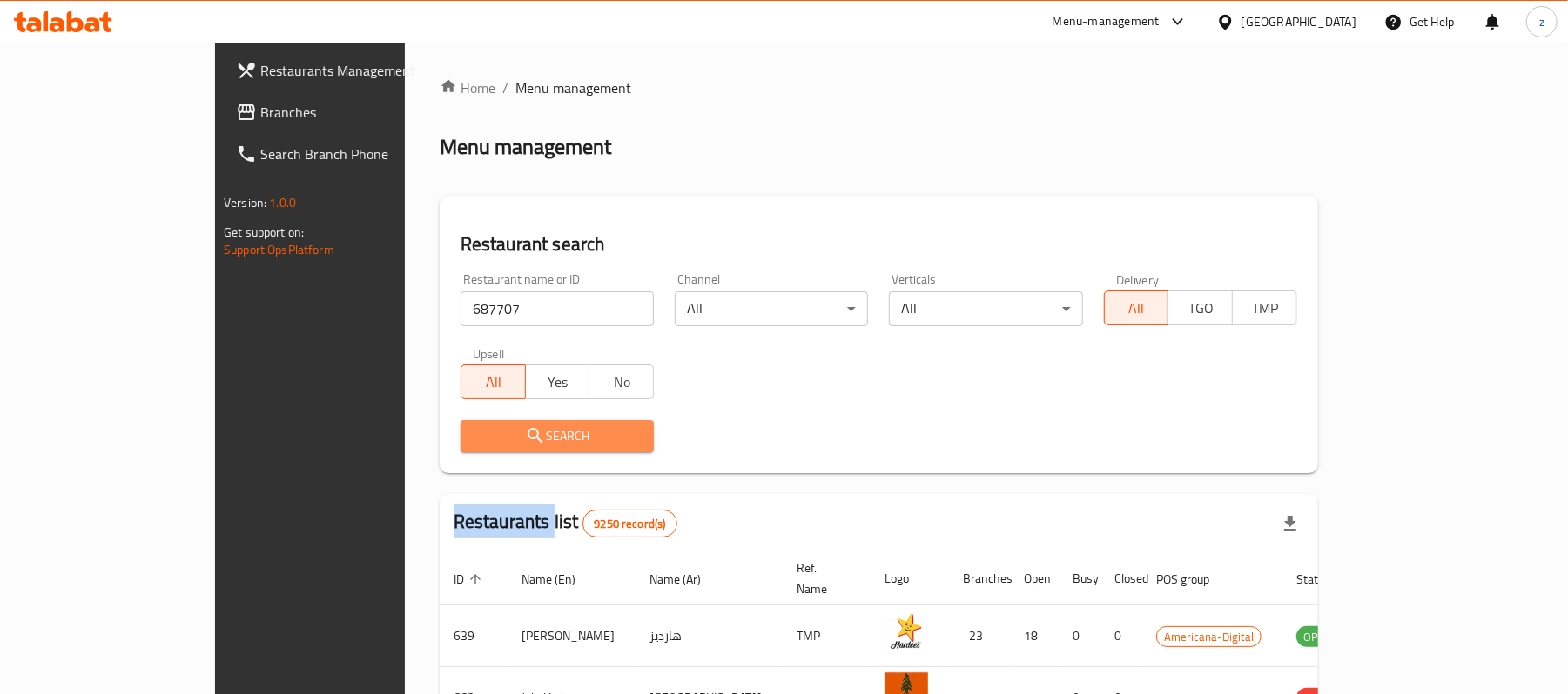
click at [474, 437] on span "Search" at bounding box center [557, 436] width 166 height 22
click at [467, 437] on div at bounding box center [784, 347] width 1568 height 694
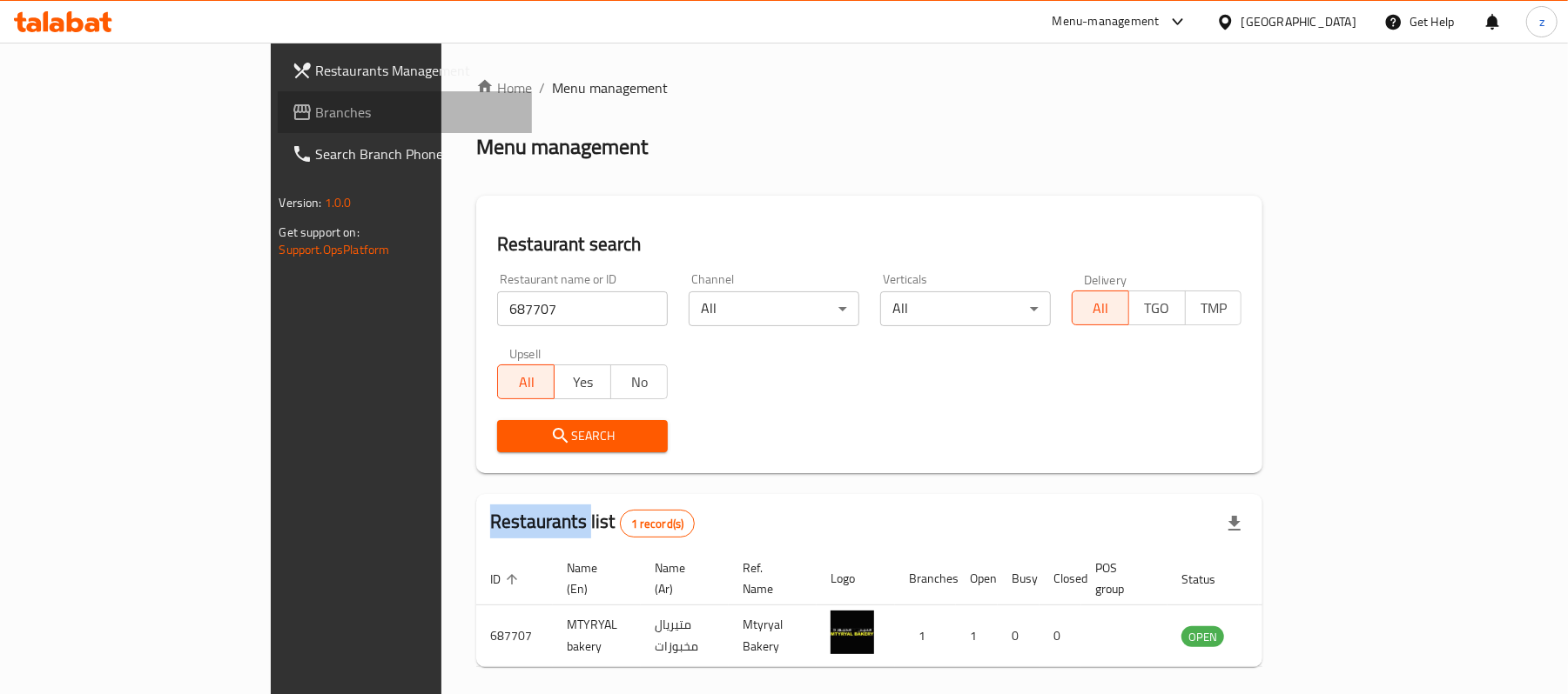
click at [292, 102] on icon at bounding box center [302, 112] width 21 height 21
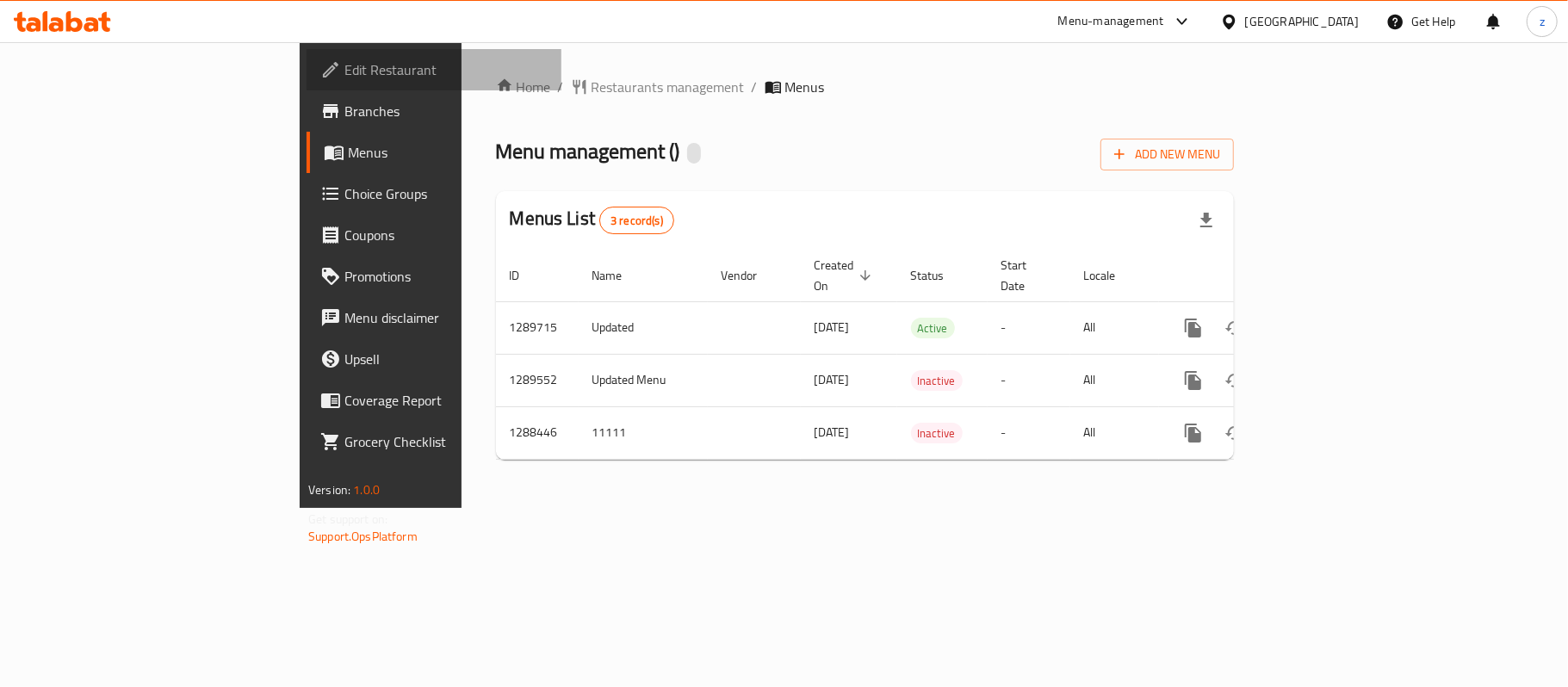
click at [344, 77] on span "Edit Restaurant" at bounding box center [445, 69] width 203 height 21
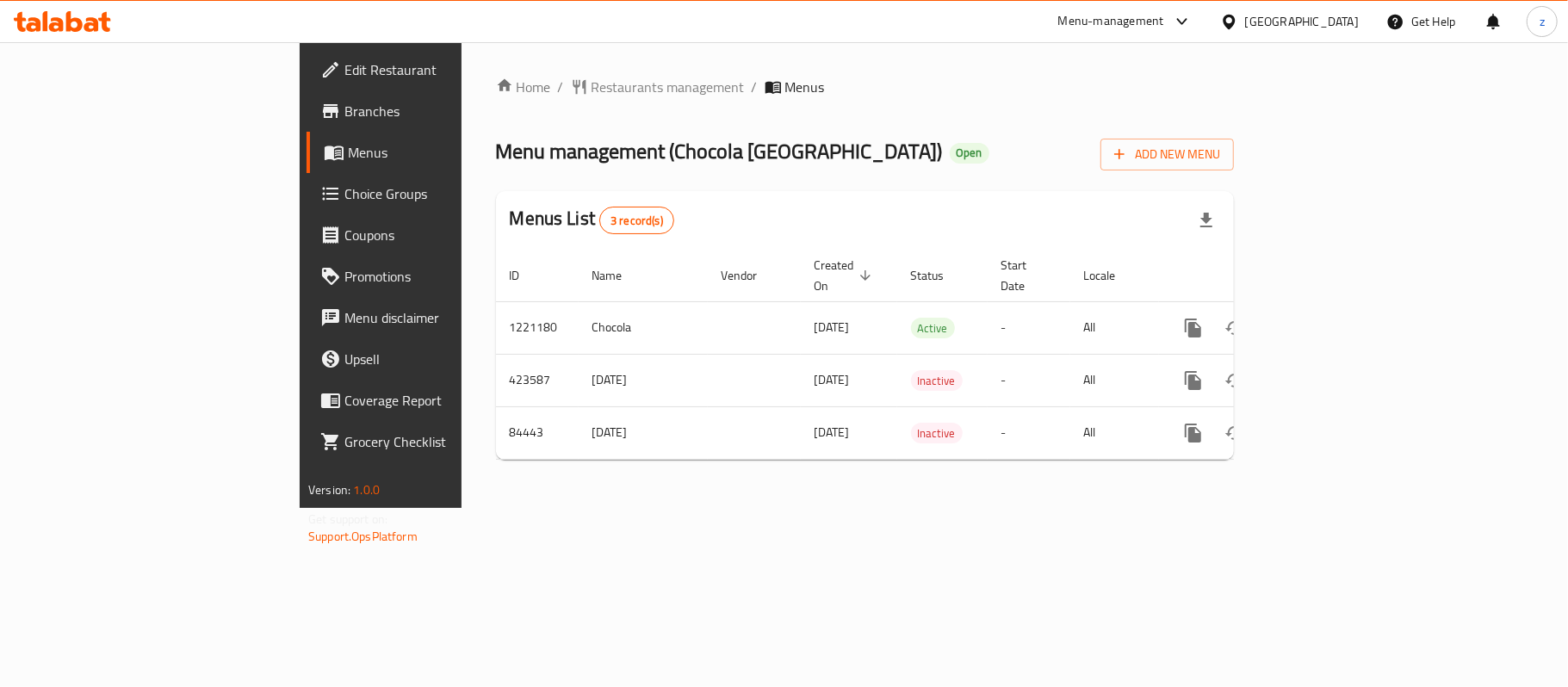
click at [462, 166] on div "Home / Restaurants management / Menus Menu management ( Chocola Paris ) Open Ad…" at bounding box center [865, 274] width 807 height 466
click at [344, 64] on span "Edit Restaurant" at bounding box center [445, 69] width 203 height 21
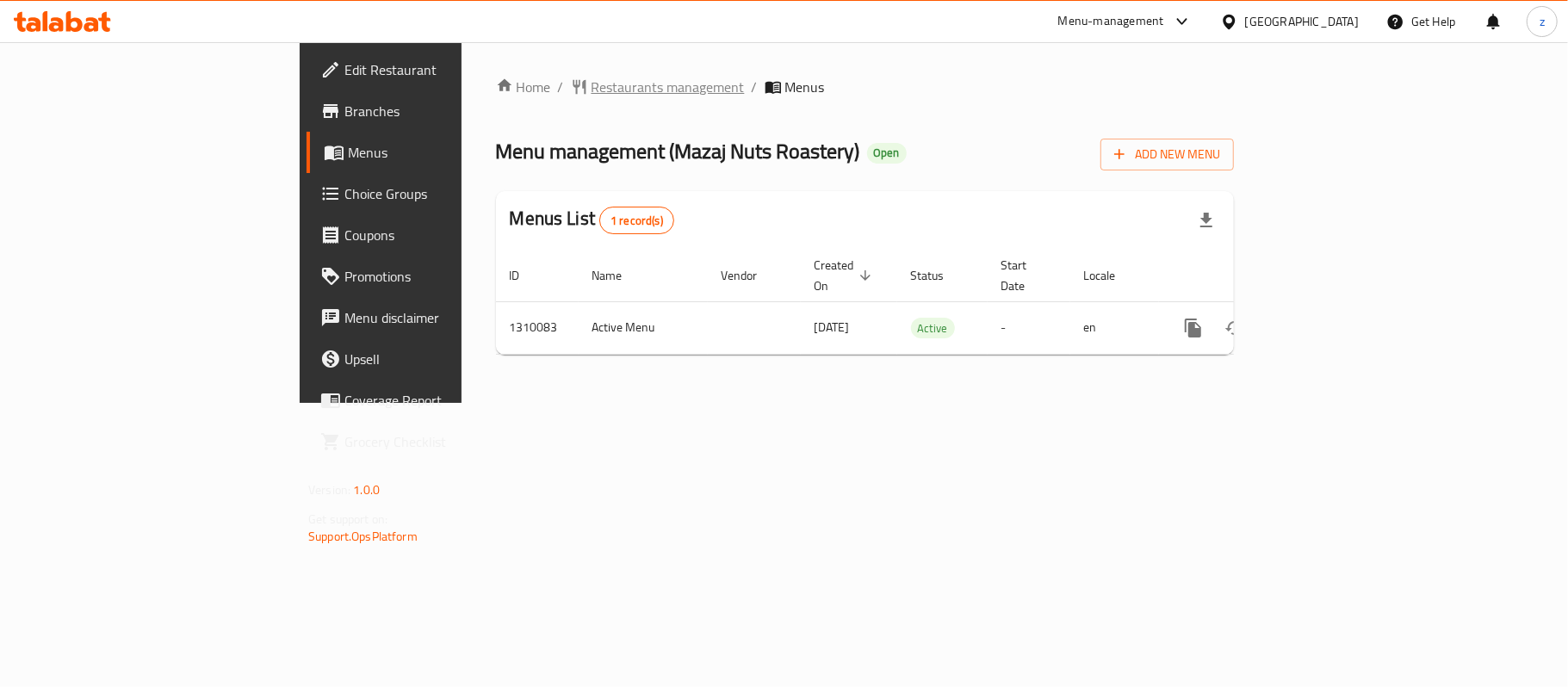
click at [591, 87] on span "Restaurants management" at bounding box center [667, 87] width 153 height 21
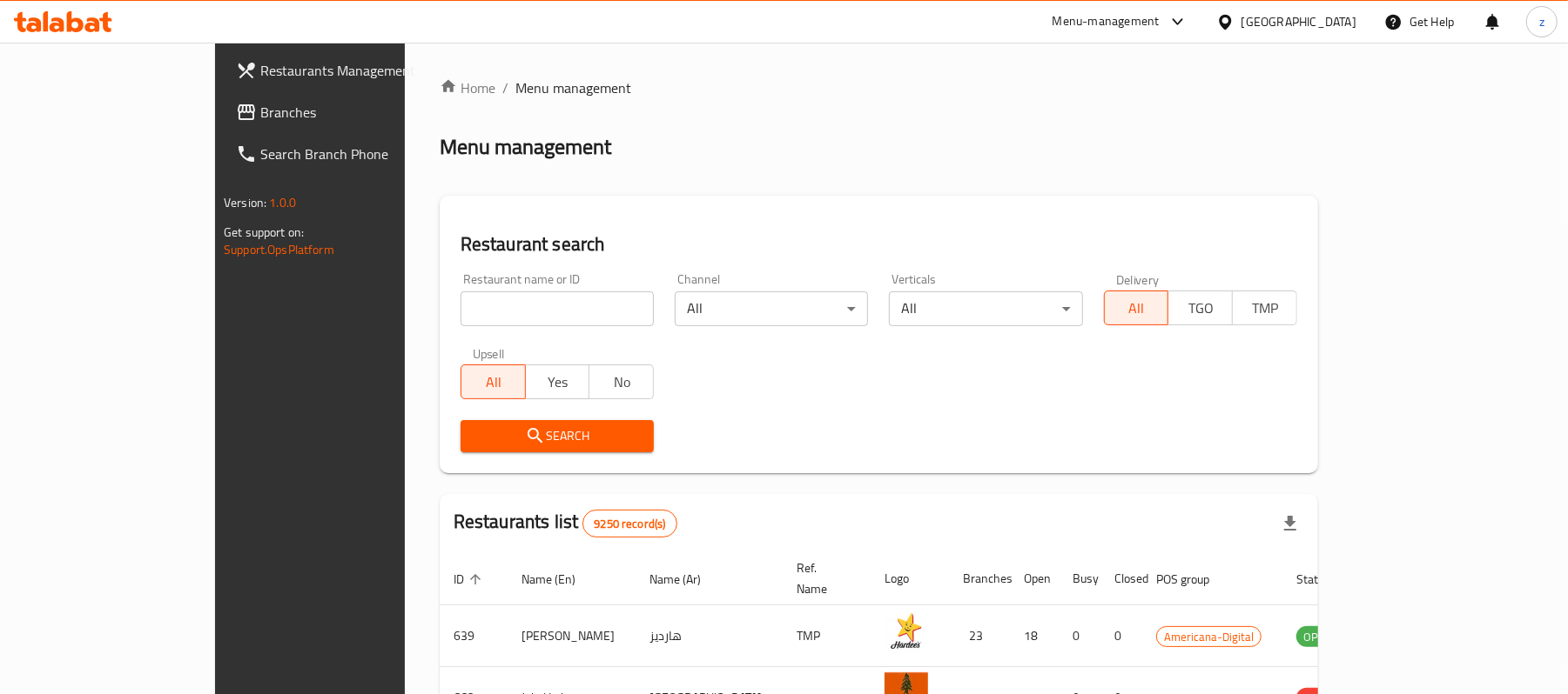
click at [460, 304] on input "search" at bounding box center [557, 309] width 193 height 35
paste input "705263"
type input "705263"
click at [478, 430] on span "Search" at bounding box center [557, 436] width 166 height 22
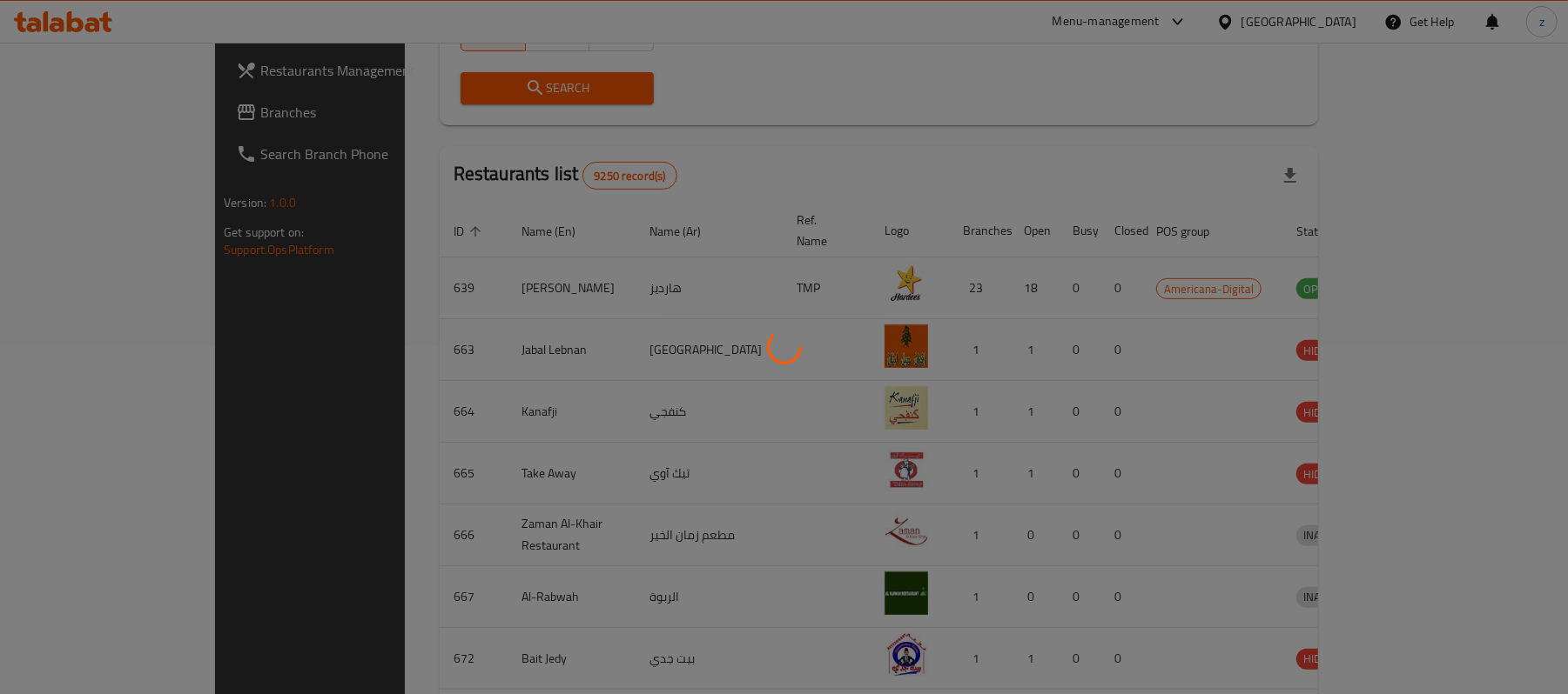
scroll to position [49, 0]
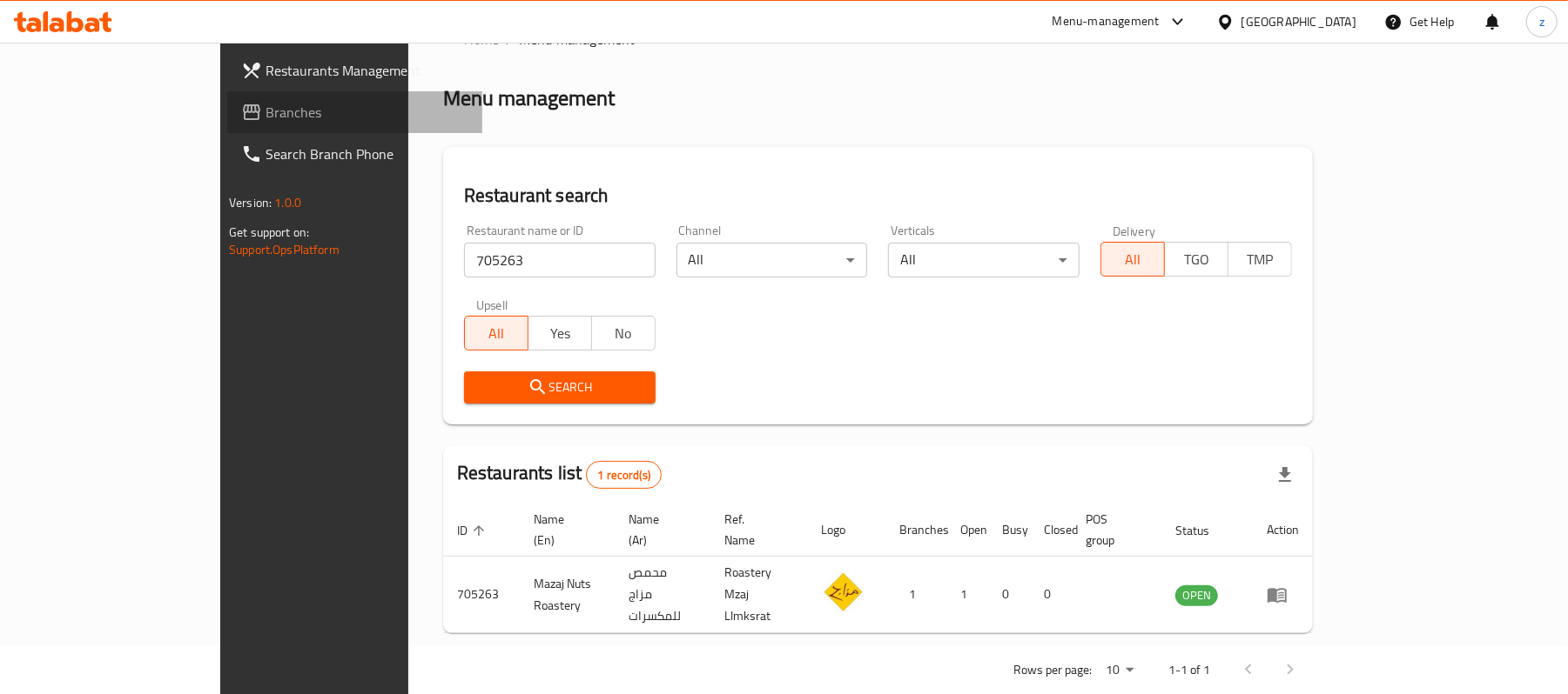
click at [227, 126] on link "Branches" at bounding box center [354, 111] width 255 height 41
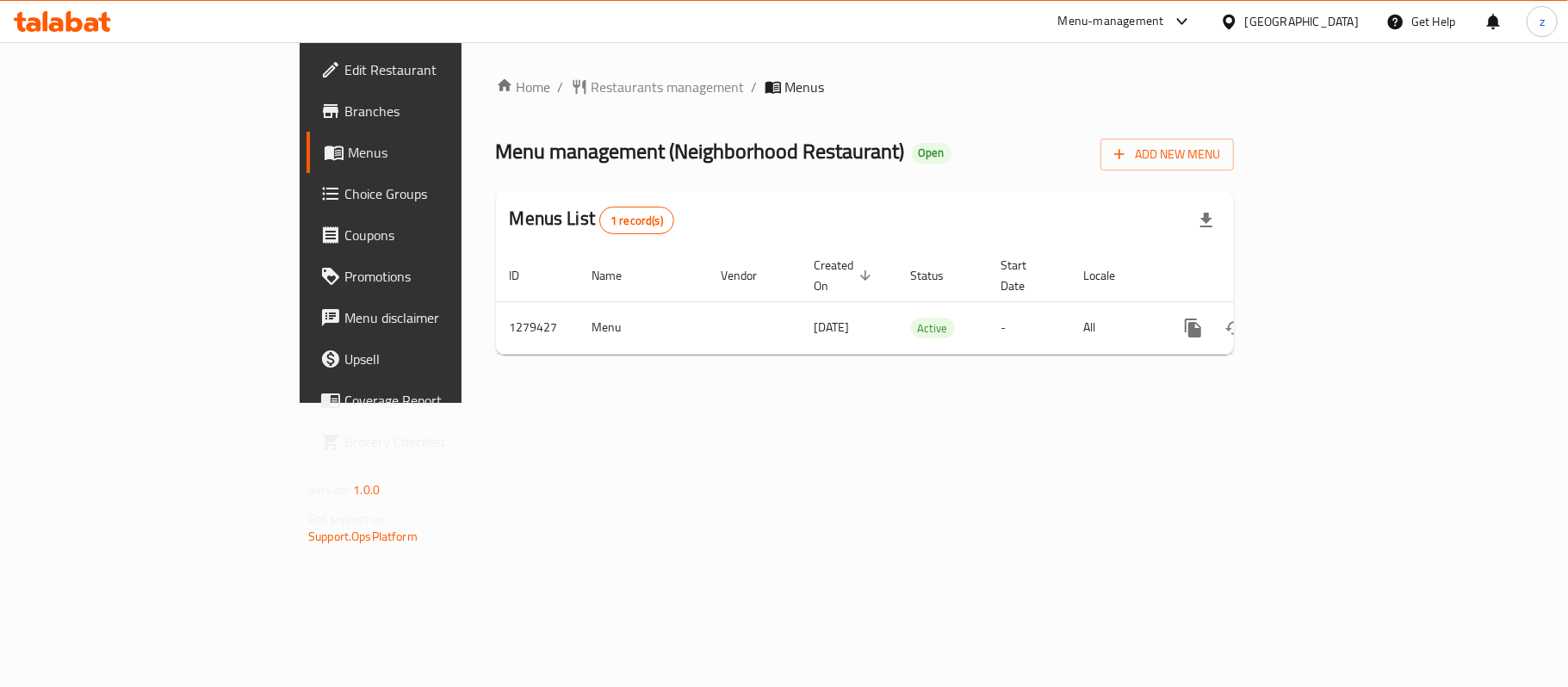
click at [496, 103] on div "Home / Restaurants management / Menus Menu management ( Neighborhood Restaurant…" at bounding box center [865, 222] width 738 height 292
click at [496, 101] on div "Home / Restaurants management / Menus Menu management ( Neighborhood Restaurant…" at bounding box center [865, 222] width 738 height 292
click at [591, 97] on span "Restaurants management" at bounding box center [667, 87] width 153 height 21
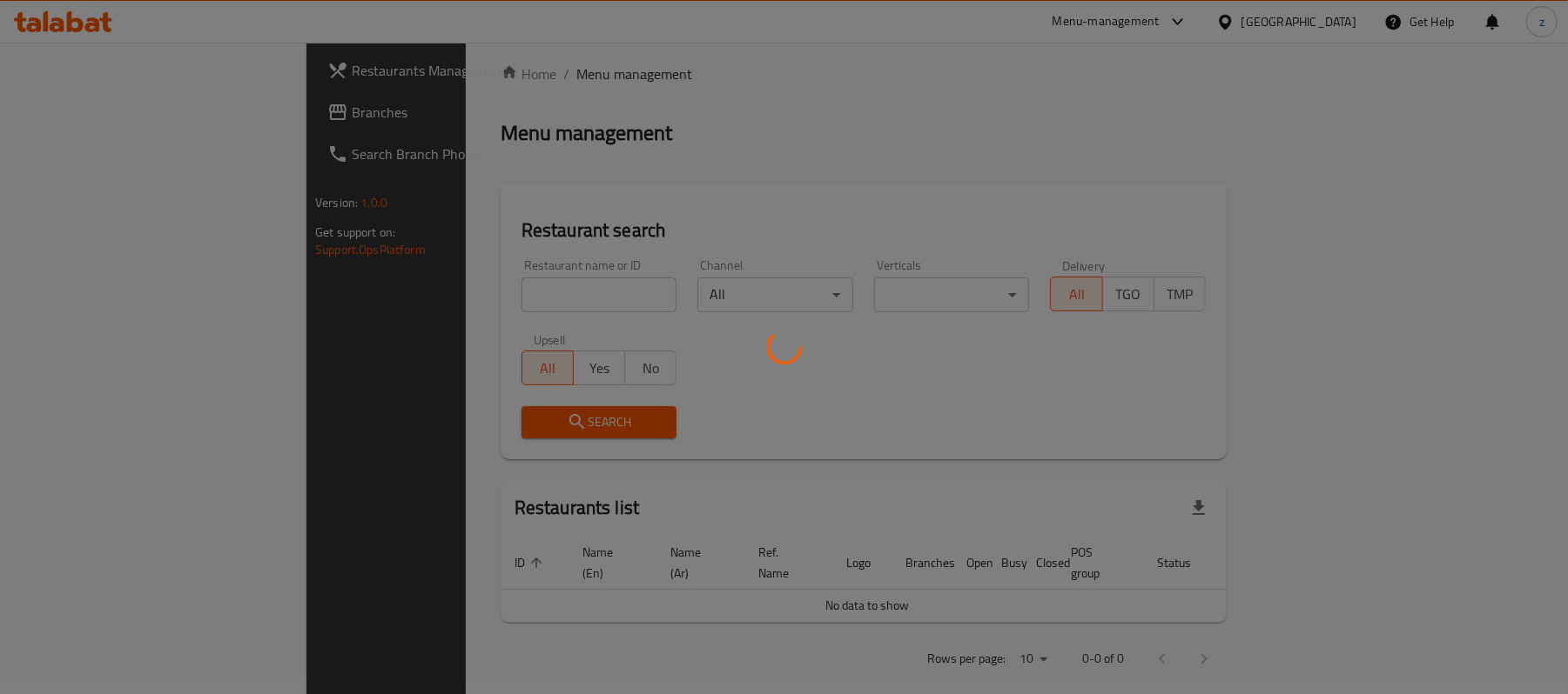
scroll to position [17, 0]
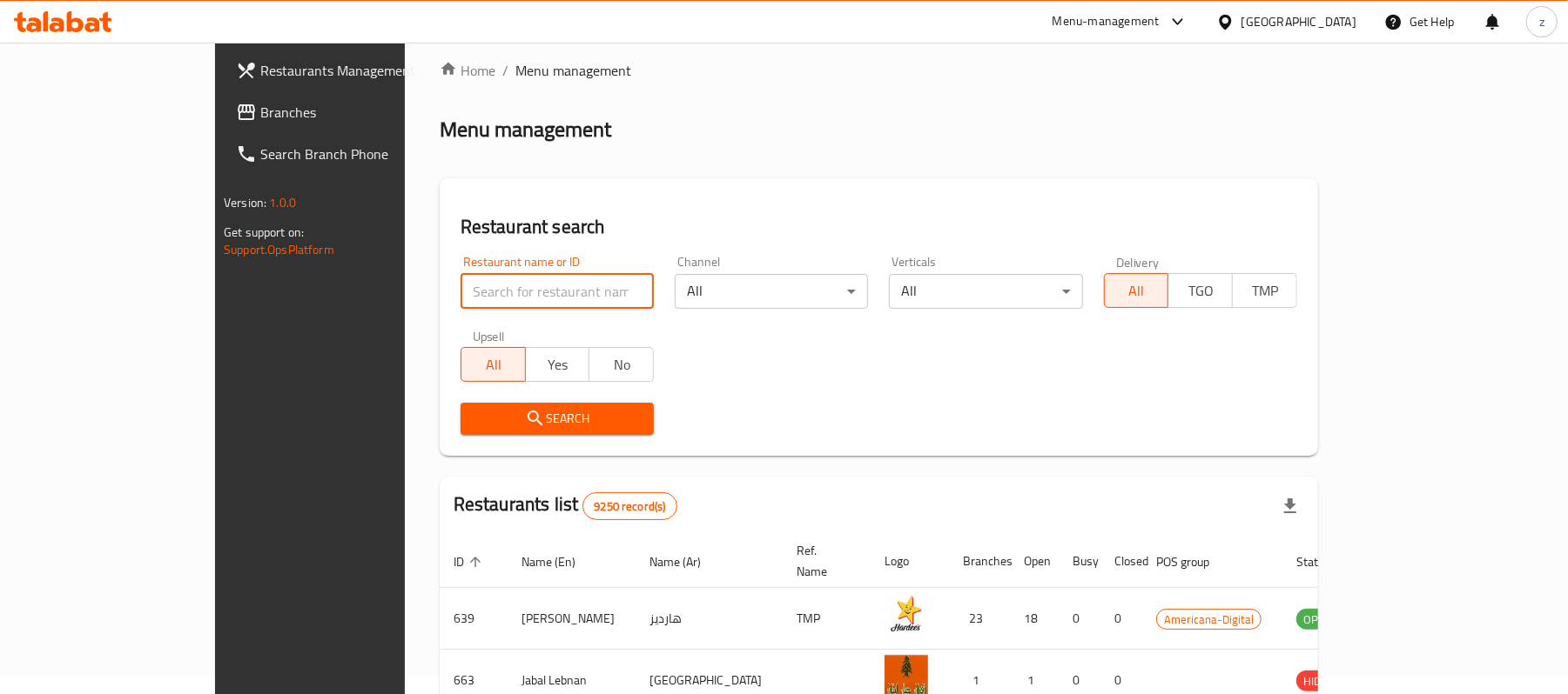
click at [460, 297] on input "search" at bounding box center [557, 292] width 193 height 35
paste input "693294"
type input "693294"
click at [482, 425] on span "Search" at bounding box center [557, 419] width 166 height 22
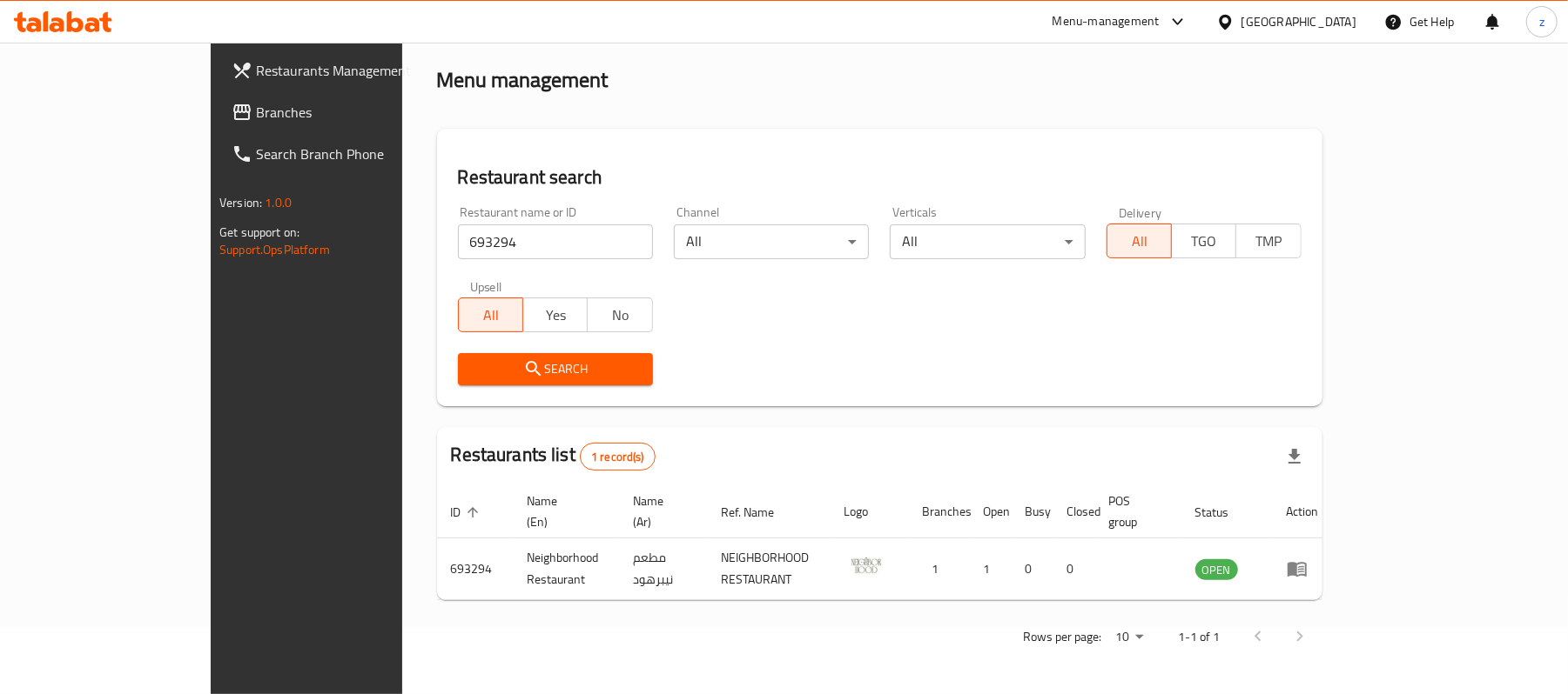
scroll to position [49, 0]
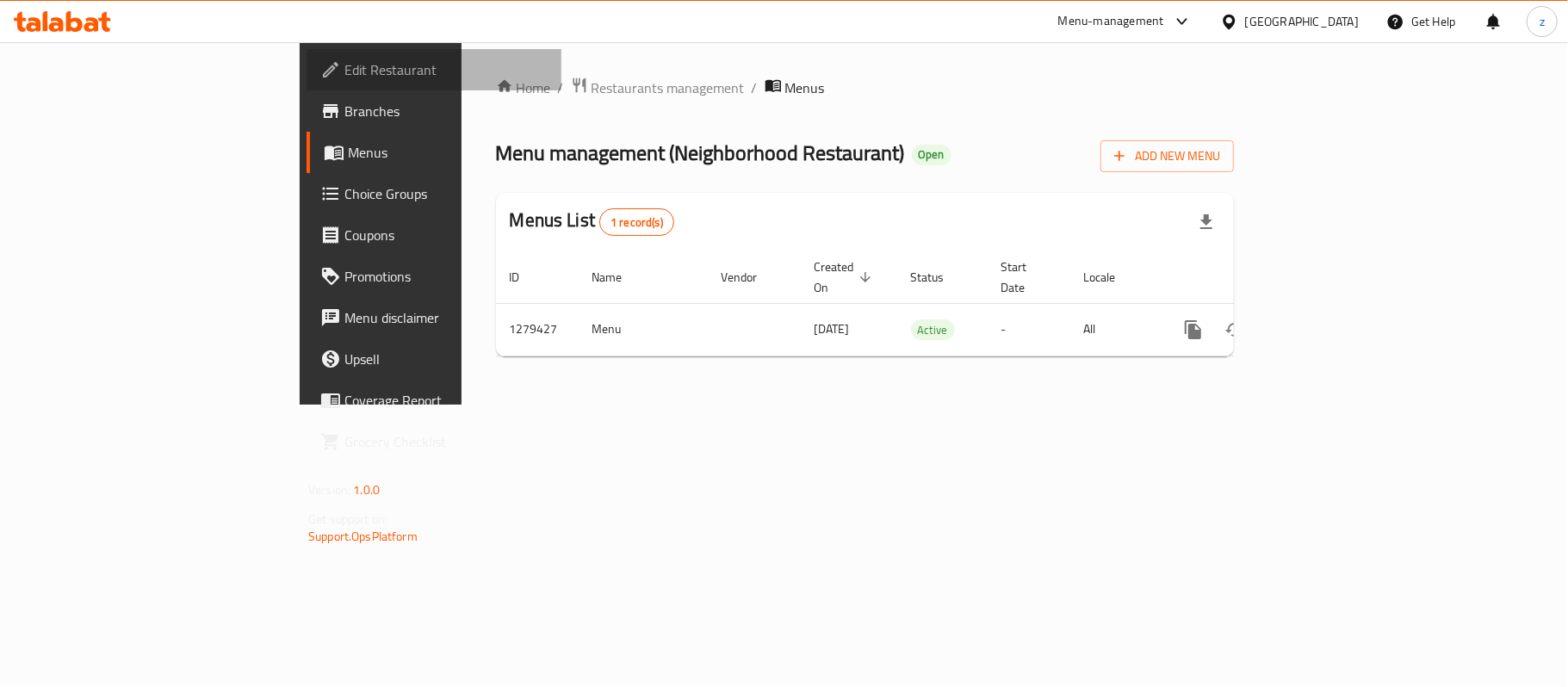
click at [344, 73] on span "Edit Restaurant" at bounding box center [445, 69] width 203 height 21
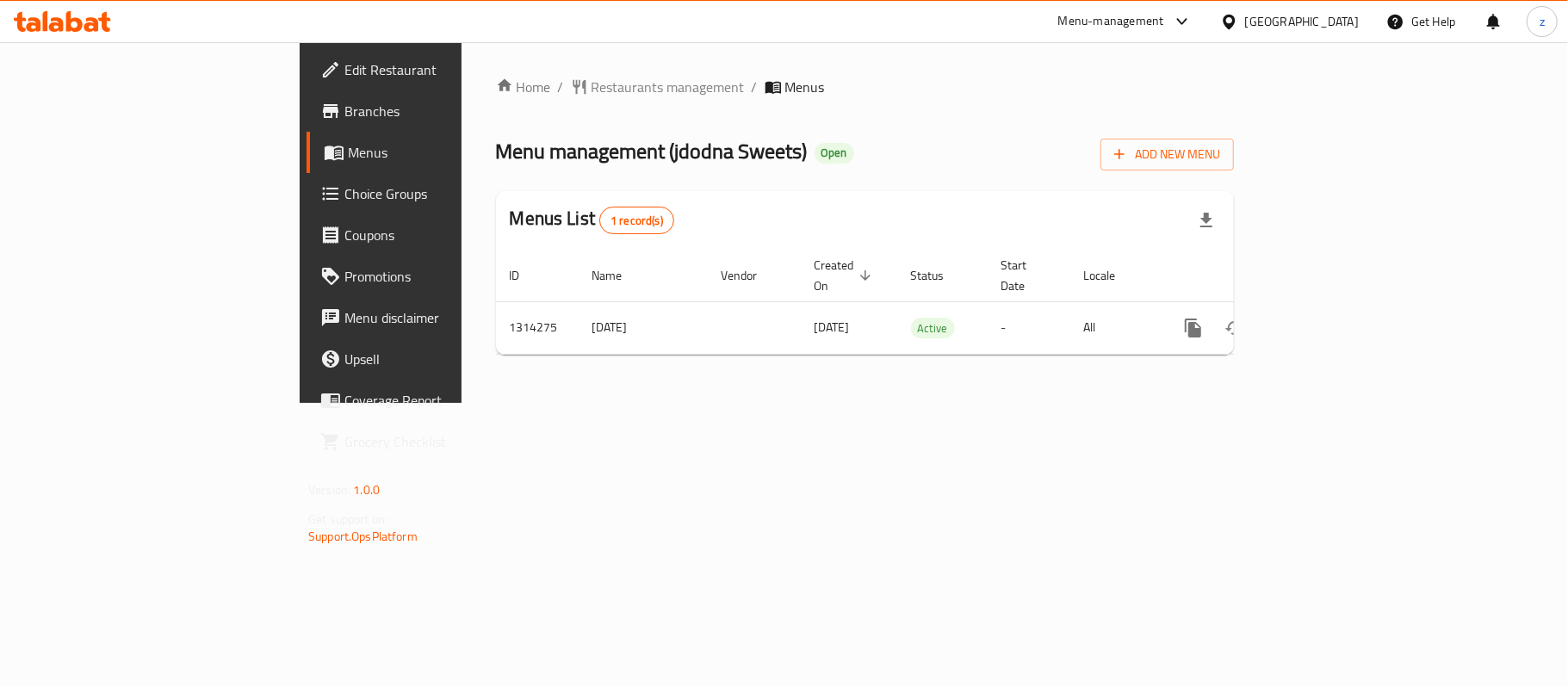
click at [344, 72] on span "Edit Restaurant" at bounding box center [445, 69] width 203 height 21
